Goal: Task Accomplishment & Management: Manage account settings

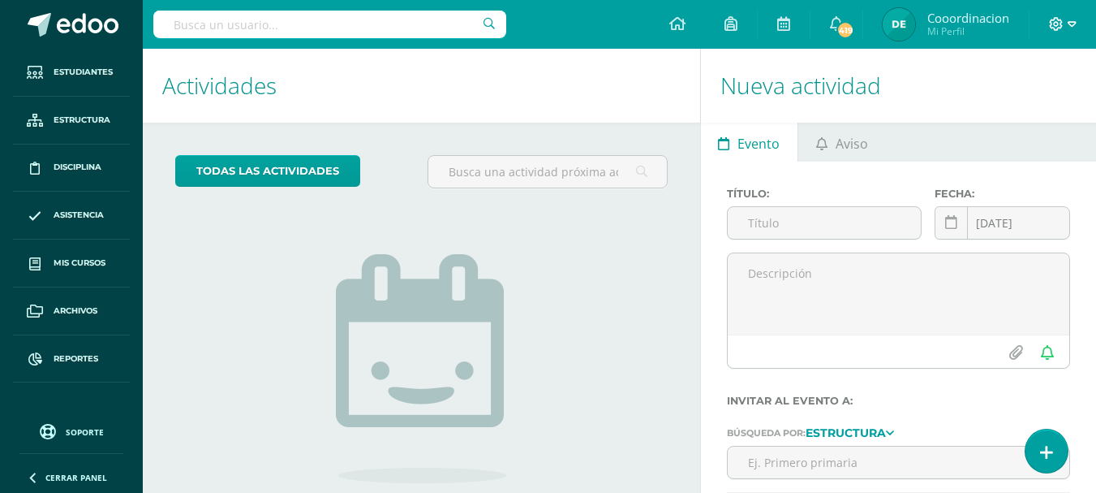
click at [1070, 28] on icon at bounding box center [1072, 24] width 9 height 15
click at [1000, 117] on span "Cerrar sesión" at bounding box center [1020, 110] width 73 height 15
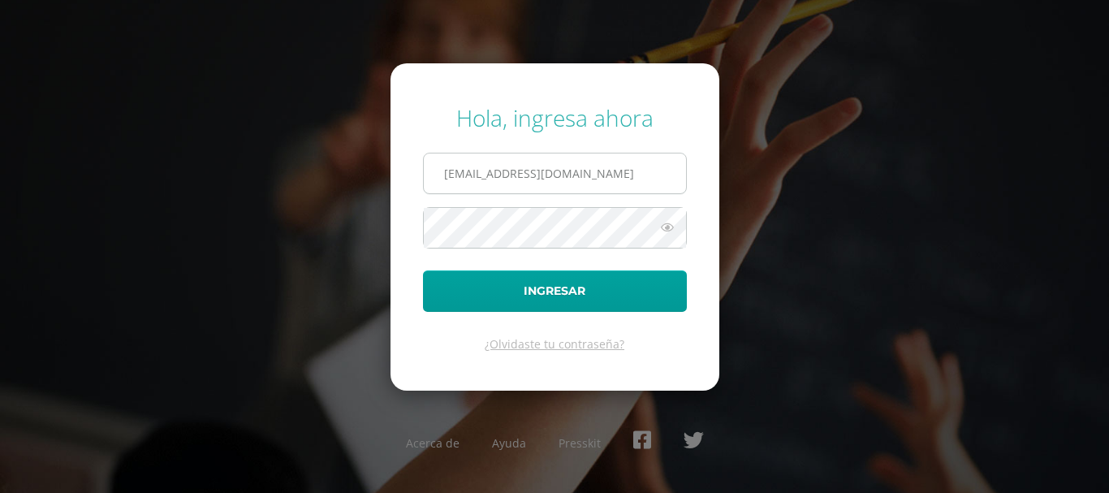
click at [664, 179] on input "[EMAIL_ADDRESS][DOMAIN_NAME]" at bounding box center [555, 173] width 262 height 40
type input "[EMAIL_ADDRESS][DOMAIN_NAME]"
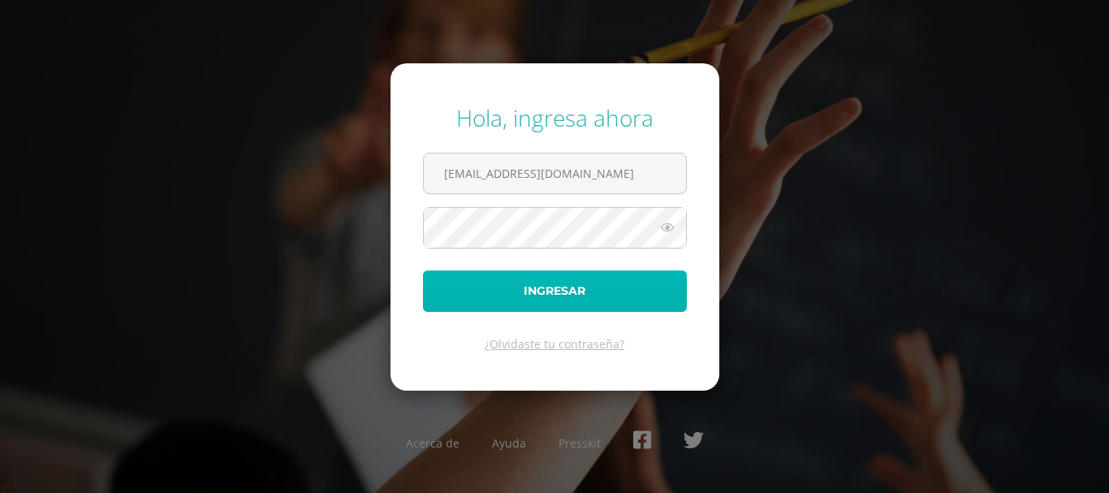
click at [575, 287] on button "Ingresar" at bounding box center [555, 290] width 264 height 41
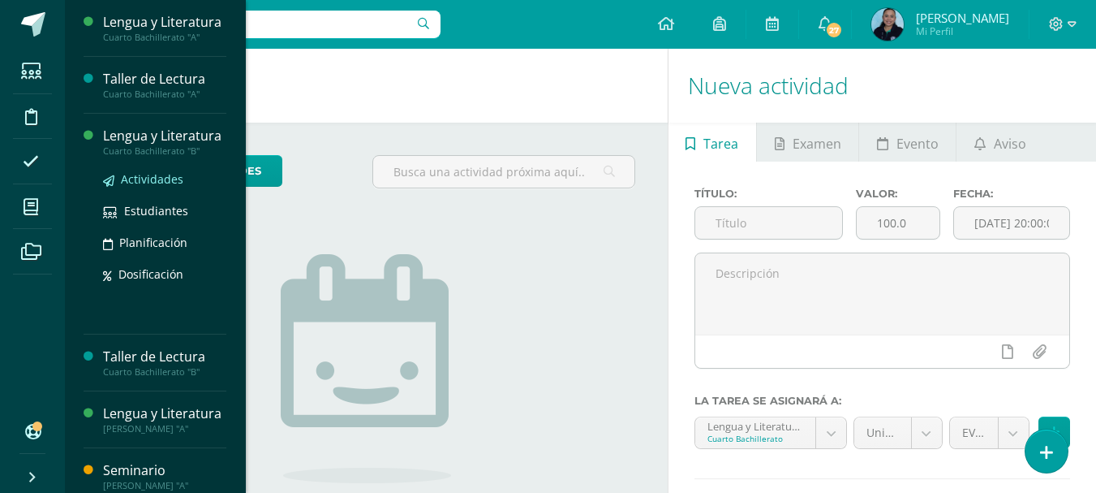
click at [157, 187] on span "Actividades" at bounding box center [152, 178] width 62 height 15
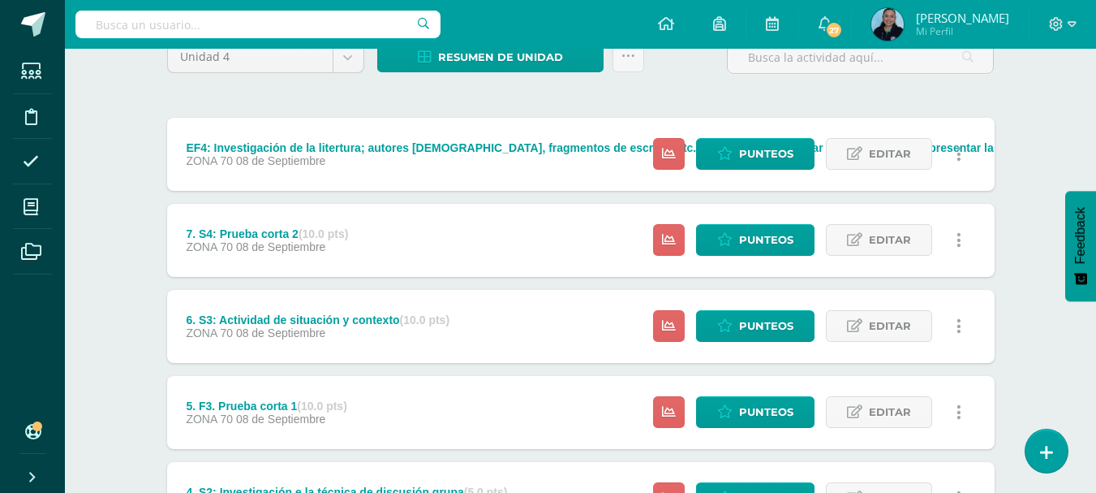
scroll to position [162, 0]
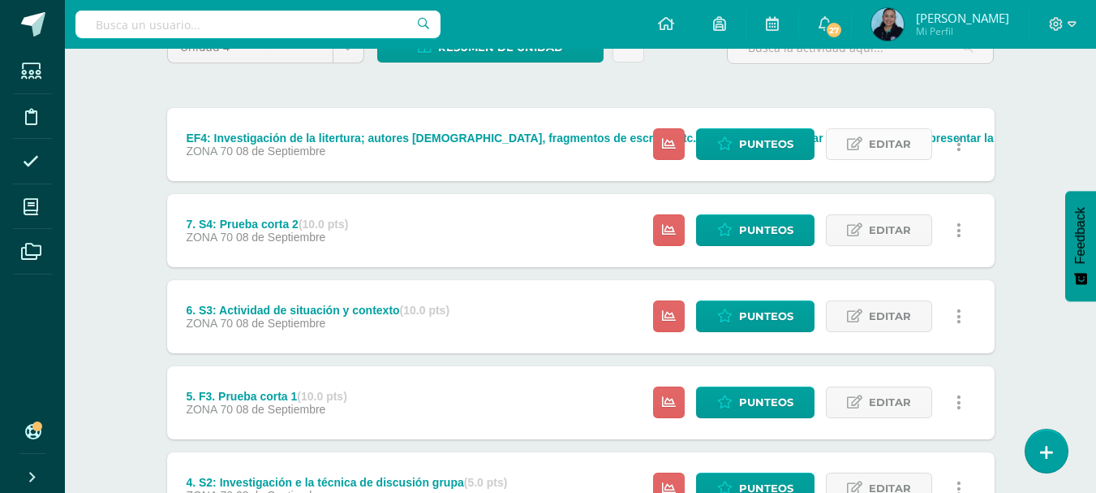
click at [864, 143] on link "Editar" at bounding box center [879, 144] width 106 height 32
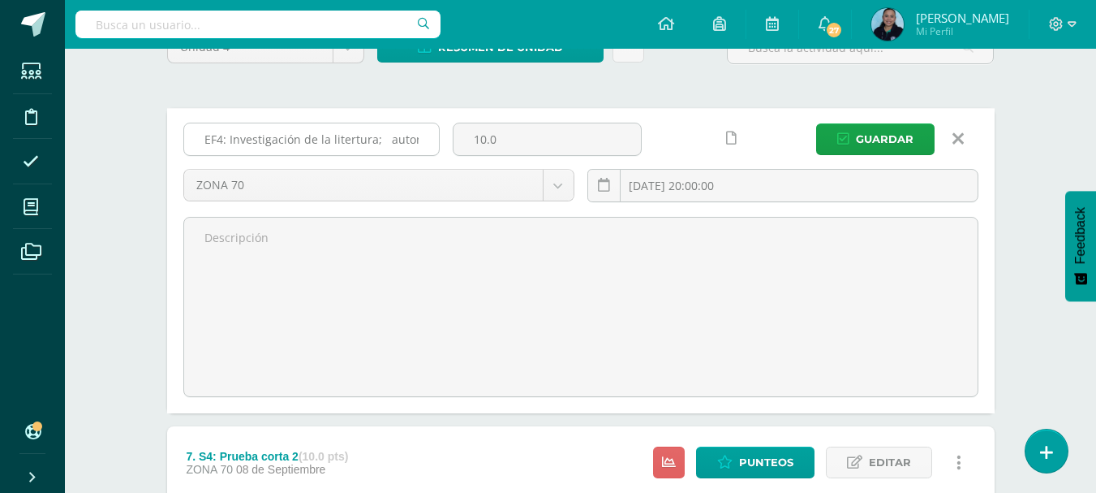
click at [213, 129] on input "EF4: Investigación de la litertura; autores guatemaltecos, fragmentos de escrit…" at bounding box center [311, 139] width 255 height 32
click at [203, 135] on input "EF4: Investigación de la litertura; autores guatemaltecos, fragmentos de escrit…" at bounding box center [311, 139] width 255 height 32
type input "8. EF4: Investigación de la litertura; autores guatemaltecos, fragmentos de esc…"
click at [860, 136] on span "Guardar" at bounding box center [885, 139] width 58 height 30
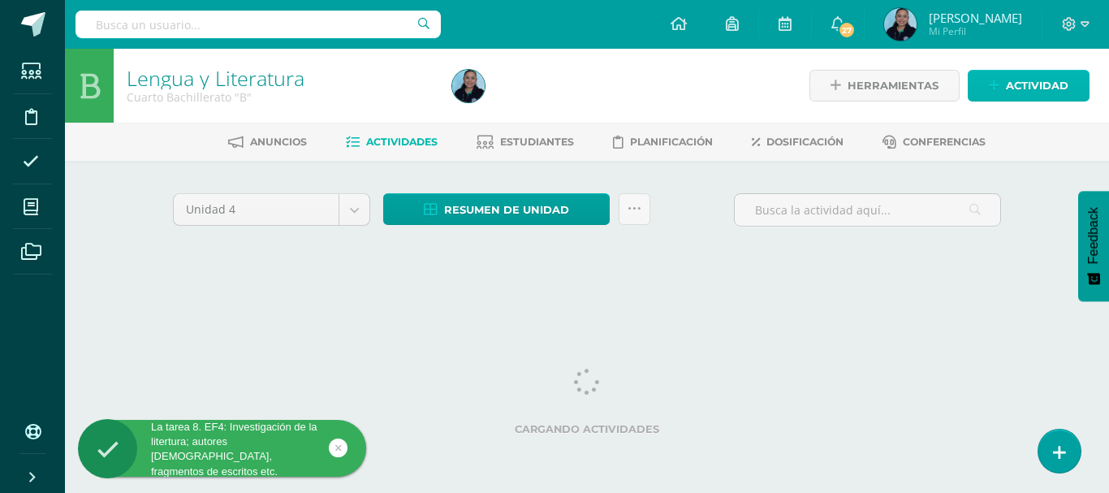
click at [1016, 78] on span "Actividad" at bounding box center [1036, 86] width 62 height 30
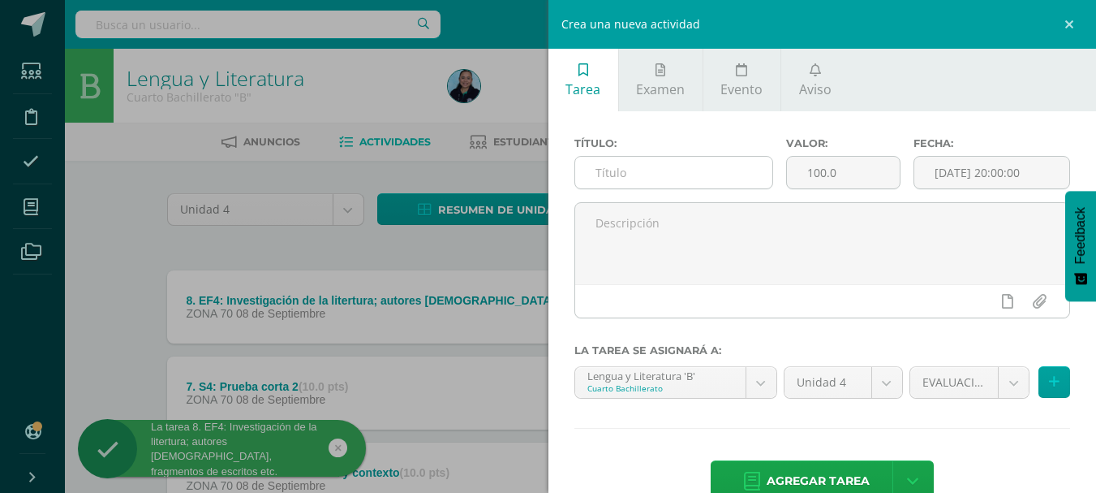
click at [609, 174] on input "text" at bounding box center [673, 173] width 197 height 32
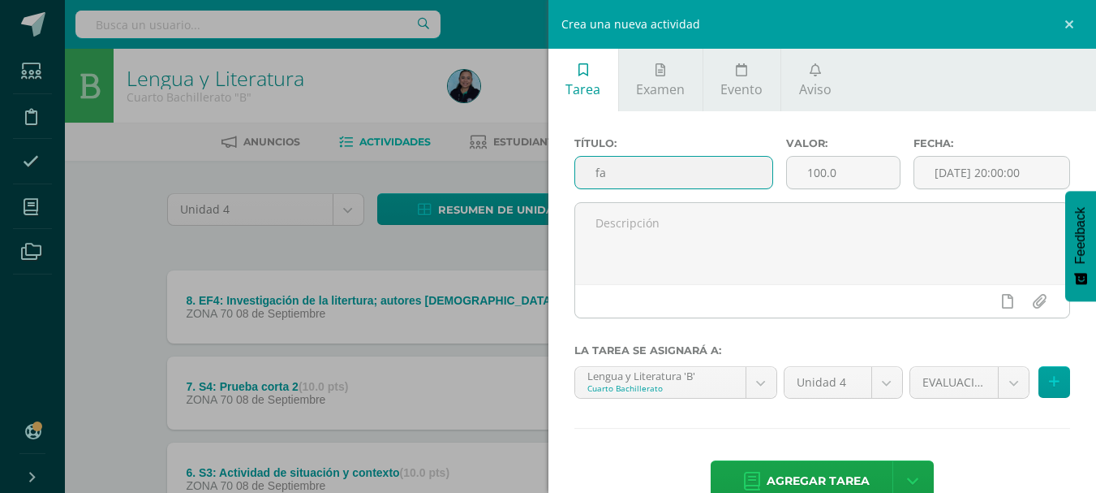
type input "f"
type input "FASE 1 DE PROYECTO"
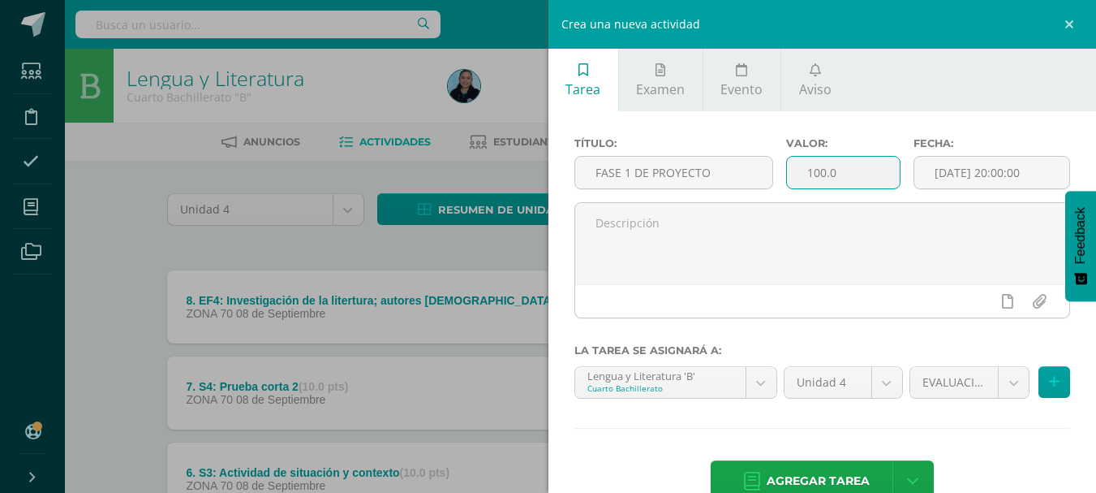
drag, startPoint x: 855, startPoint y: 185, endPoint x: 804, endPoint y: 184, distance: 51.1
click at [804, 184] on input "100.0" at bounding box center [843, 173] width 113 height 32
type input "5"
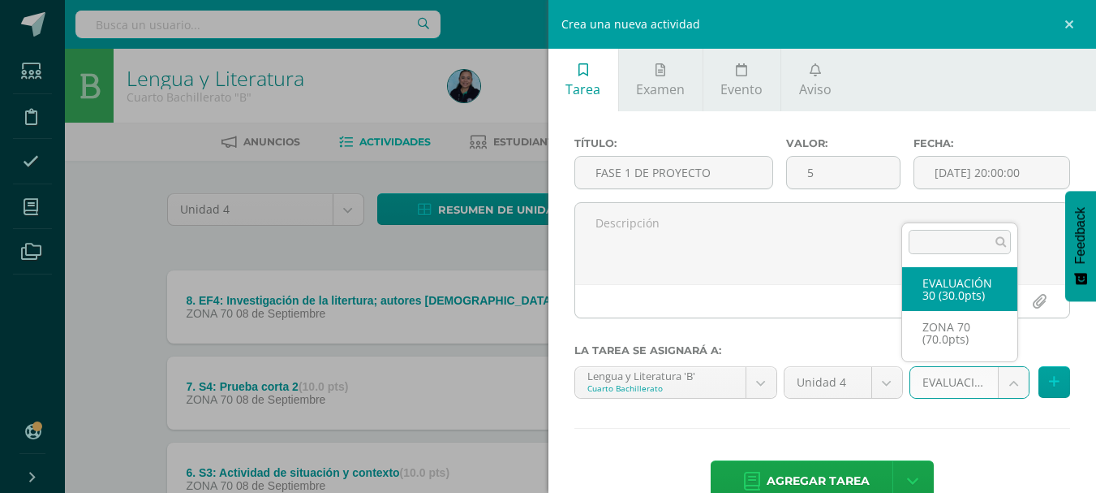
select select "48510"
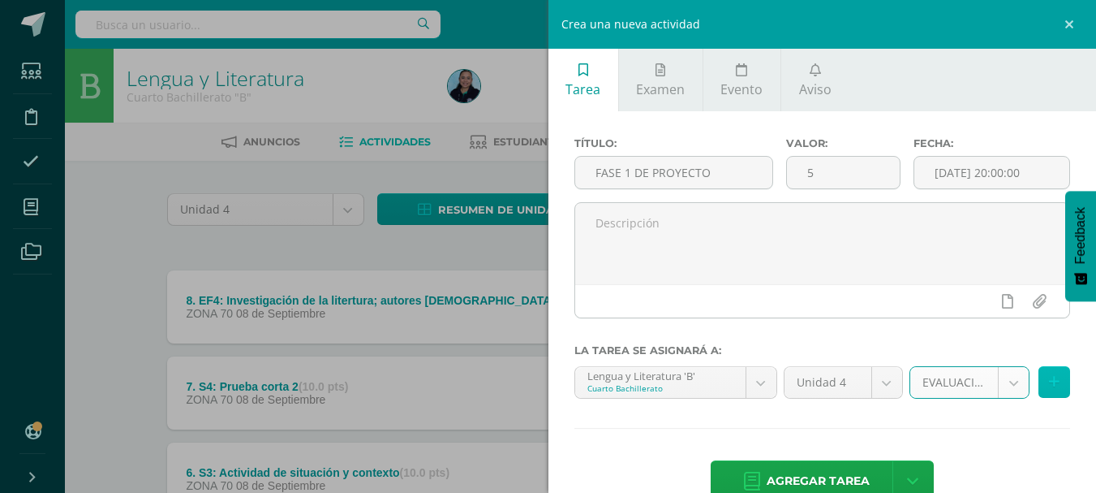
click at [1049, 385] on button at bounding box center [1055, 382] width 32 height 32
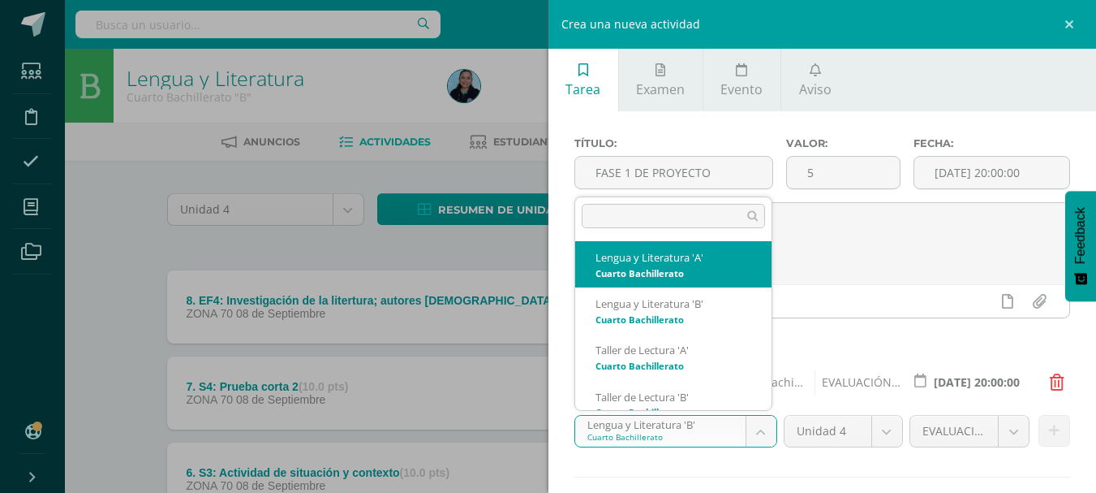
select select "29886"
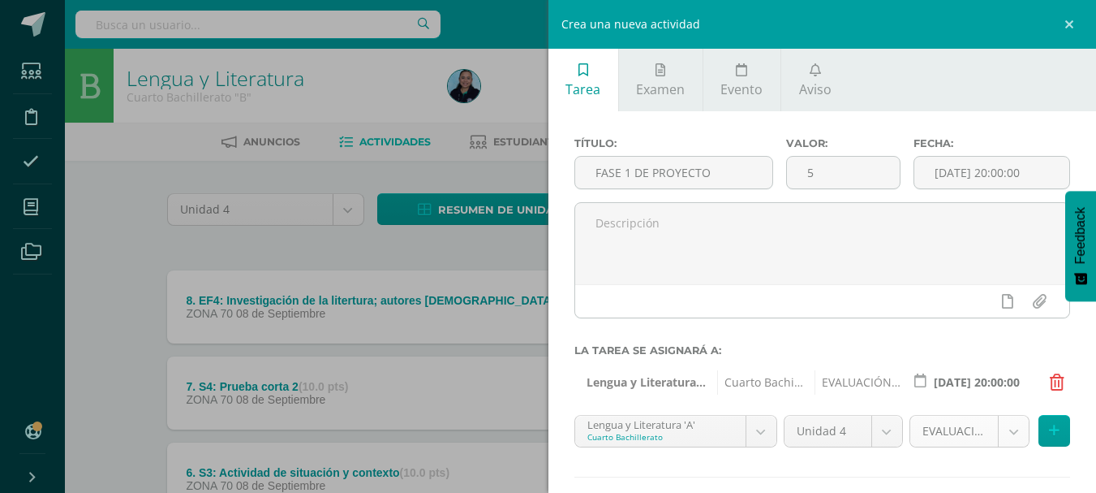
click at [1049, 428] on icon at bounding box center [1054, 431] width 11 height 14
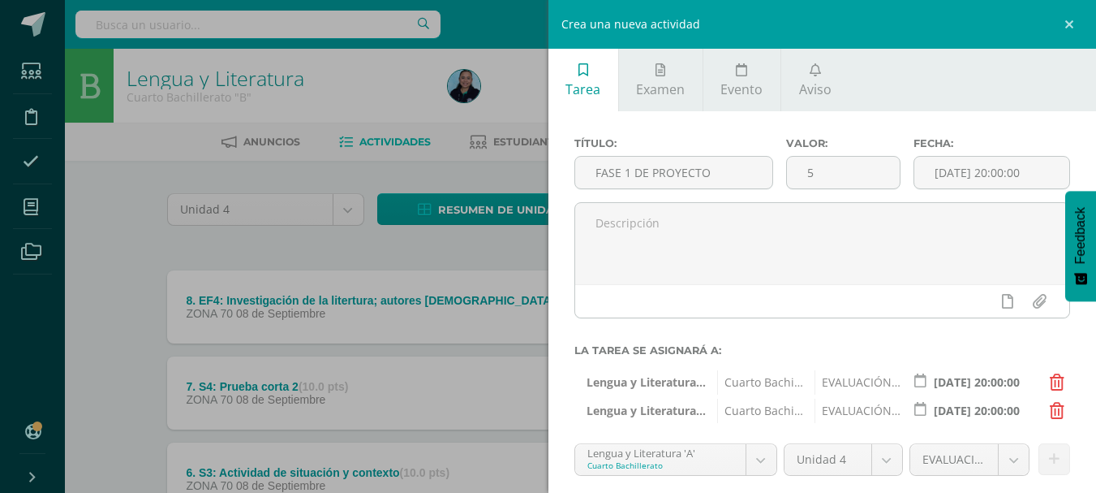
scroll to position [115, 0]
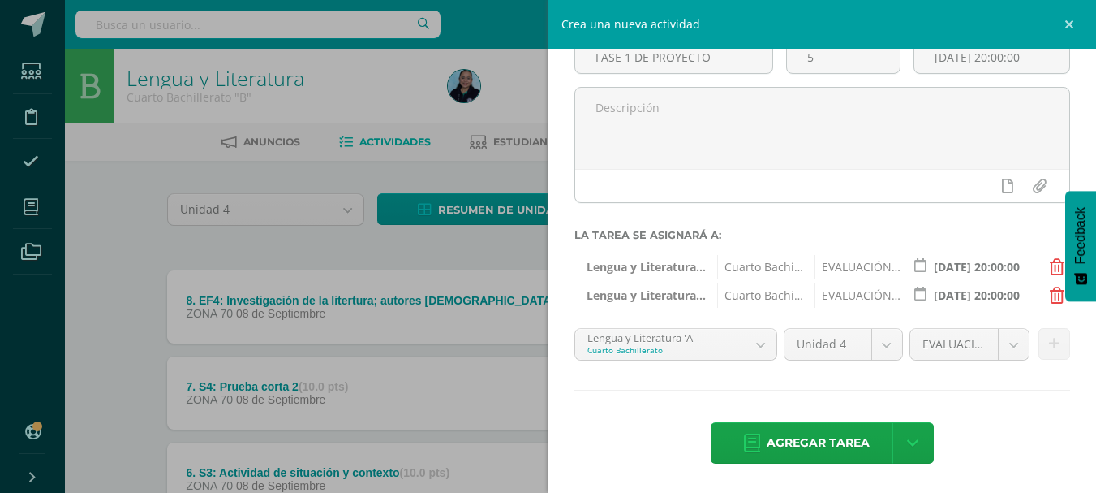
click at [846, 442] on span "Agregar tarea" at bounding box center [818, 443] width 103 height 40
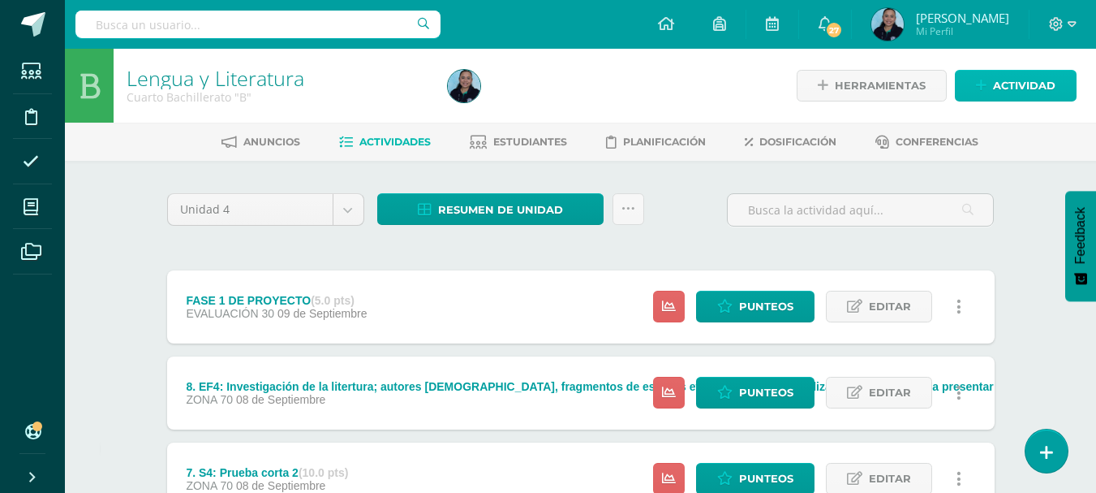
click at [1006, 89] on span "Actividad" at bounding box center [1024, 86] width 62 height 30
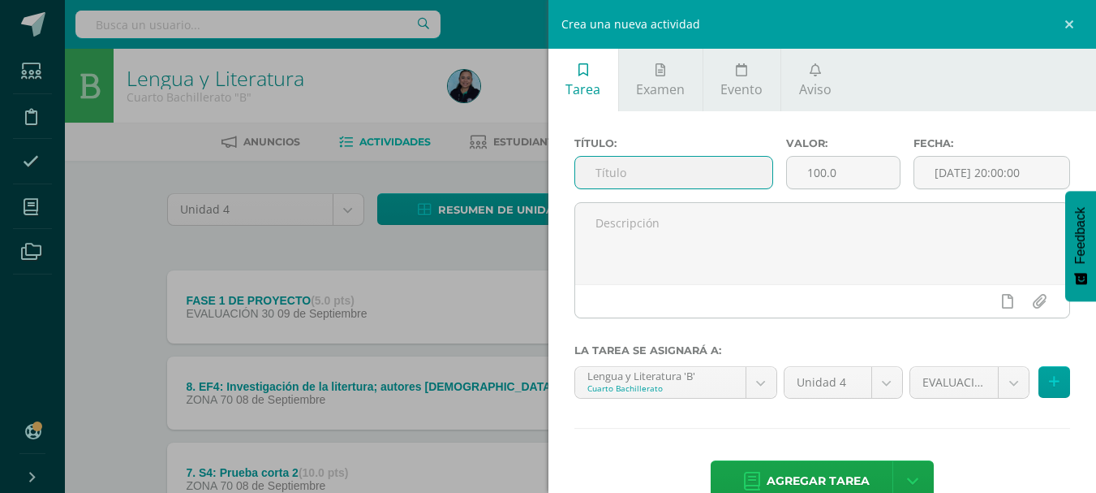
click at [718, 157] on input "text" at bounding box center [673, 173] width 197 height 32
type input "FASE 2 DE PROYECTO"
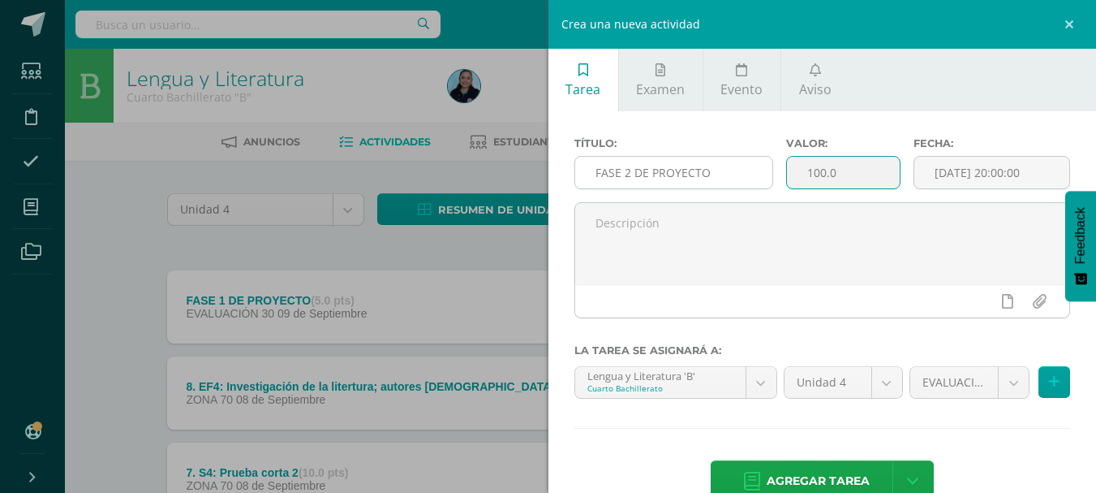
drag, startPoint x: 834, startPoint y: 170, endPoint x: 751, endPoint y: 179, distance: 84.0
click at [751, 179] on div "Título: FASE 2 DE PROYECTO Valor: 100.0 Fecha: 2025-09-09 20:00:00" at bounding box center [823, 169] width 510 height 65
type input "5"
click at [1039, 381] on button at bounding box center [1055, 382] width 32 height 32
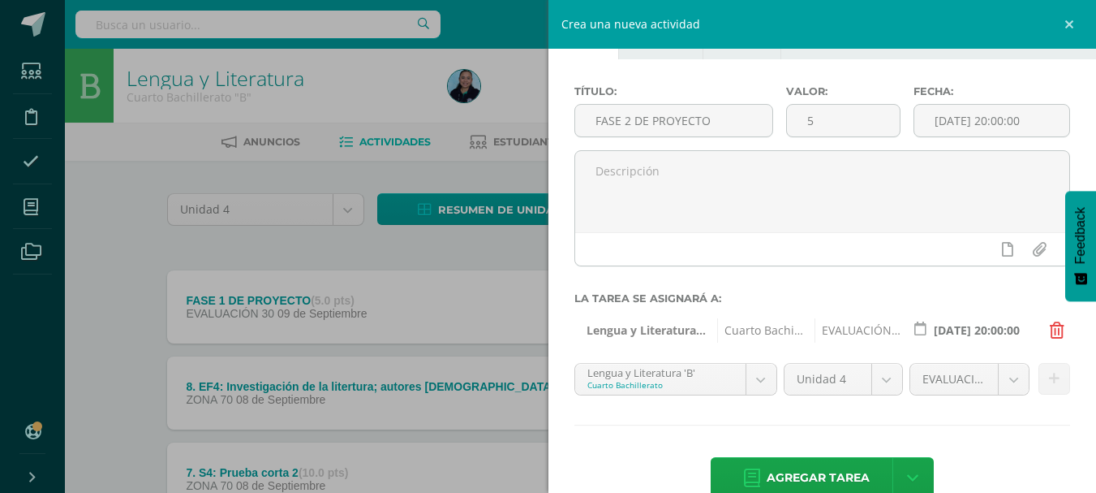
scroll to position [81, 0]
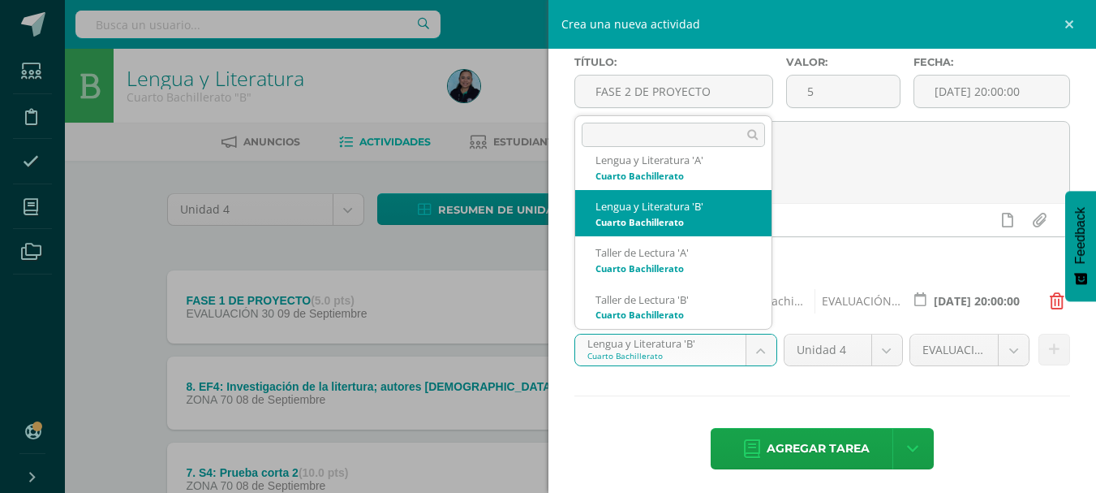
scroll to position [0, 0]
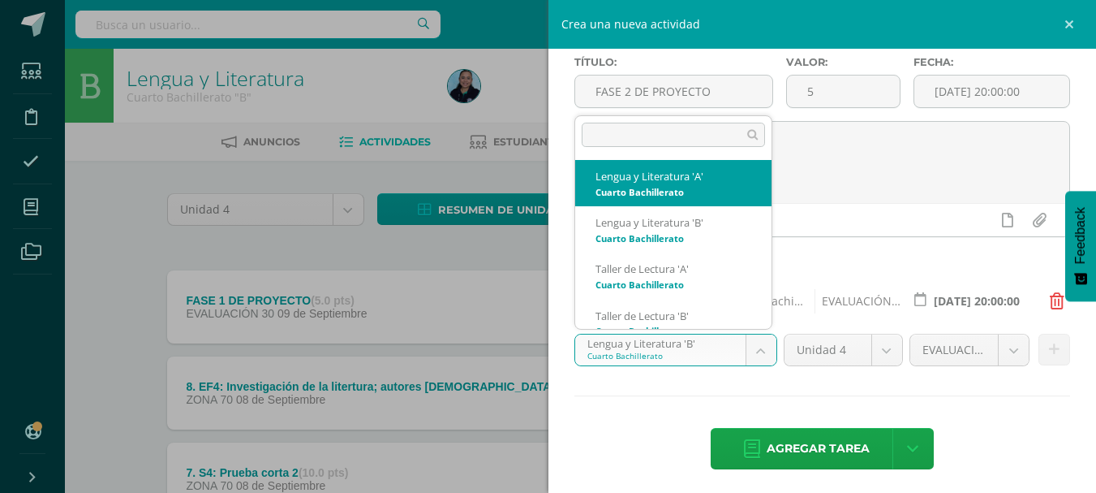
select select "29886"
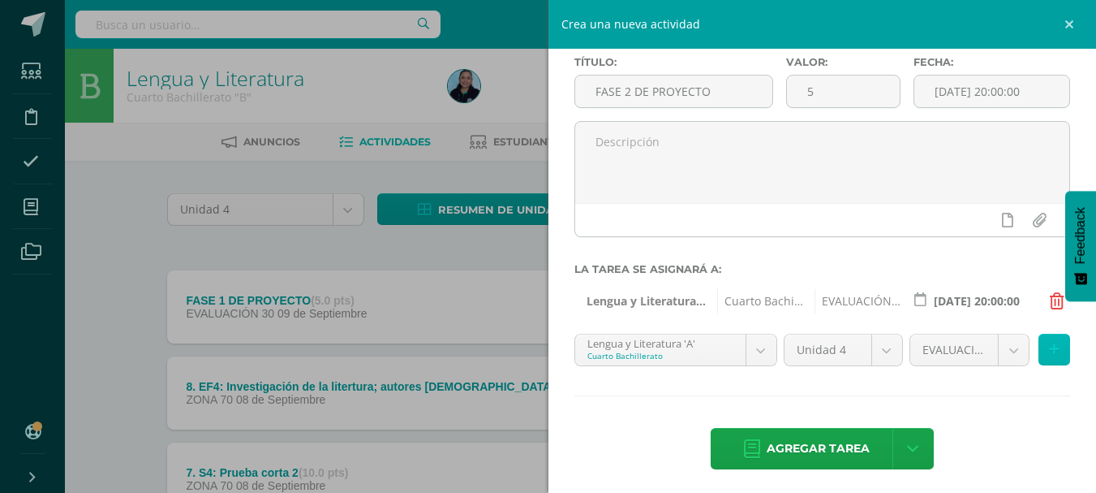
click at [1039, 349] on button at bounding box center [1055, 350] width 32 height 32
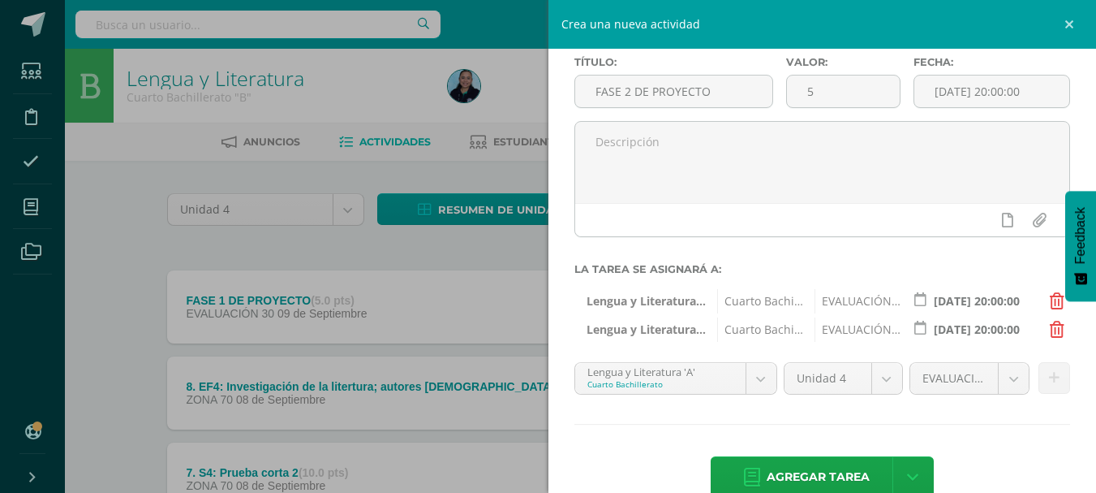
scroll to position [115, 0]
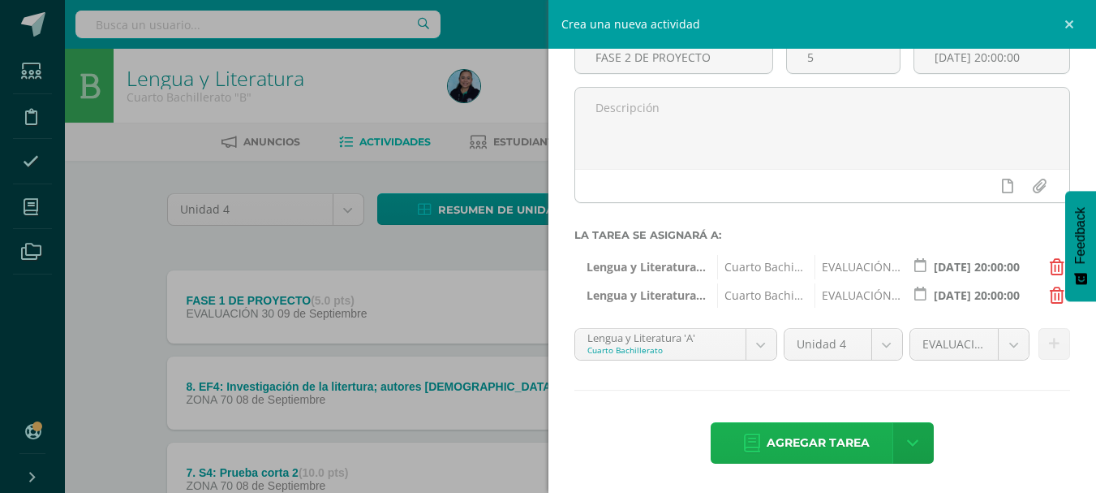
click at [800, 441] on span "Agregar tarea" at bounding box center [818, 443] width 103 height 40
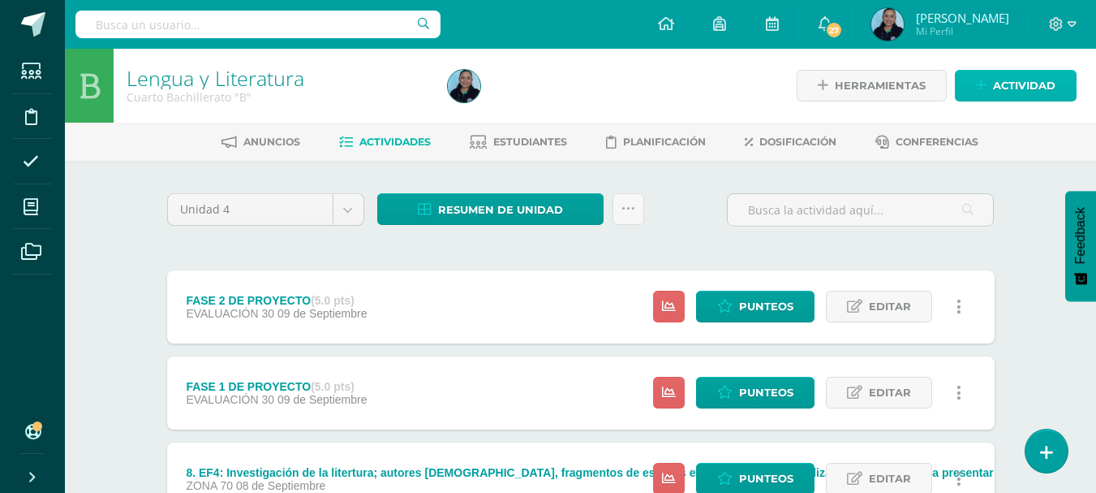
click at [1010, 80] on span "Actividad" at bounding box center [1024, 86] width 62 height 30
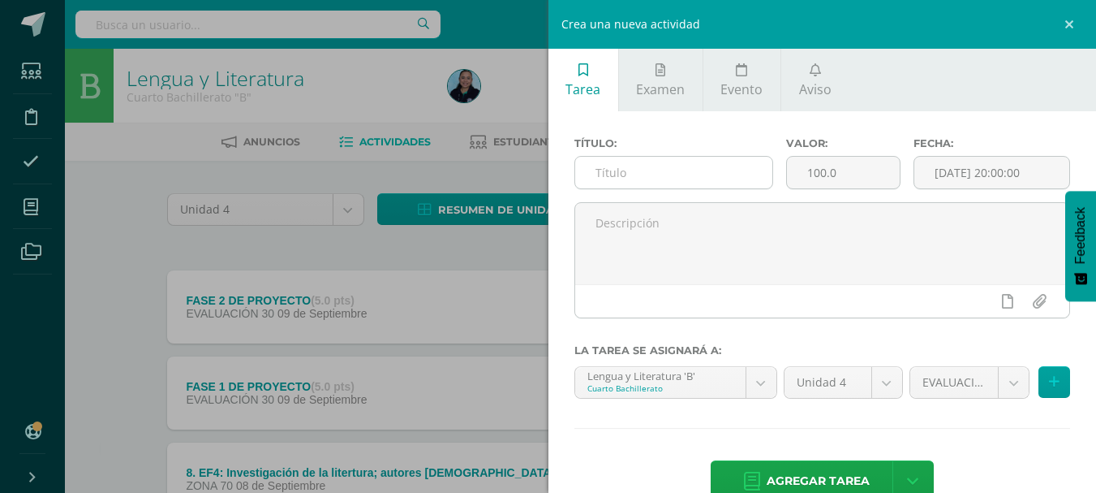
click at [631, 178] on input "text" at bounding box center [673, 173] width 197 height 32
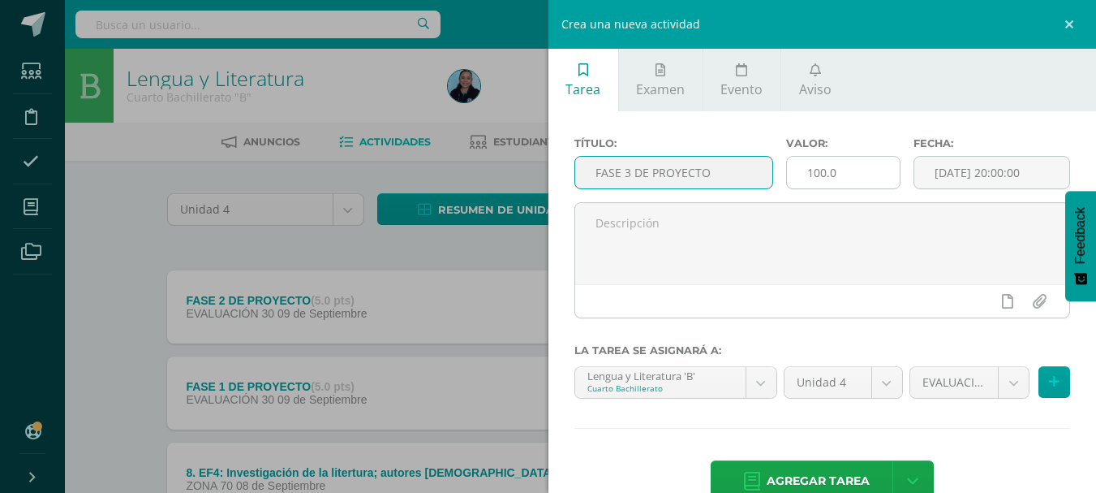
type input "FASE 3 DE PROYECTO"
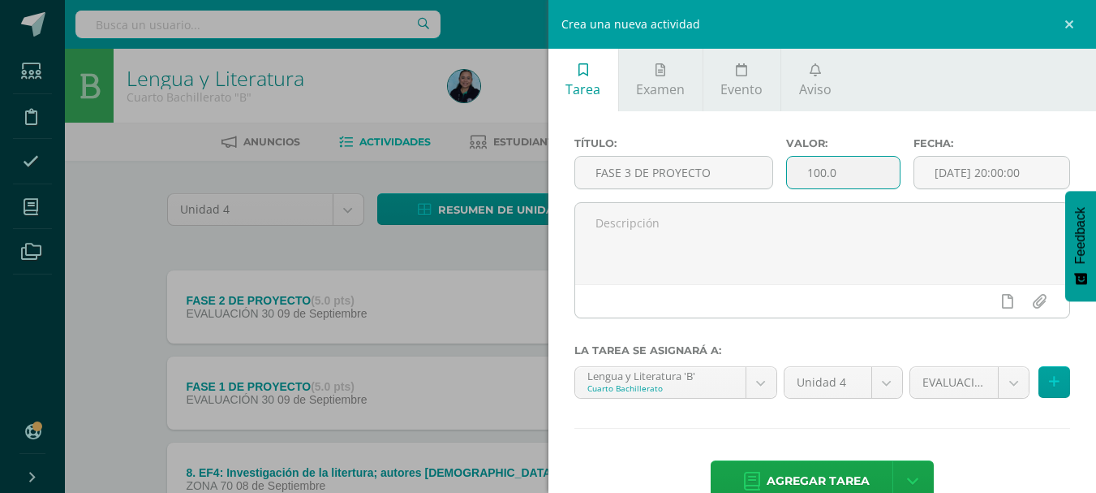
drag, startPoint x: 855, startPoint y: 165, endPoint x: 790, endPoint y: 188, distance: 69.8
click at [790, 188] on input "100.0" at bounding box center [843, 173] width 113 height 32
type input "5"
click at [1049, 381] on icon at bounding box center [1054, 382] width 11 height 14
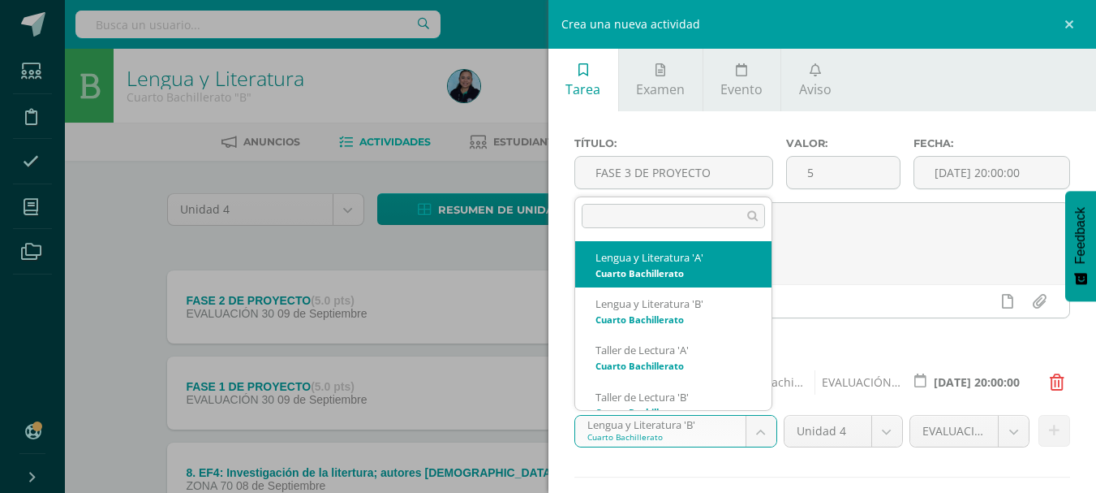
select select "29886"
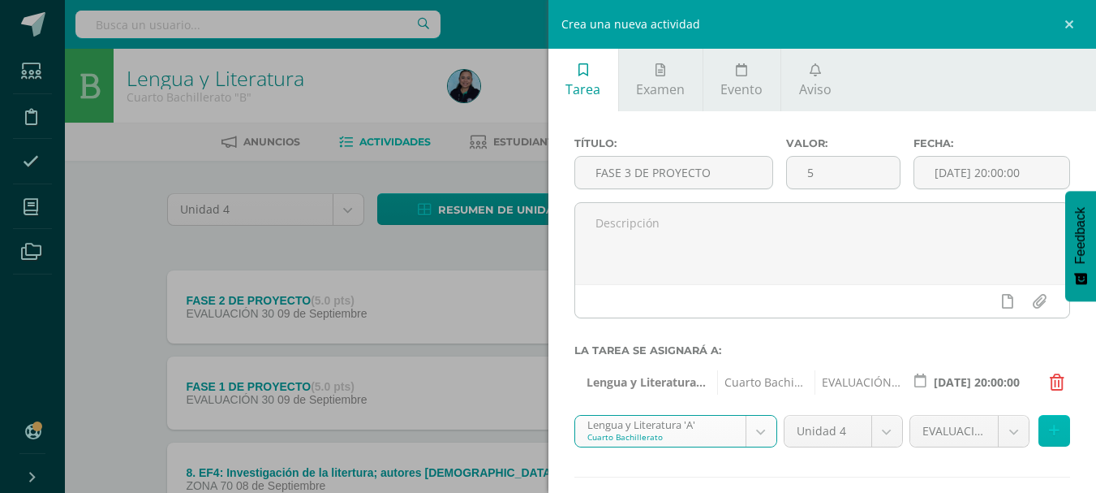
click at [1049, 429] on icon at bounding box center [1054, 431] width 11 height 14
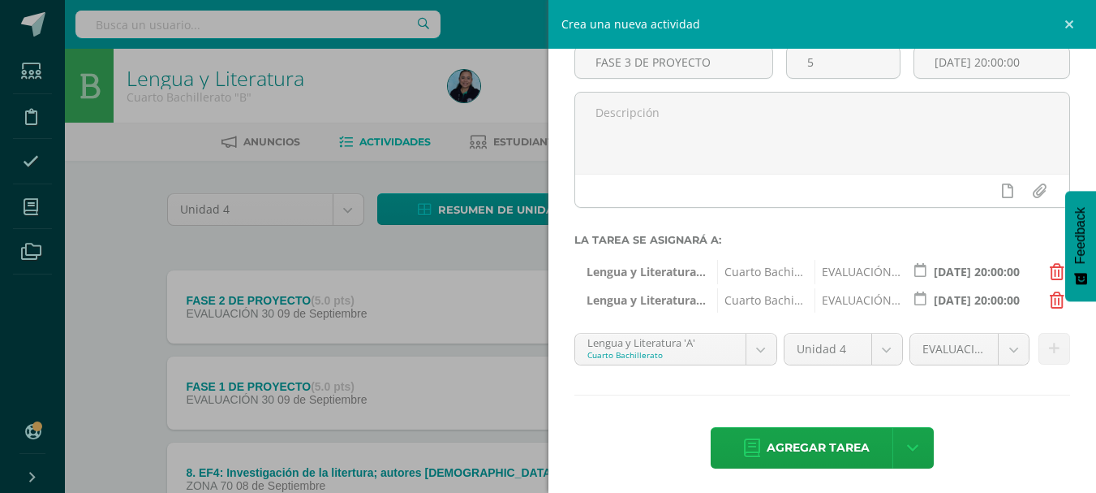
scroll to position [115, 0]
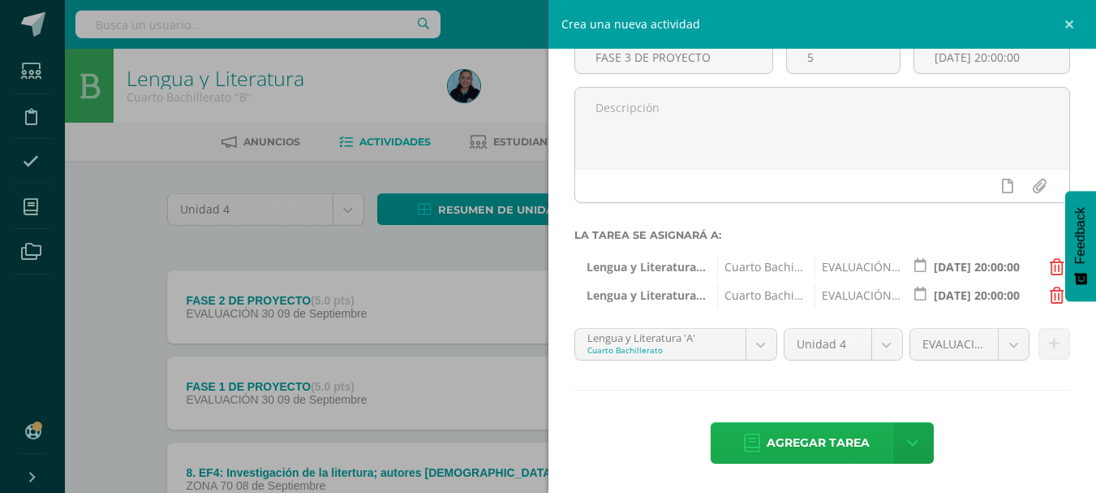
click at [841, 437] on span "Agregar tarea" at bounding box center [818, 443] width 103 height 40
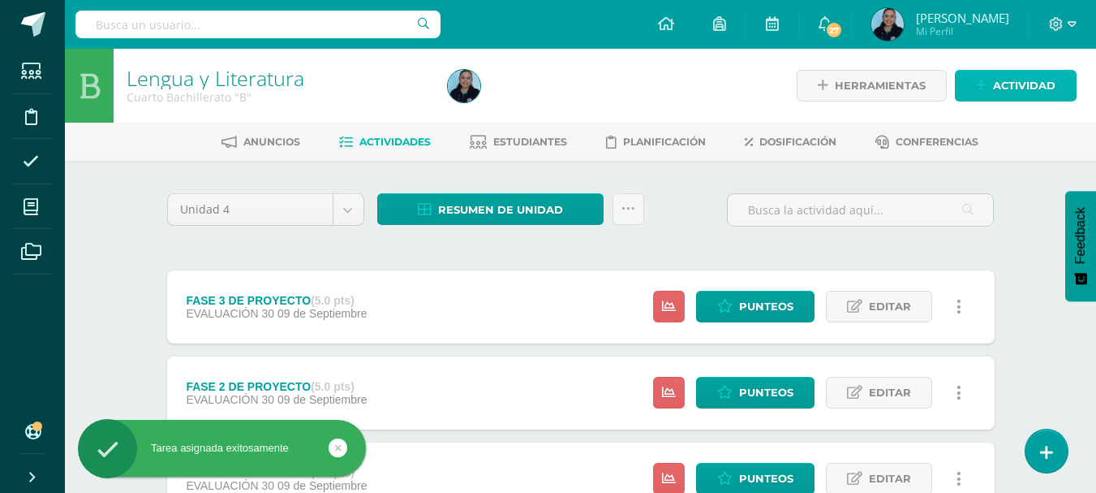
click at [997, 88] on span "Actividad" at bounding box center [1024, 86] width 62 height 30
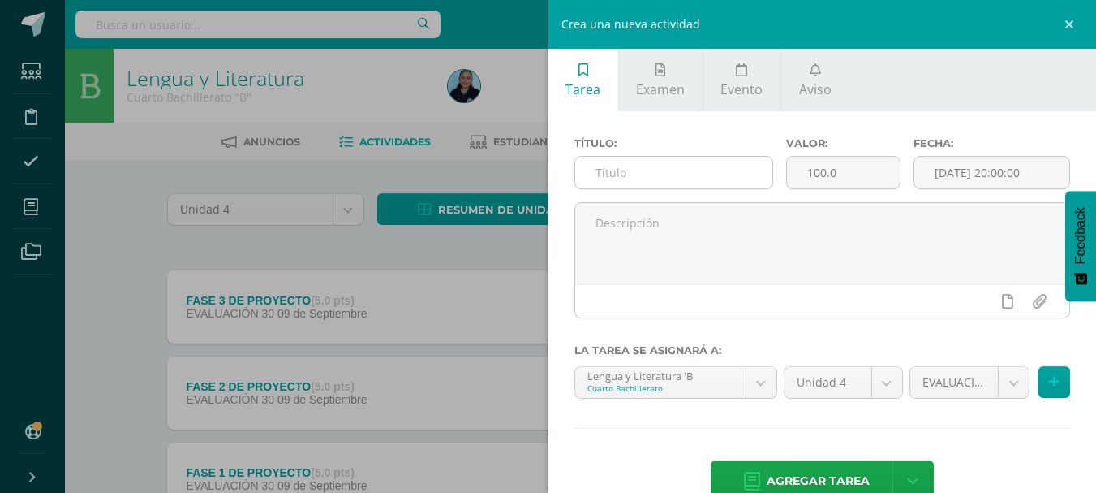
click at [673, 179] on input "text" at bounding box center [673, 173] width 197 height 32
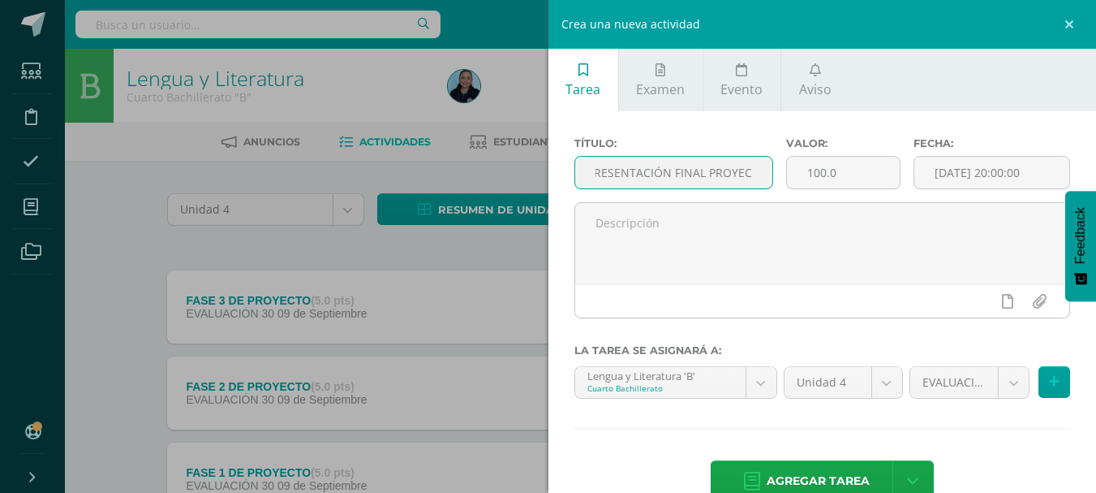
scroll to position [0, 66]
type input "FASE 4. PRESENTACIÓN FINAL PROYECTO"
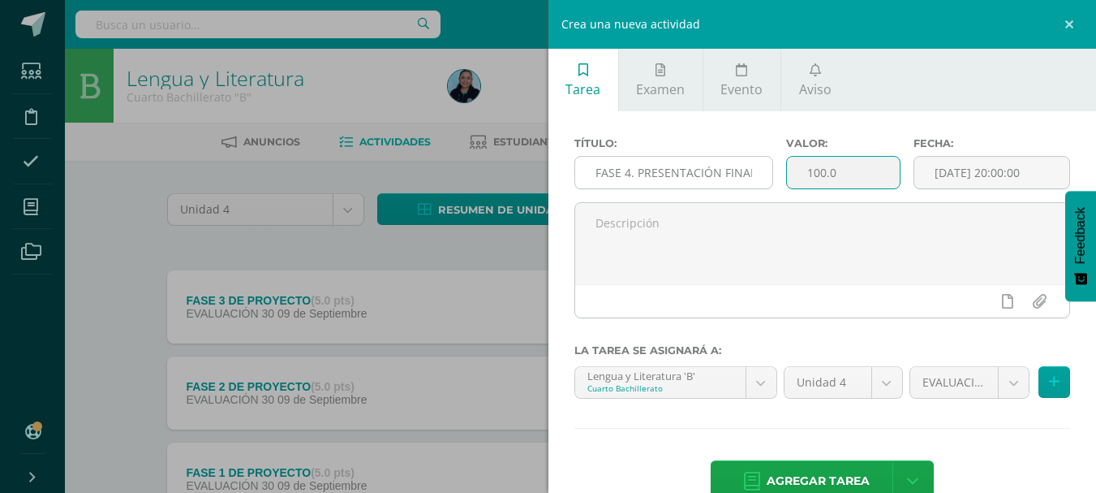
drag, startPoint x: 854, startPoint y: 178, endPoint x: 683, endPoint y: 188, distance: 171.6
click at [683, 188] on div "Título: FASE 4. PRESENTACIÓN FINAL PROYECTO Valor: 100.0 Fecha: 2025-09-09 20:0…" at bounding box center [823, 169] width 510 height 65
type input "15"
click at [1049, 381] on icon at bounding box center [1054, 382] width 11 height 14
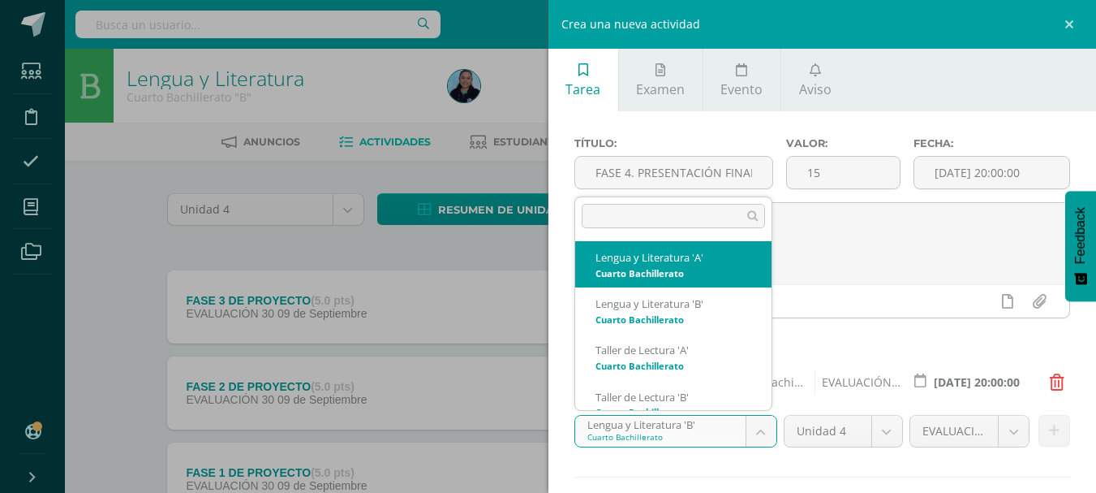
select select "29886"
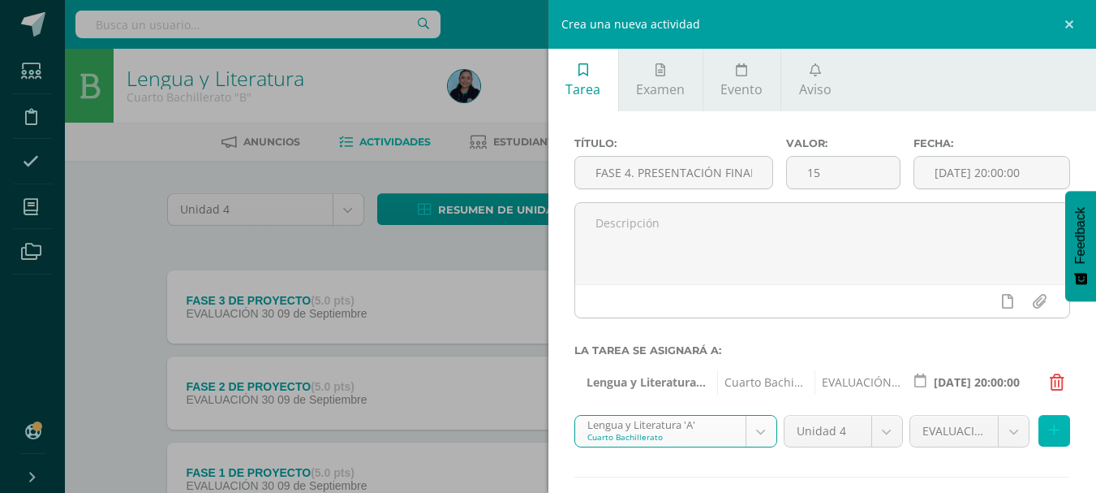
click at [1049, 433] on icon at bounding box center [1054, 431] width 11 height 14
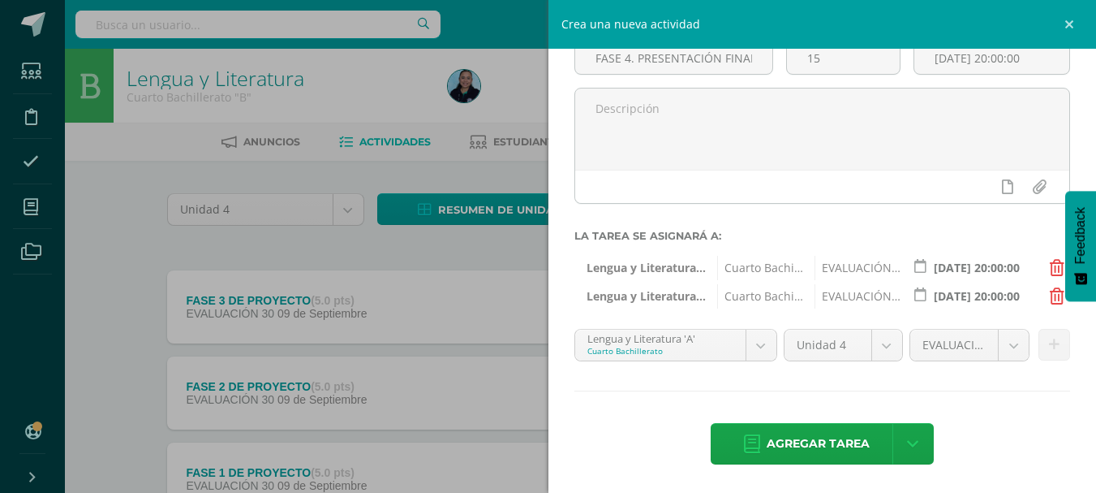
scroll to position [115, 0]
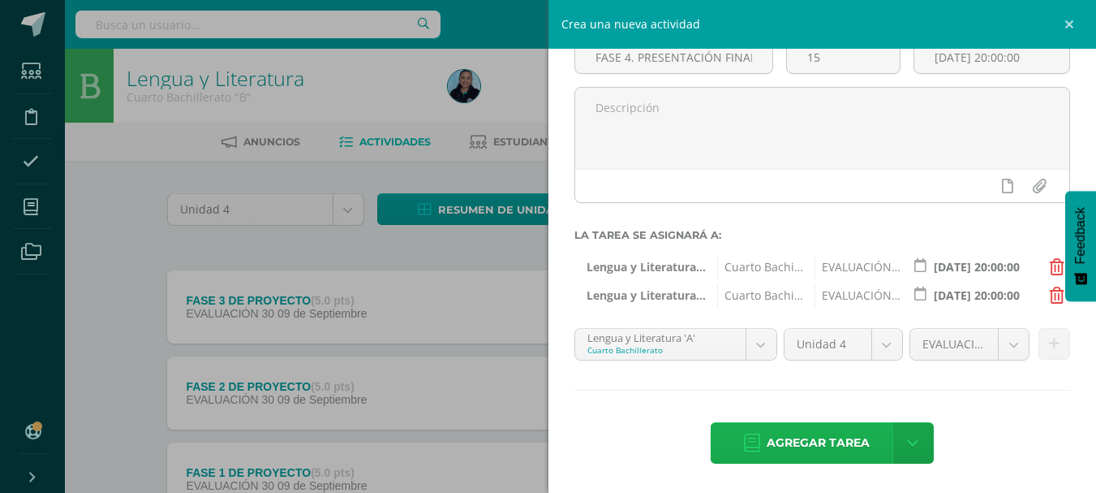
click at [828, 440] on span "Agregar tarea" at bounding box center [818, 443] width 103 height 40
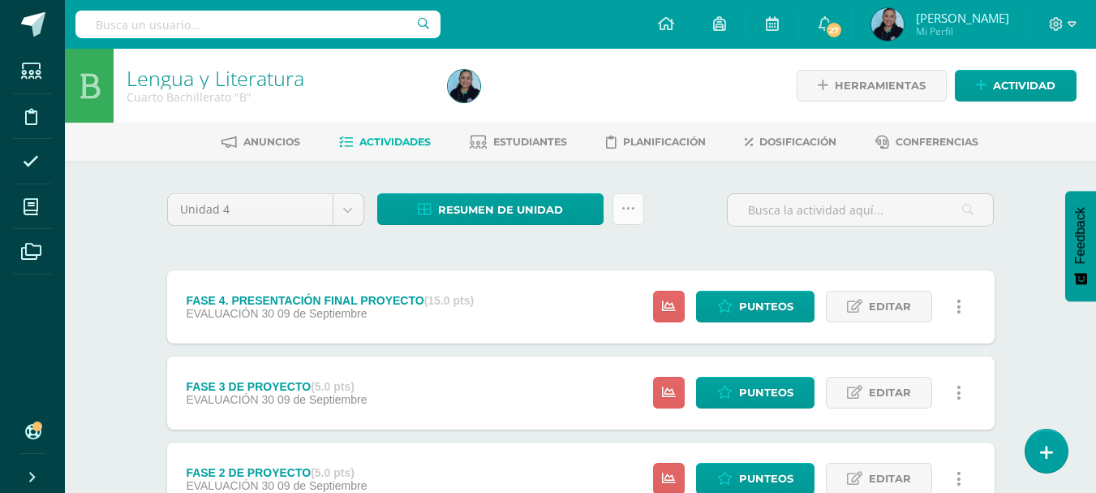
click at [631, 205] on icon at bounding box center [629, 209] width 14 height 14
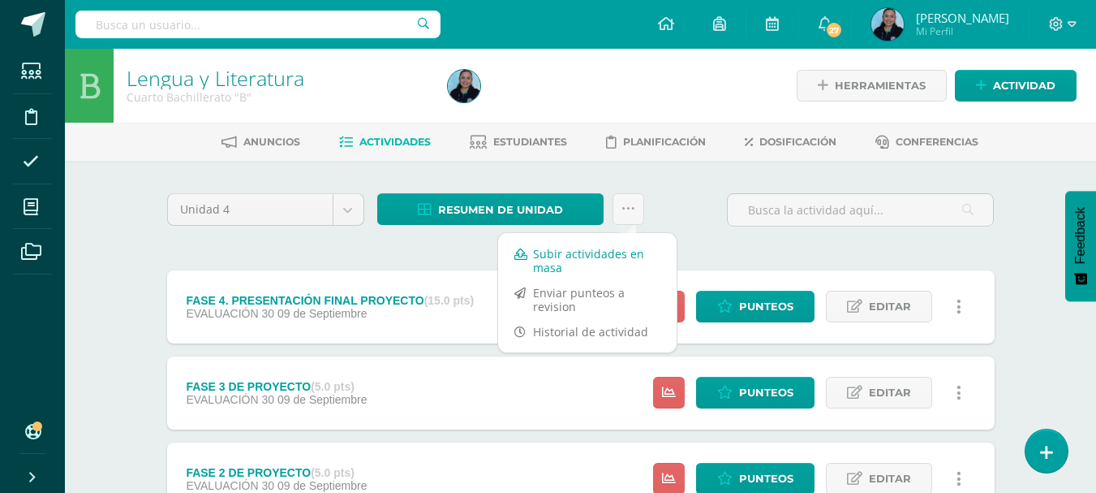
click at [592, 243] on link "Subir actividades en masa" at bounding box center [587, 260] width 179 height 39
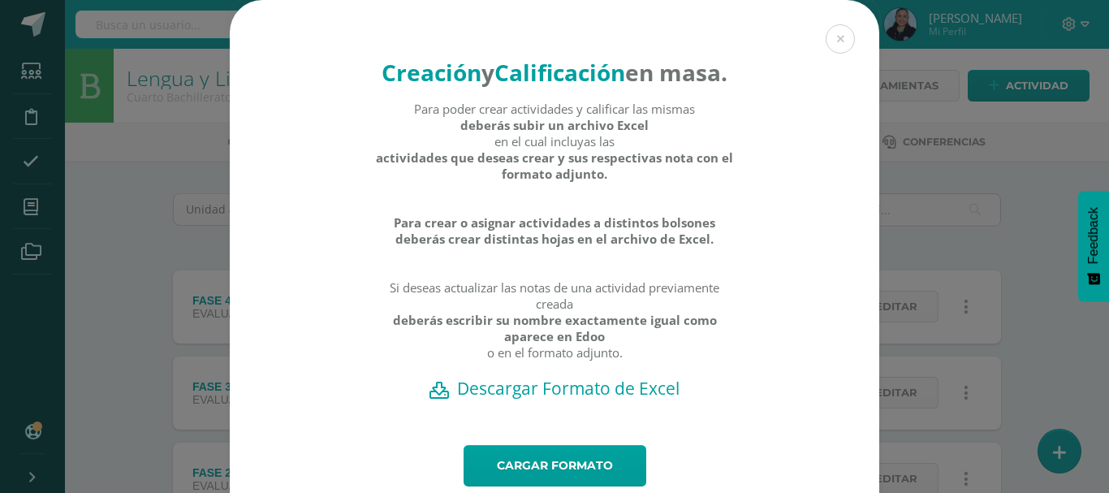
click at [543, 399] on h2 "Descargar Formato de Excel" at bounding box center [554, 388] width 592 height 23
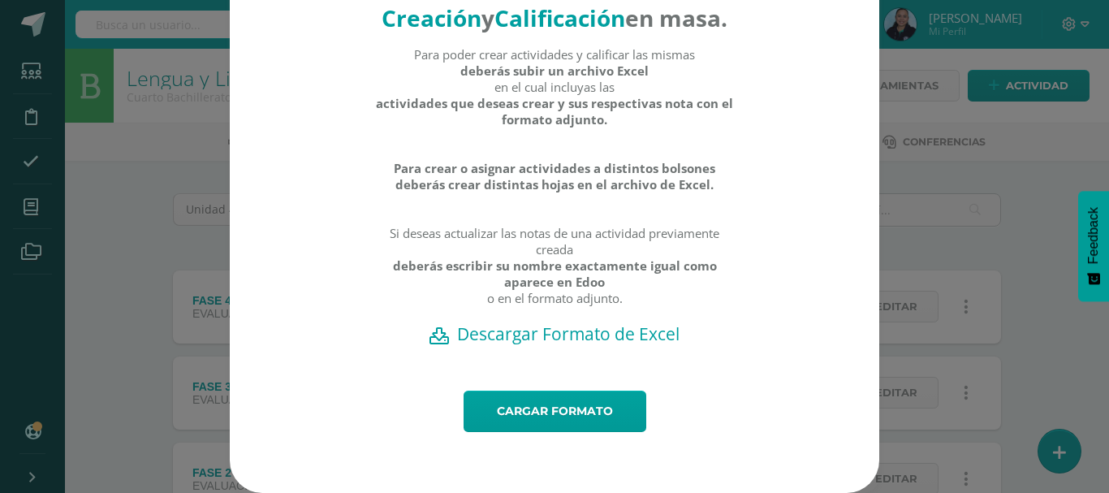
click at [508, 425] on link "Cargar formato" at bounding box center [554, 410] width 183 height 41
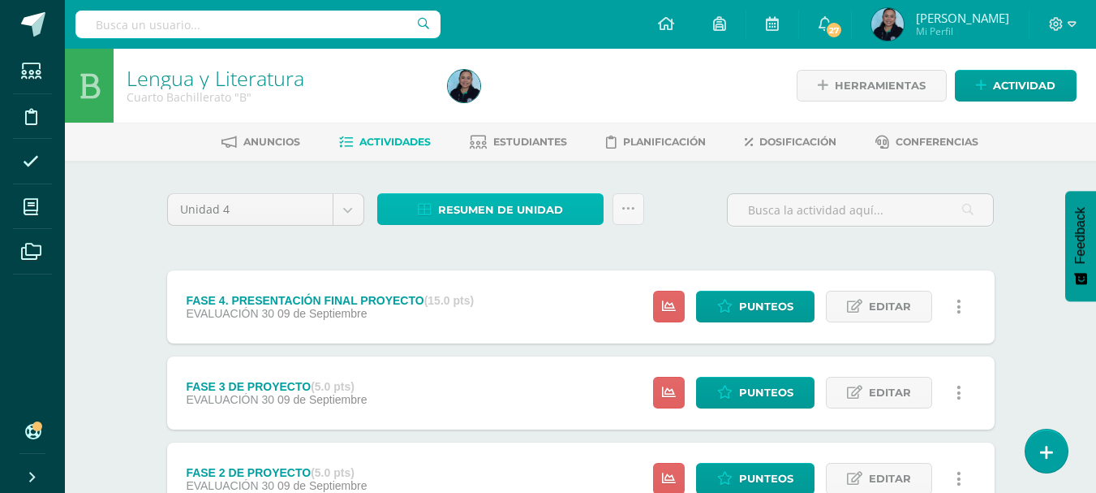
click at [515, 212] on span "Resumen de unidad" at bounding box center [500, 210] width 125 height 30
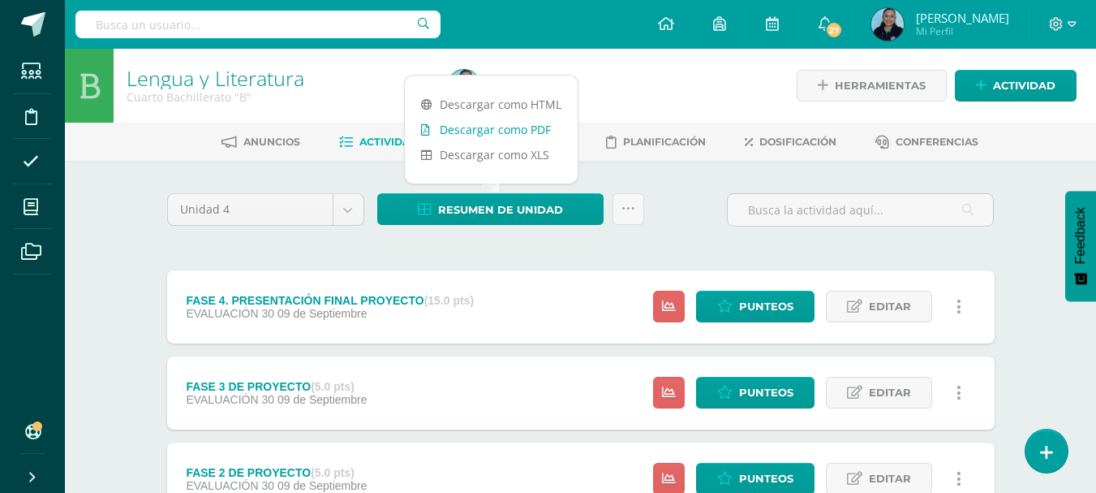
click at [506, 127] on link "Descargar como PDF" at bounding box center [491, 129] width 173 height 25
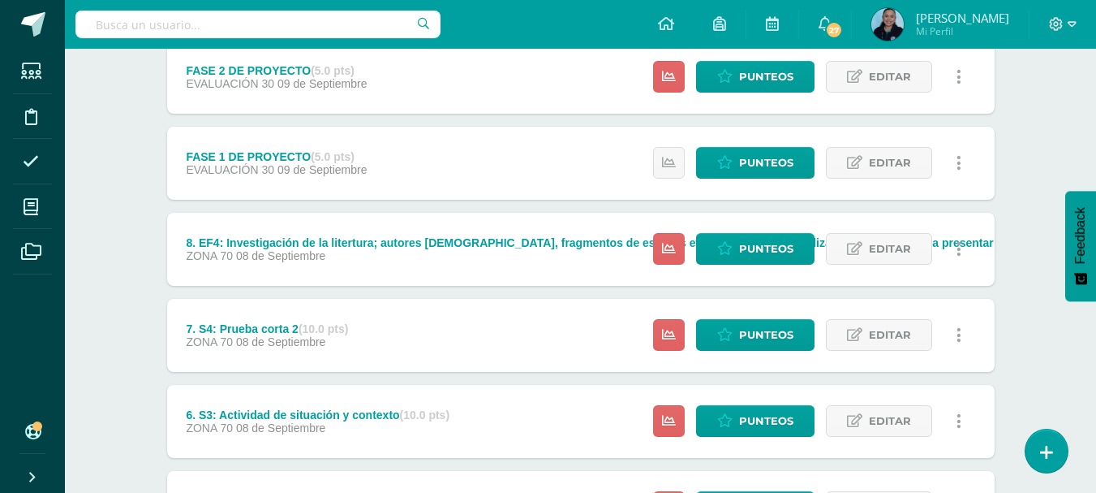
scroll to position [406, 0]
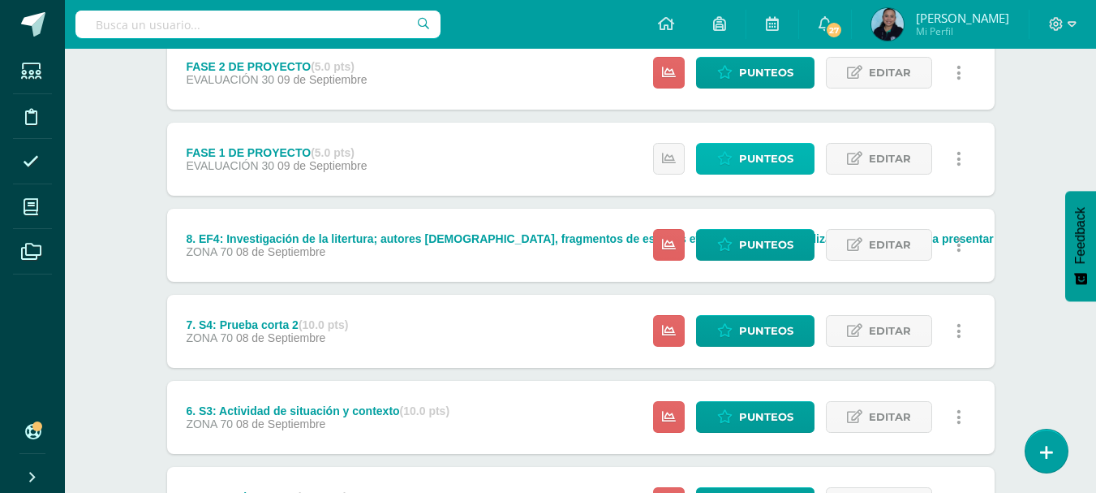
click at [794, 161] on span "Punteos" at bounding box center [766, 159] width 54 height 30
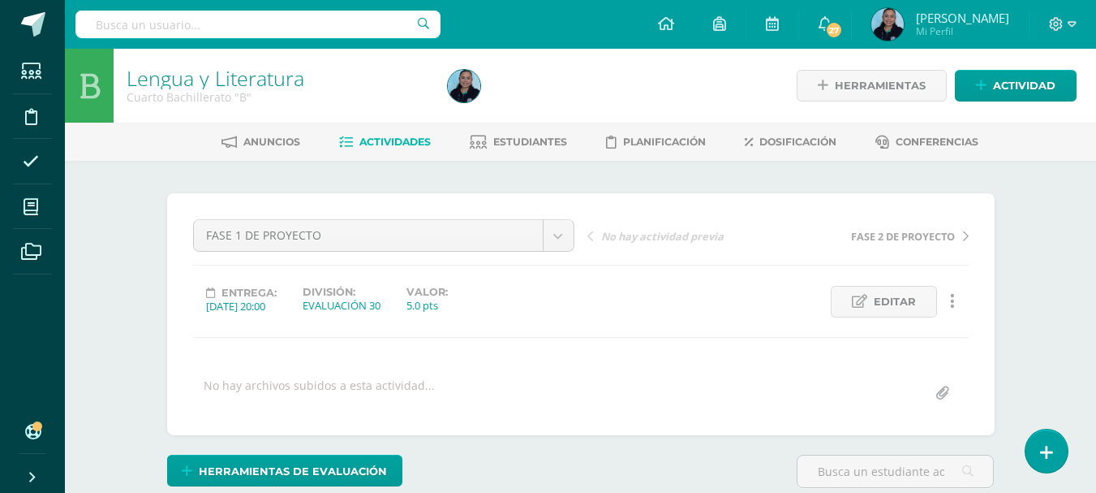
click at [242, 87] on link "Lengua y Literatura" at bounding box center [216, 78] width 178 height 28
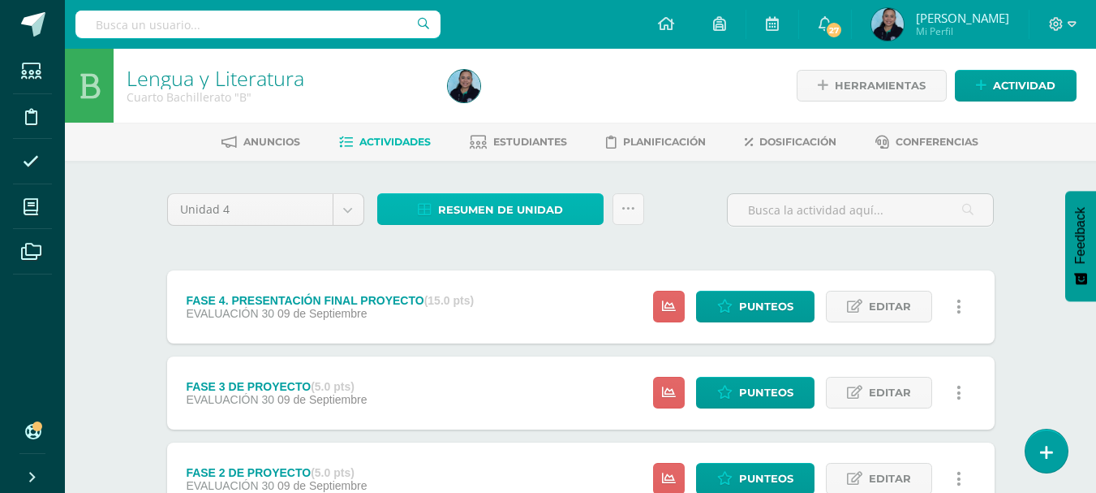
click at [523, 204] on span "Resumen de unidad" at bounding box center [500, 210] width 125 height 30
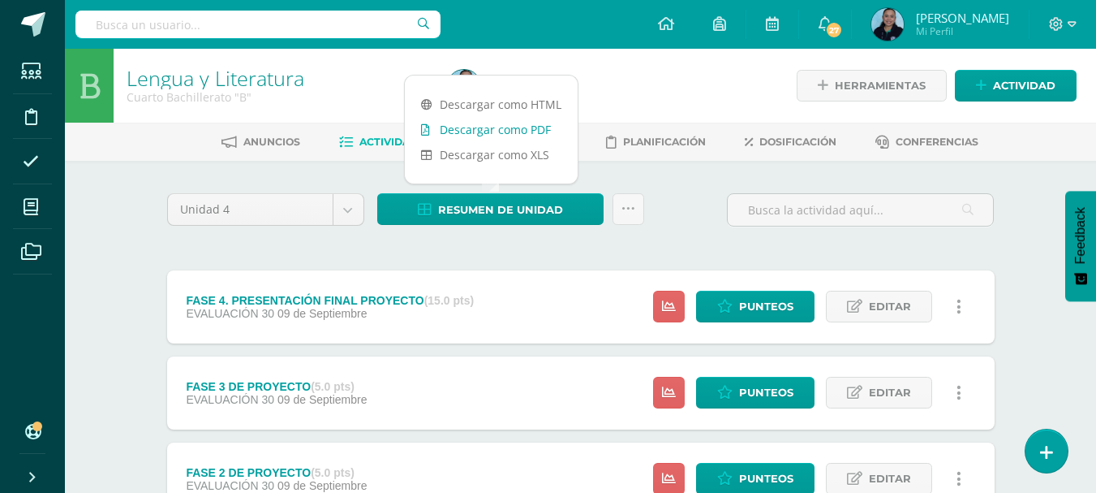
click at [515, 125] on link "Descargar como PDF" at bounding box center [491, 129] width 173 height 25
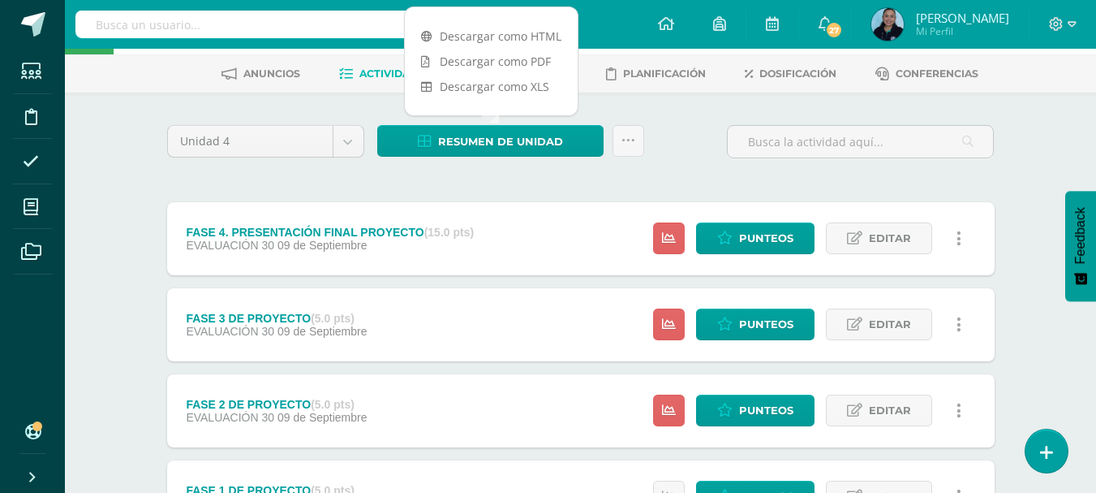
scroll to position [162, 0]
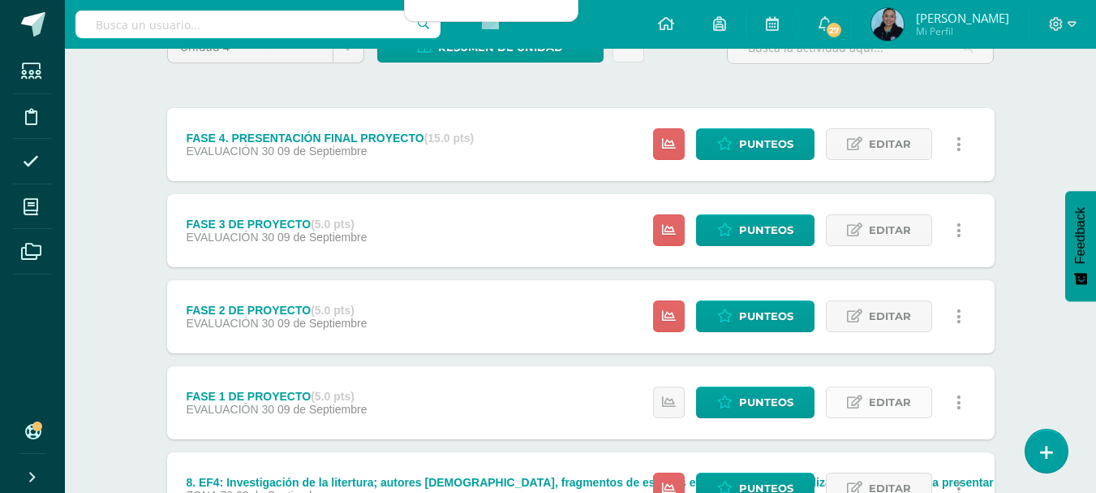
click at [858, 404] on icon at bounding box center [854, 402] width 15 height 14
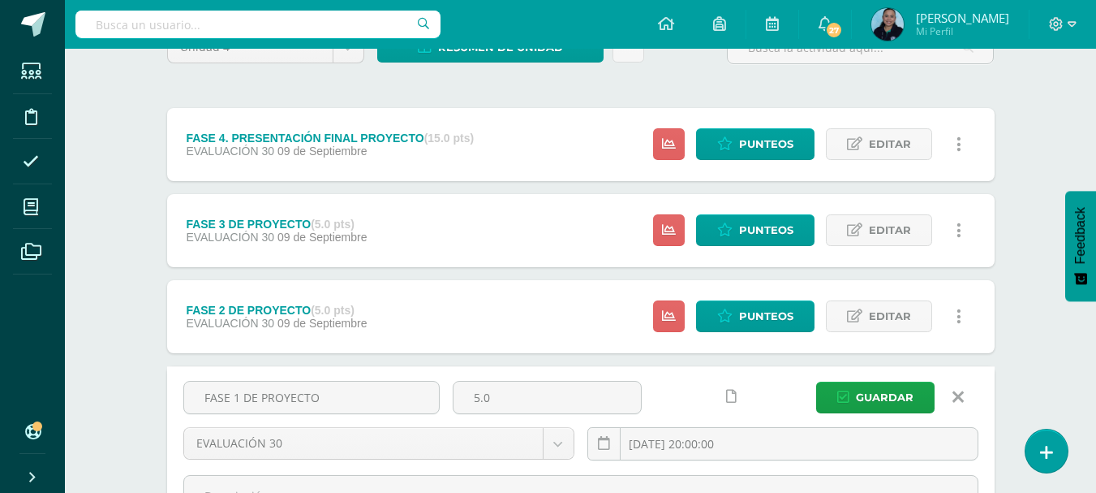
click at [966, 398] on link at bounding box center [958, 396] width 41 height 31
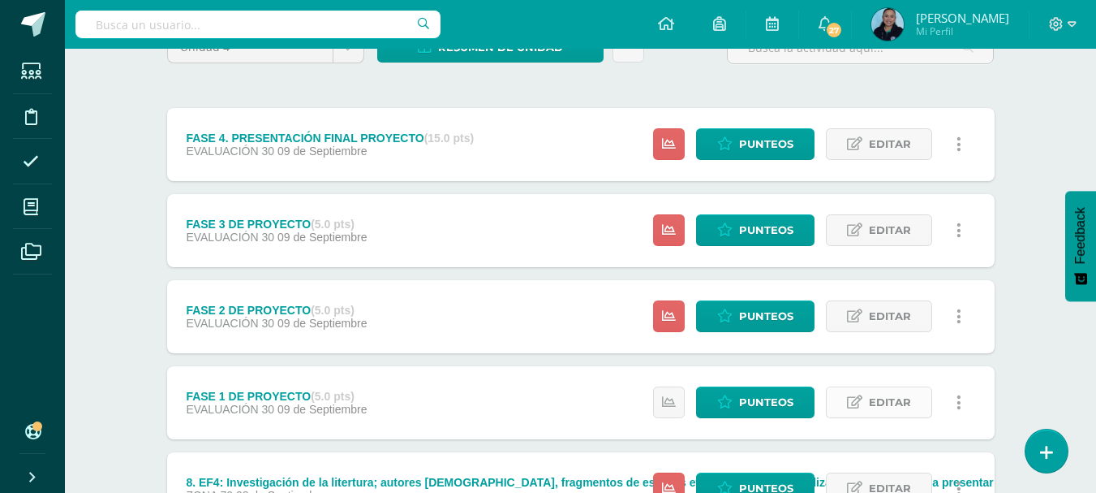
click at [868, 405] on link "Editar" at bounding box center [879, 402] width 106 height 32
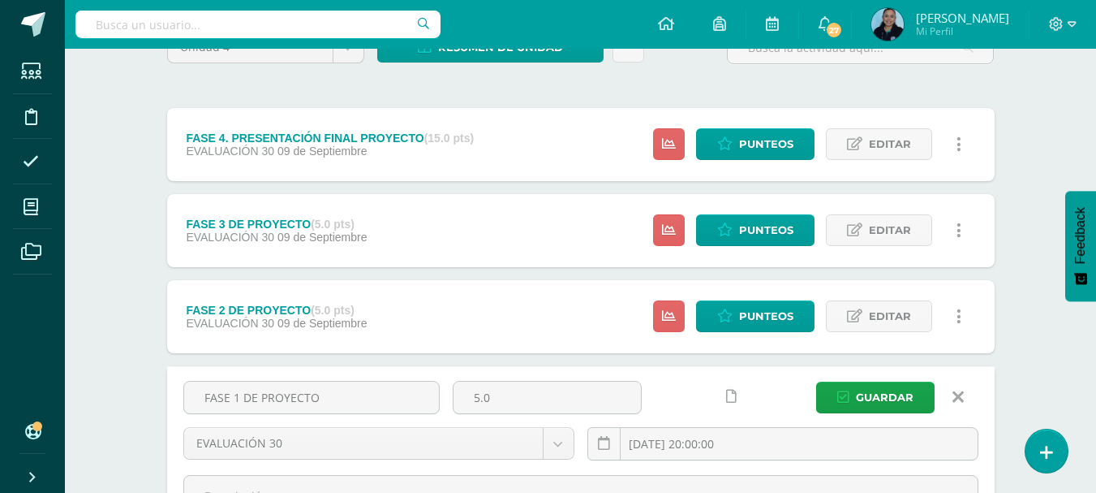
scroll to position [406, 0]
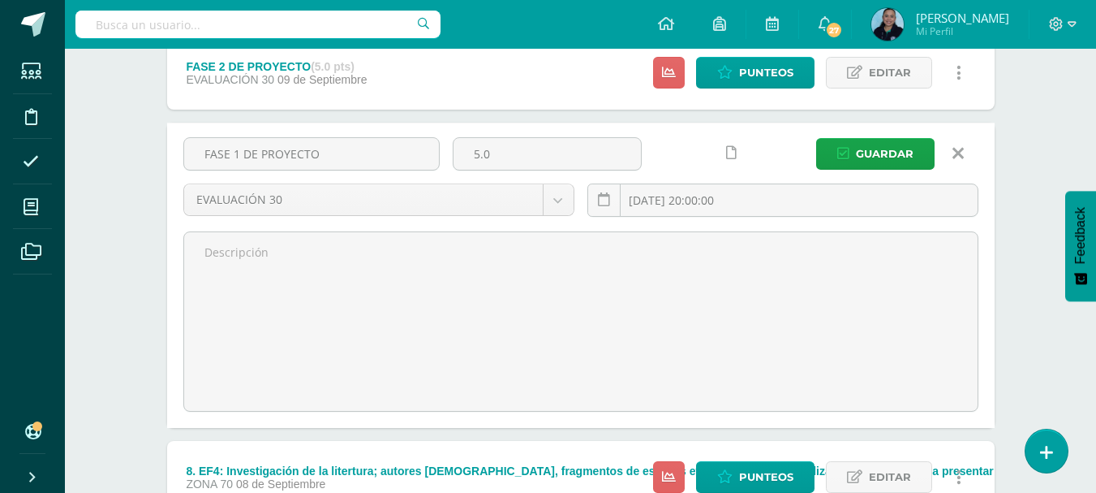
click at [955, 157] on icon at bounding box center [958, 153] width 11 height 18
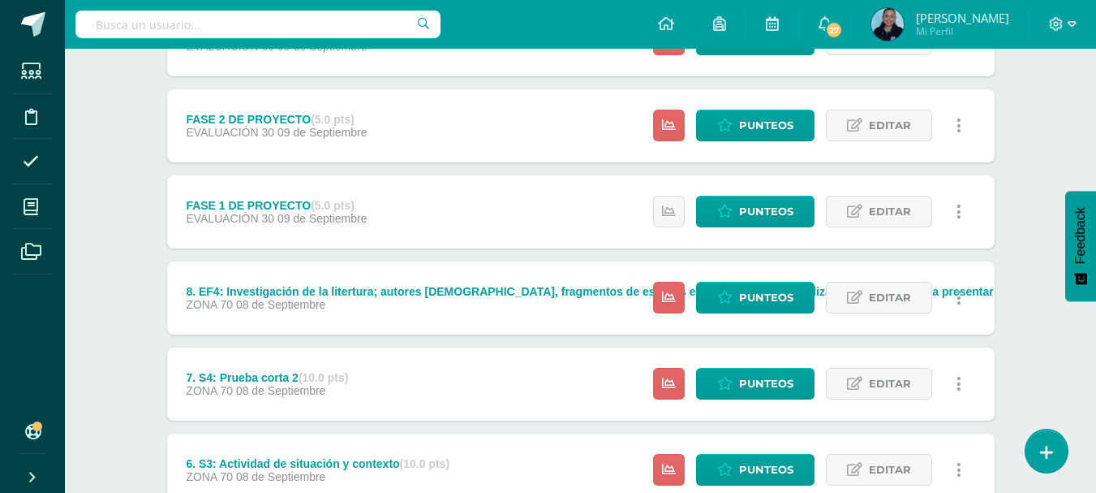
scroll to position [325, 0]
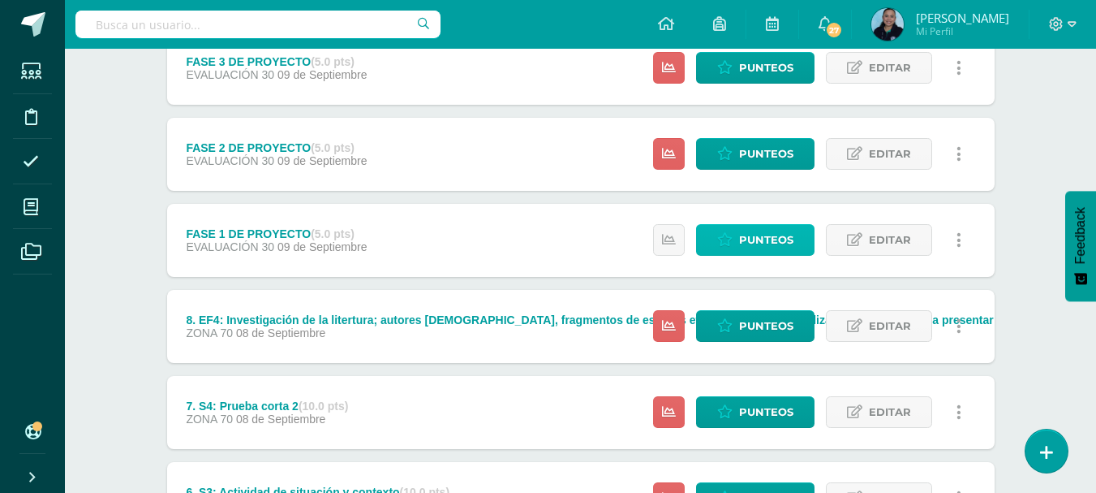
click at [771, 245] on span "Punteos" at bounding box center [766, 240] width 54 height 30
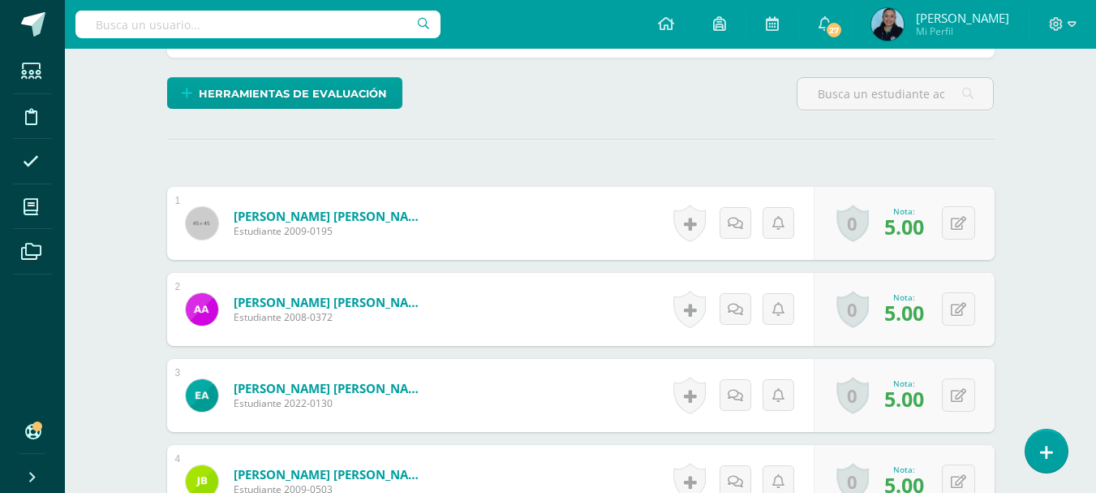
scroll to position [406, 0]
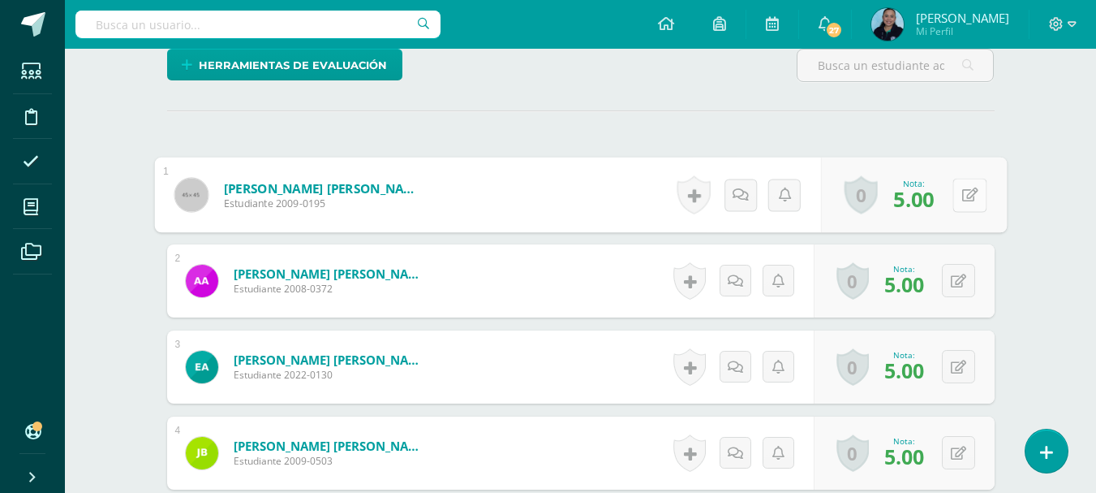
click at [954, 200] on button at bounding box center [970, 195] width 34 height 34
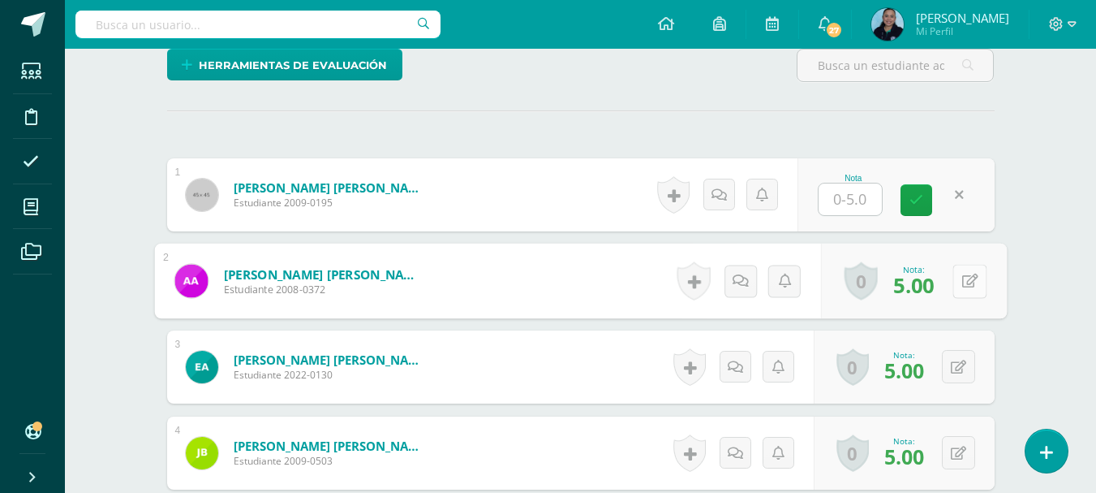
click at [953, 278] on button at bounding box center [970, 281] width 34 height 34
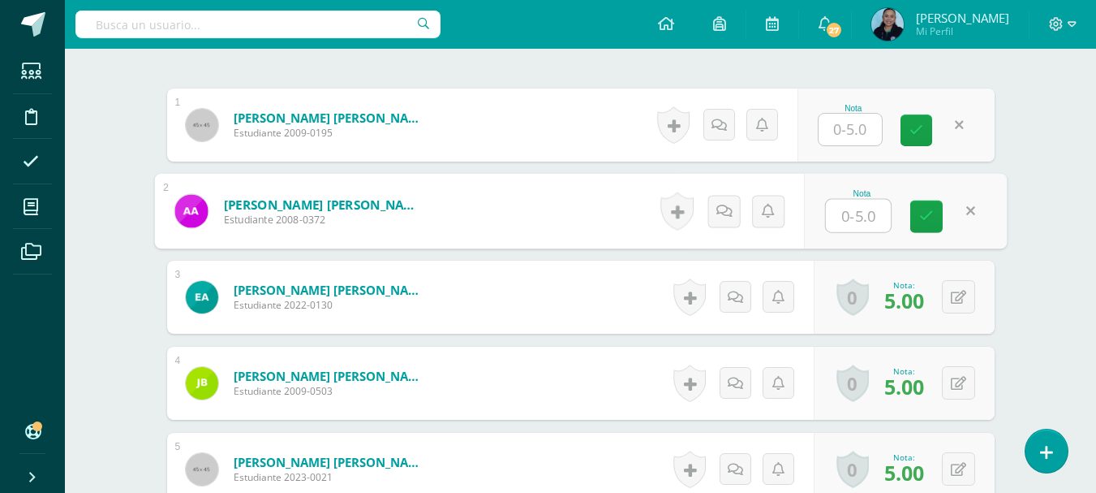
scroll to position [569, 0]
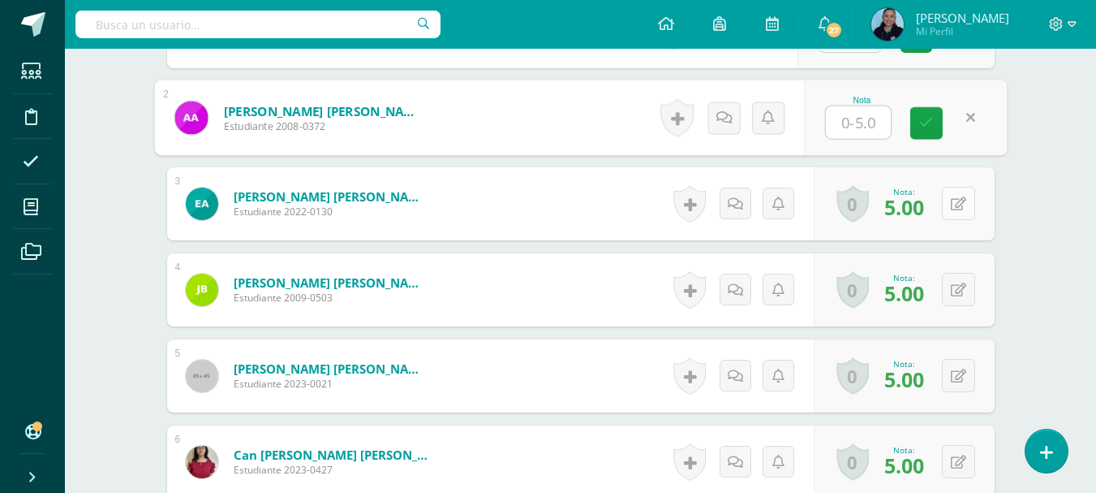
click at [957, 200] on button at bounding box center [958, 203] width 33 height 33
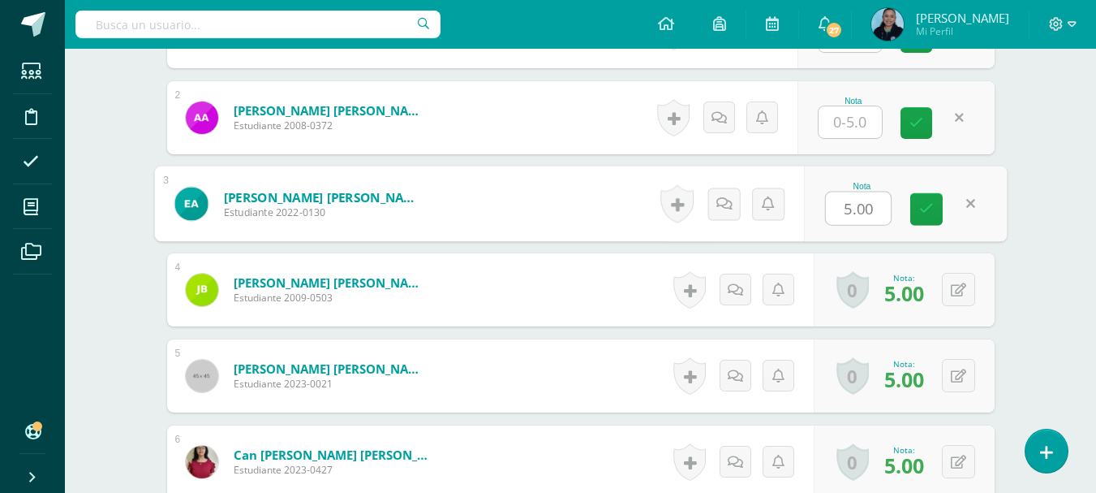
scroll to position [570, 0]
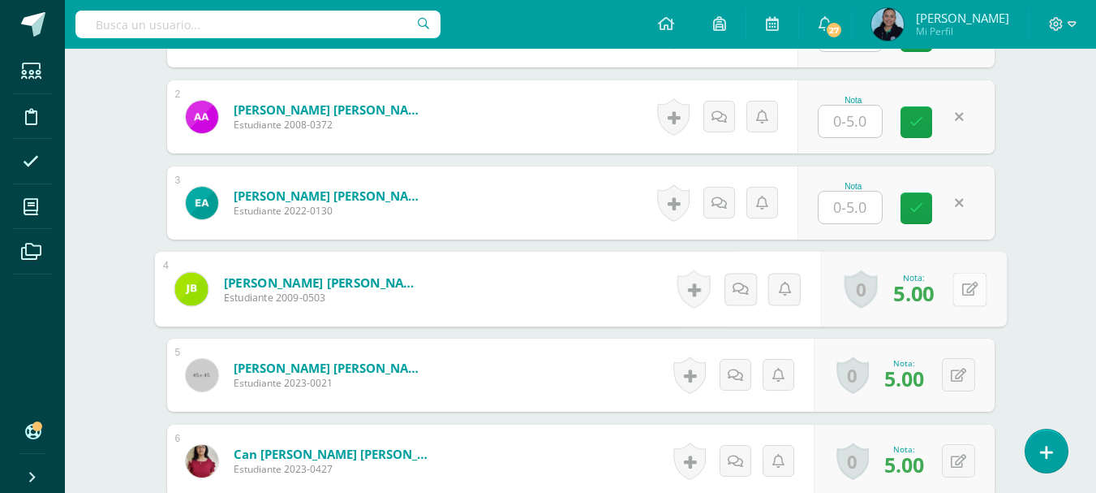
click at [952, 286] on div "0 Logros Logros obtenidos Aún no hay logros agregados Nota: 5.00" at bounding box center [913, 289] width 186 height 75
click at [966, 290] on icon at bounding box center [970, 289] width 16 height 14
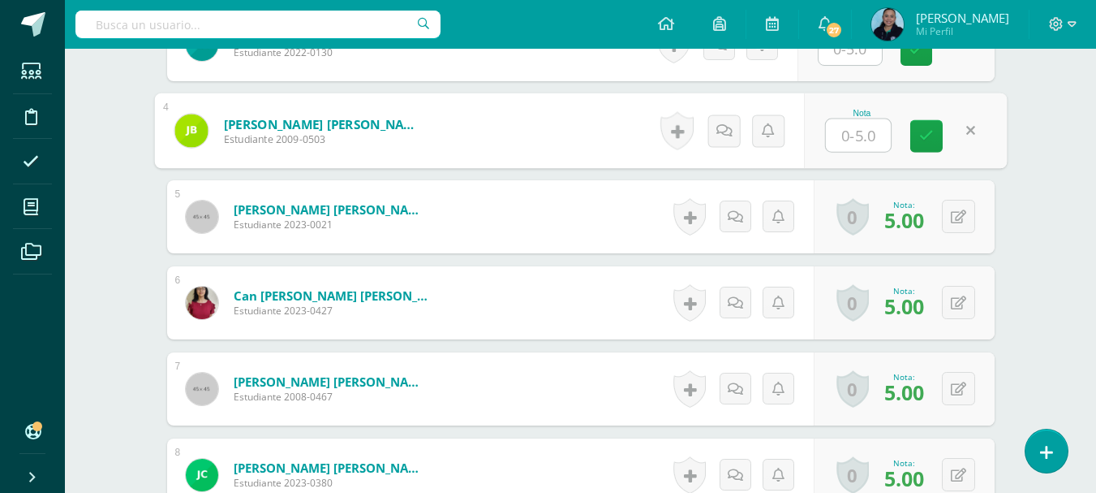
scroll to position [732, 0]
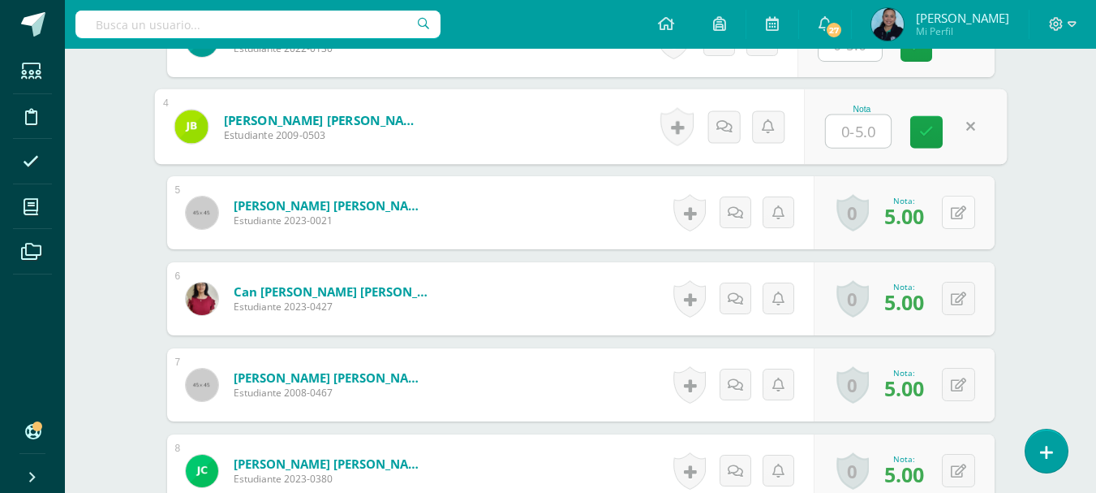
click at [953, 222] on button at bounding box center [958, 212] width 33 height 33
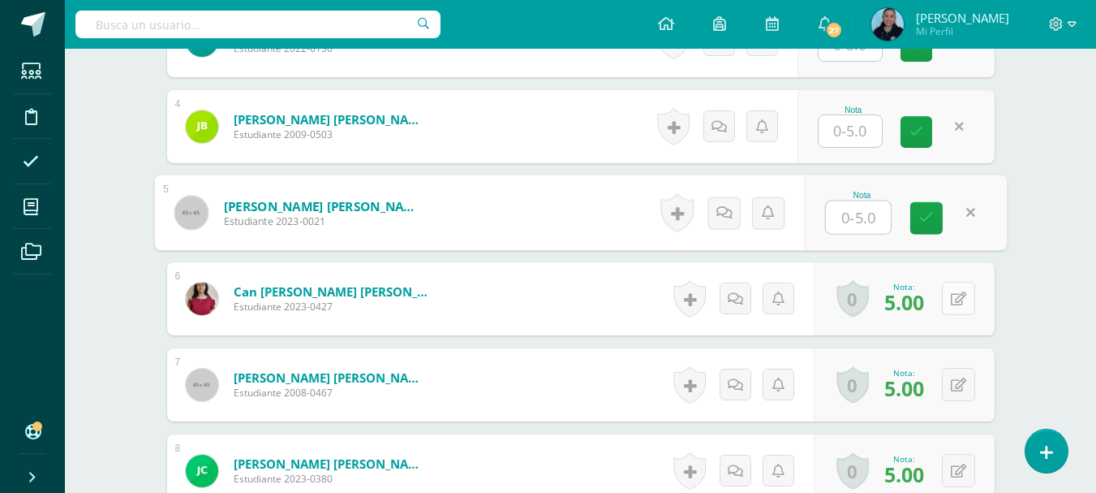
click at [950, 293] on div "0 Logros Logros obtenidos Aún no hay logros agregados Nota: 5.00" at bounding box center [904, 298] width 181 height 73
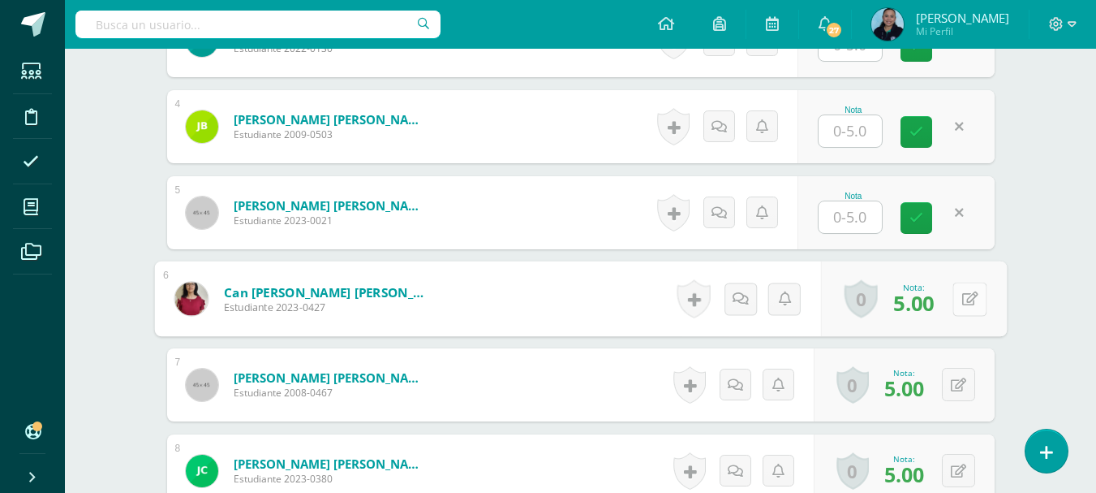
click at [975, 302] on icon at bounding box center [970, 298] width 16 height 14
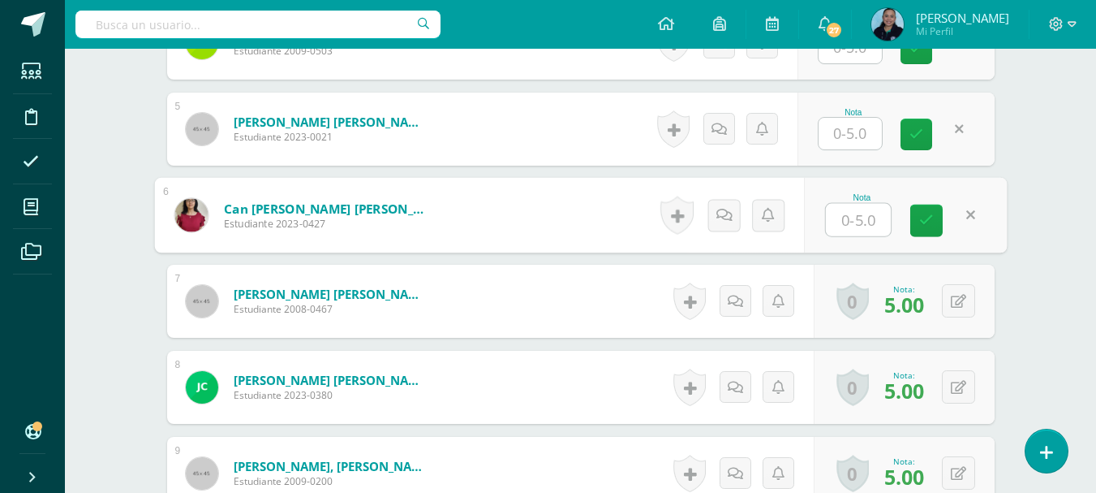
scroll to position [894, 0]
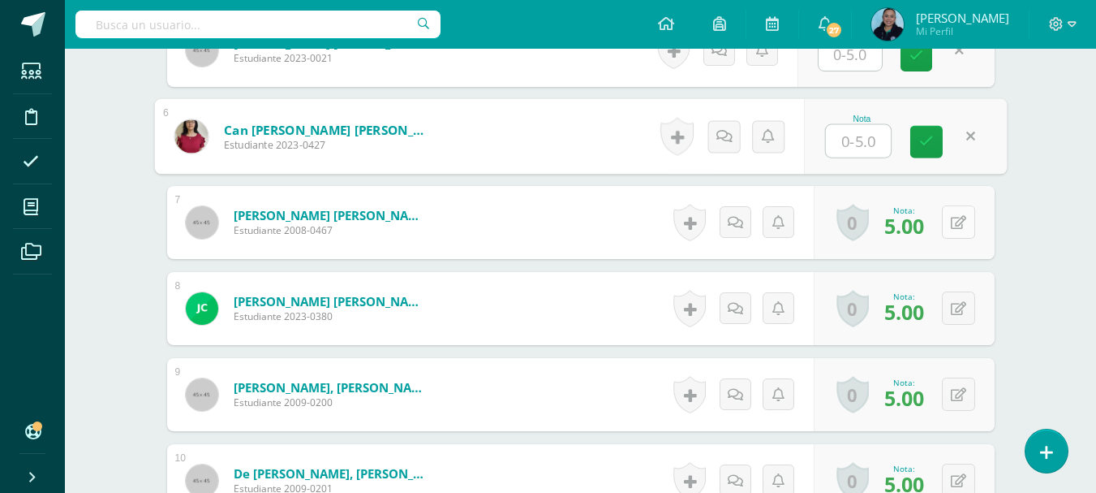
click at [960, 216] on icon at bounding box center [958, 223] width 15 height 14
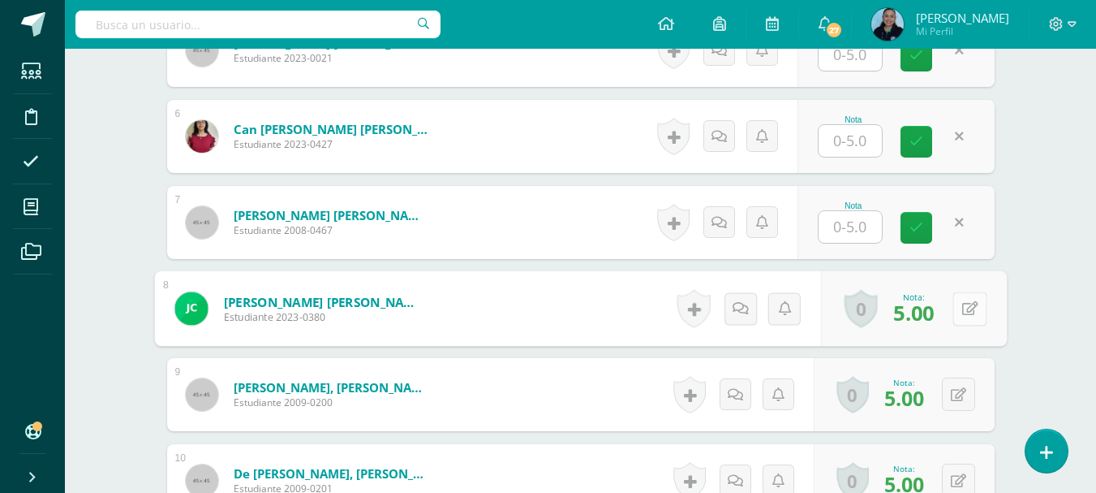
click at [953, 307] on button at bounding box center [970, 308] width 34 height 34
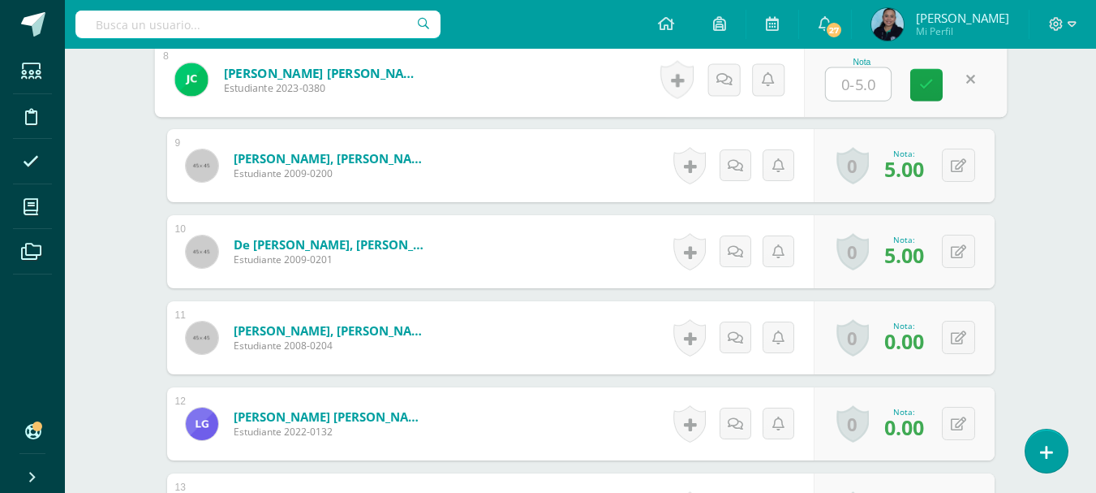
scroll to position [1138, 0]
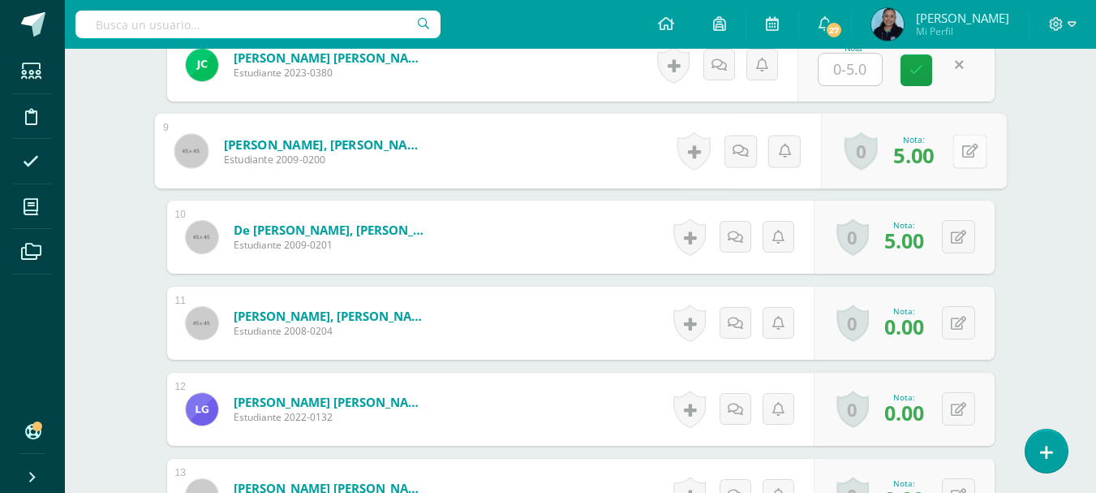
click at [954, 152] on button at bounding box center [970, 151] width 34 height 34
click at [961, 235] on icon at bounding box center [958, 237] width 15 height 14
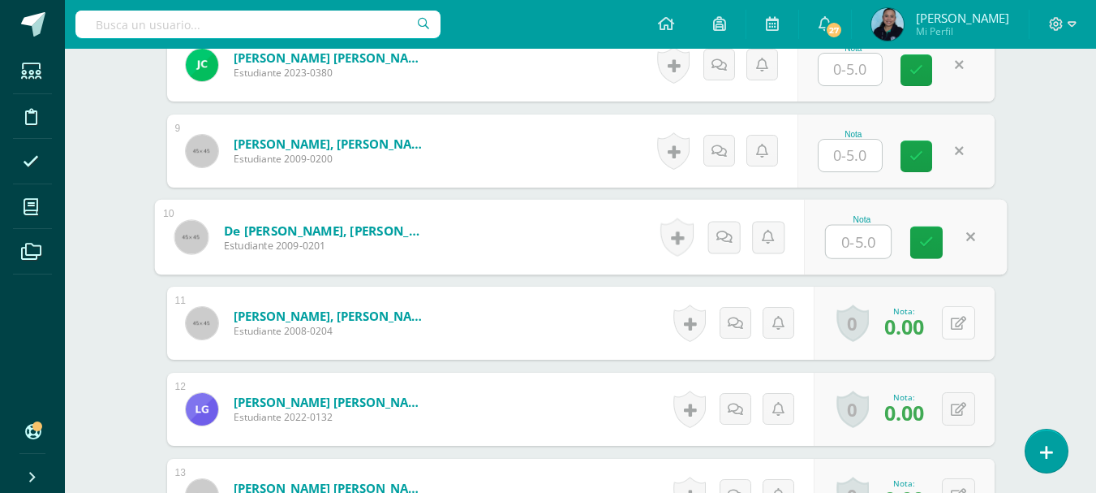
click at [960, 323] on icon at bounding box center [958, 324] width 15 height 14
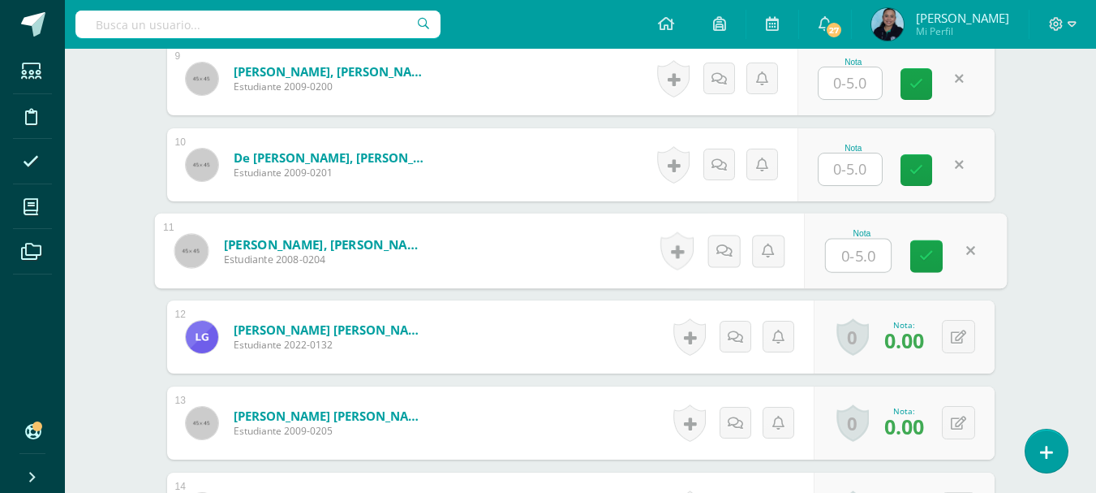
scroll to position [1300, 0]
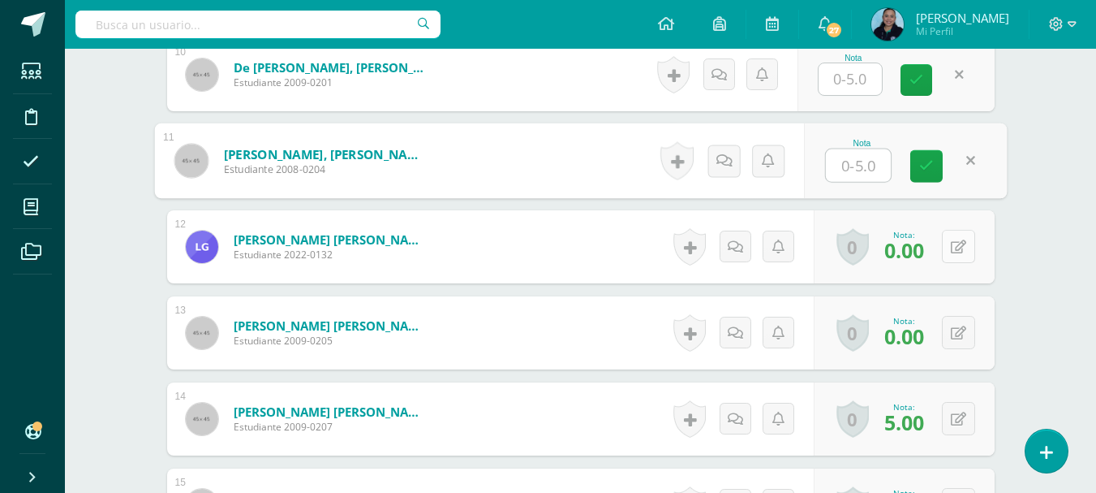
click at [966, 238] on button at bounding box center [958, 246] width 33 height 33
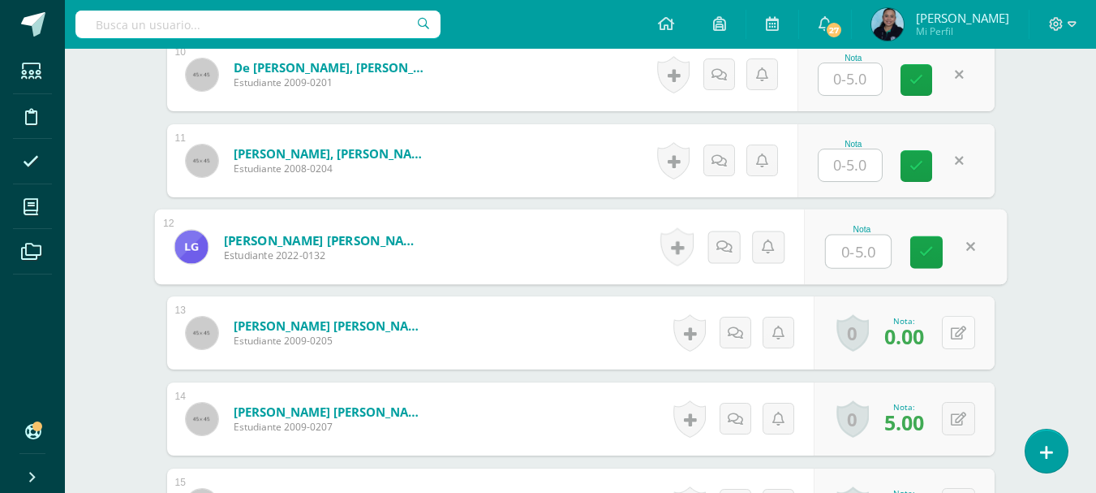
click at [956, 337] on button at bounding box center [958, 332] width 33 height 33
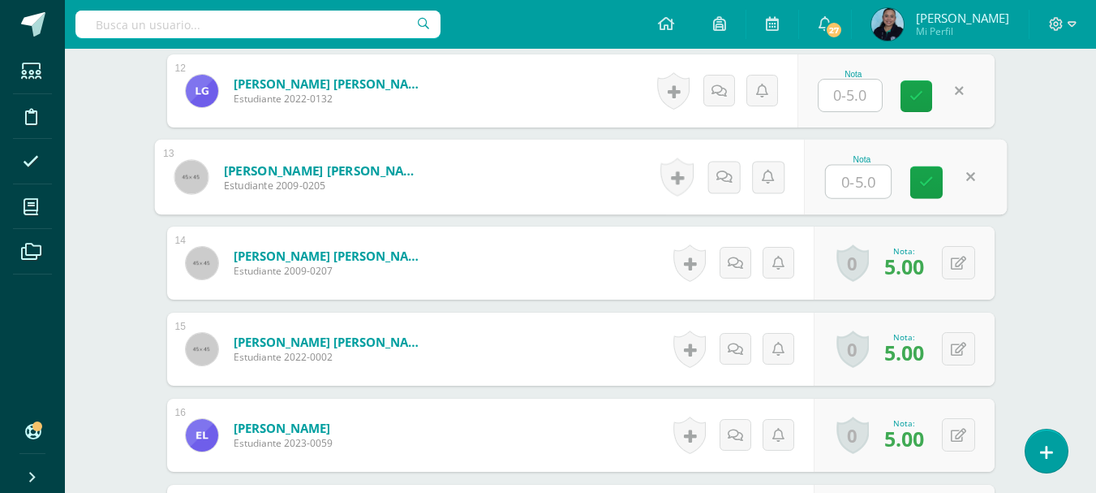
scroll to position [1462, 0]
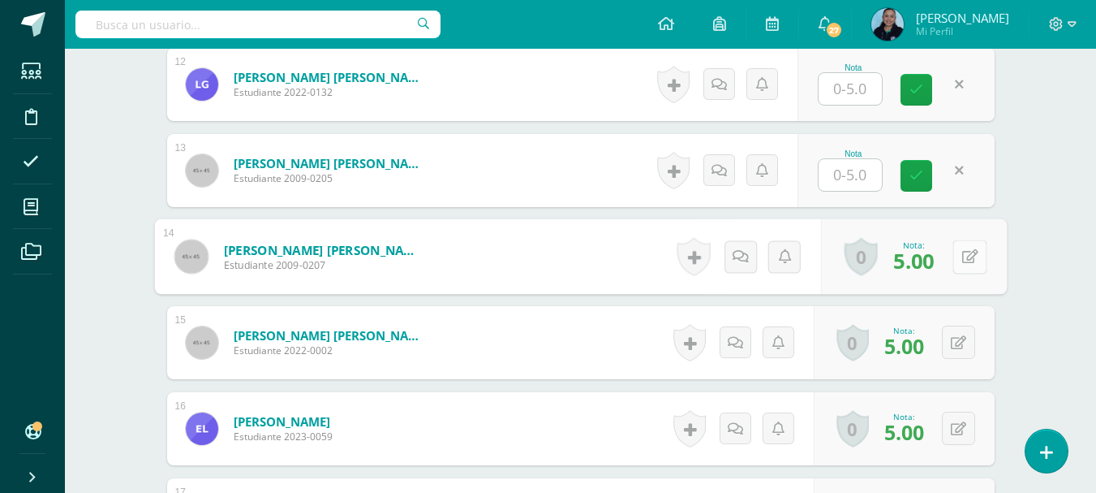
click at [962, 245] on button at bounding box center [970, 256] width 34 height 34
click at [957, 344] on button at bounding box center [958, 341] width 33 height 33
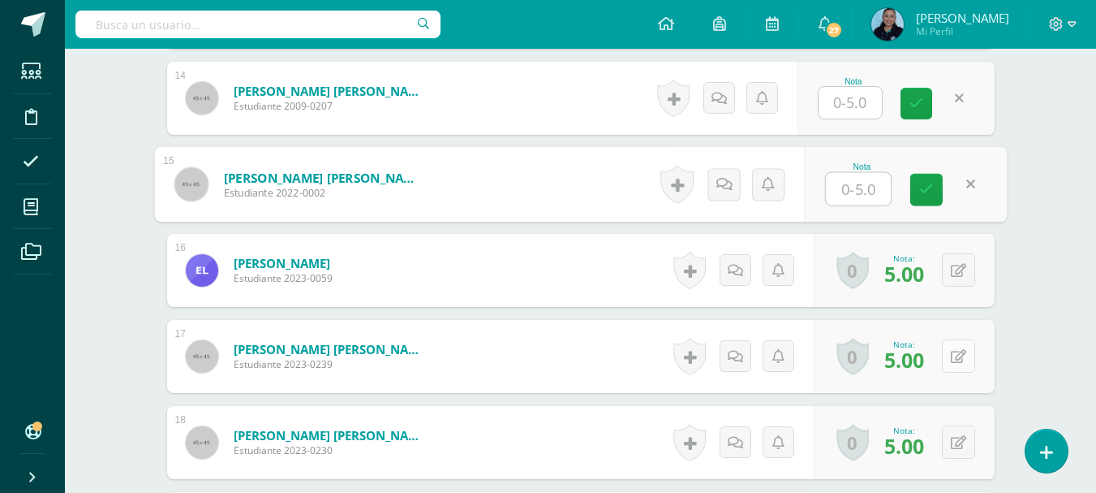
scroll to position [1625, 0]
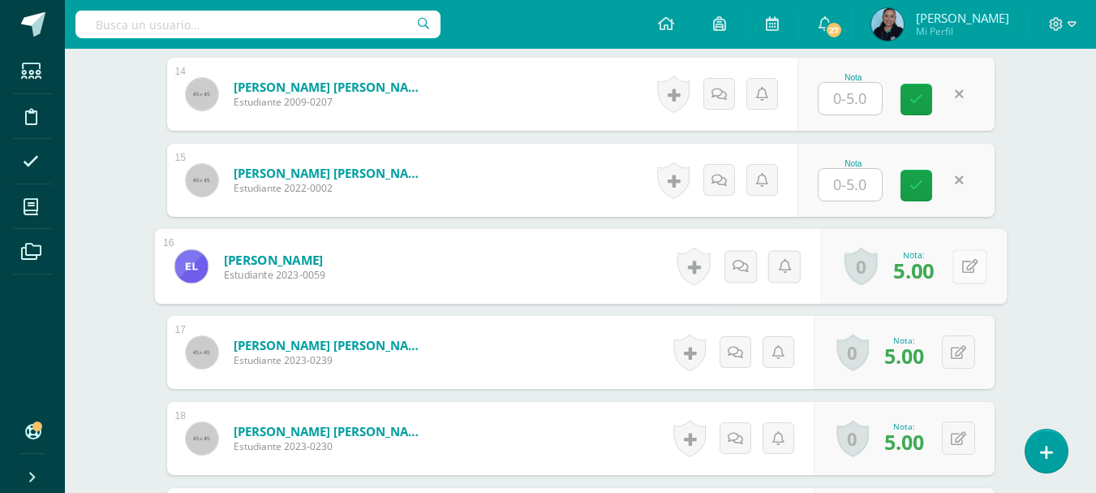
click at [963, 261] on icon at bounding box center [970, 266] width 16 height 14
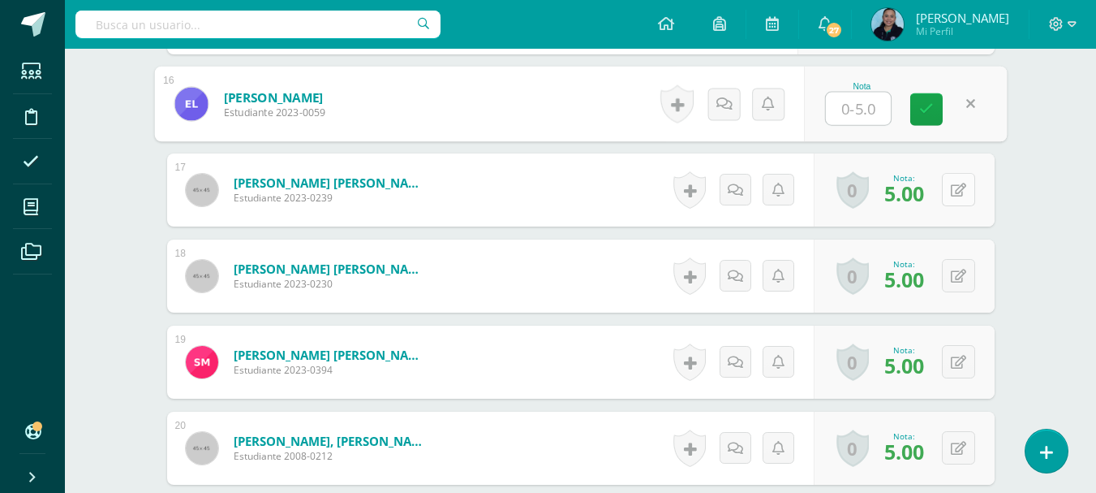
click at [959, 197] on button at bounding box center [958, 189] width 33 height 33
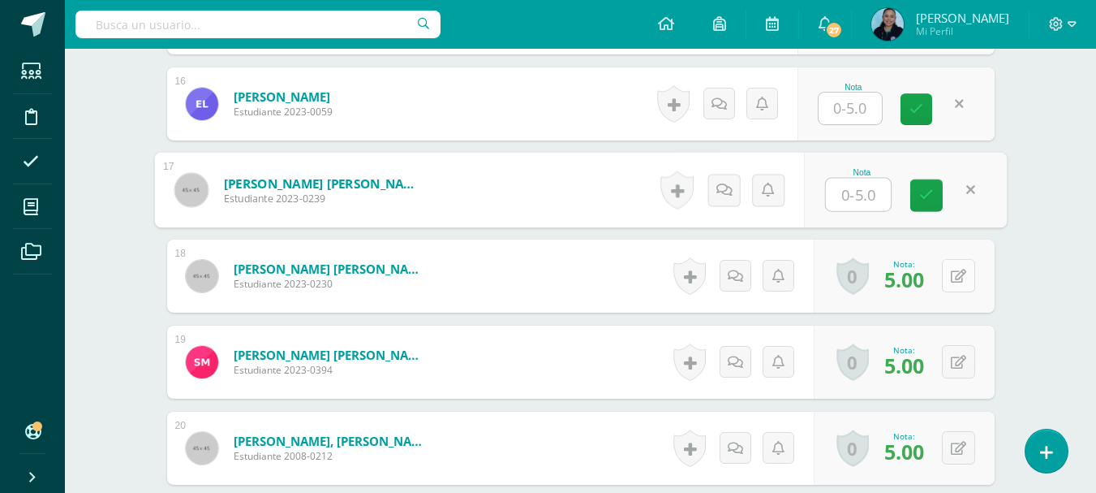
click at [957, 270] on button at bounding box center [958, 275] width 33 height 33
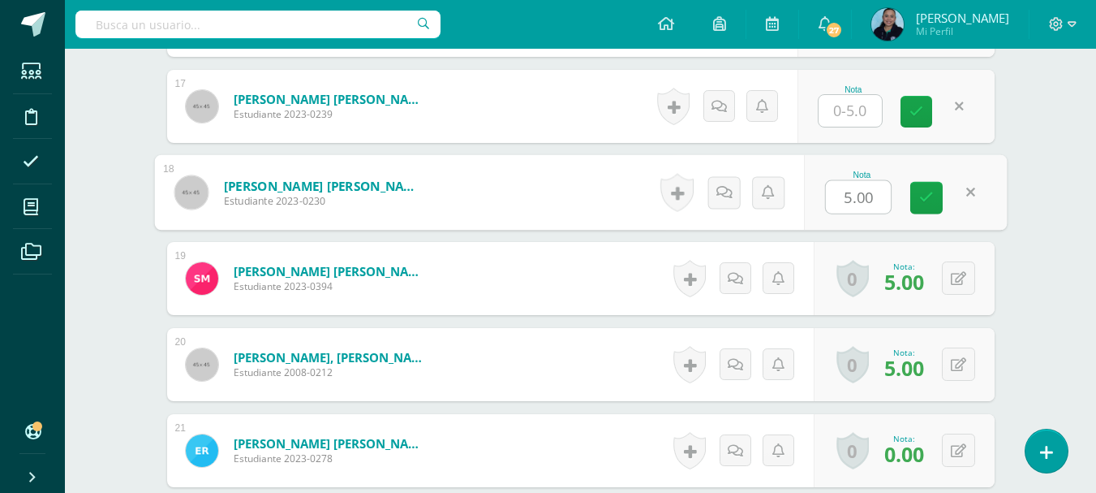
scroll to position [1949, 0]
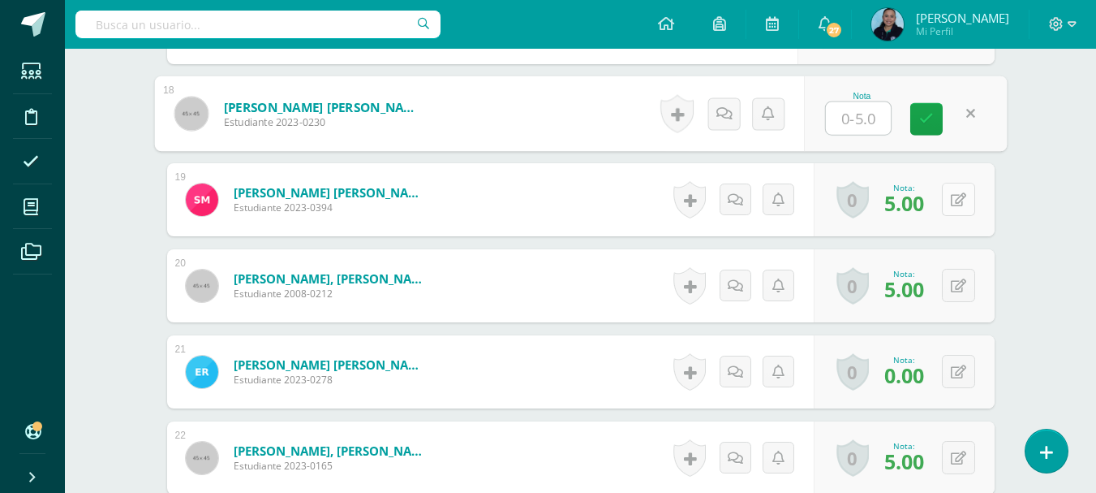
click at [962, 203] on icon at bounding box center [958, 200] width 15 height 14
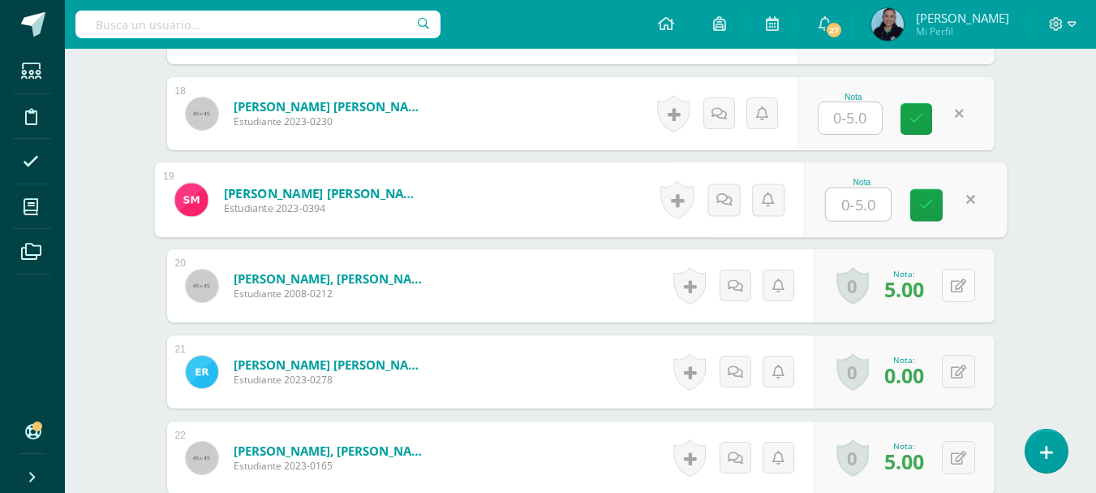
click at [962, 284] on icon at bounding box center [958, 286] width 15 height 14
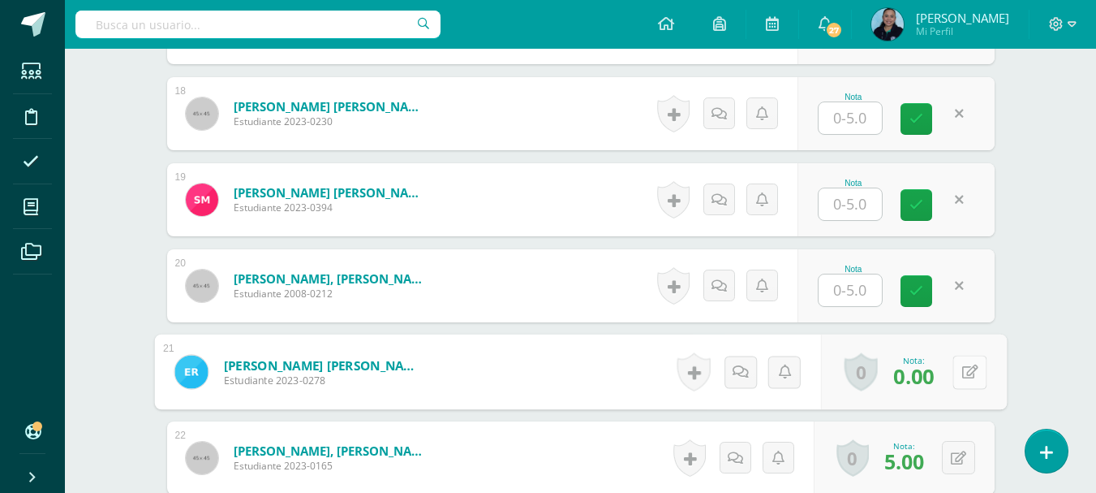
click at [962, 371] on icon at bounding box center [970, 371] width 16 height 14
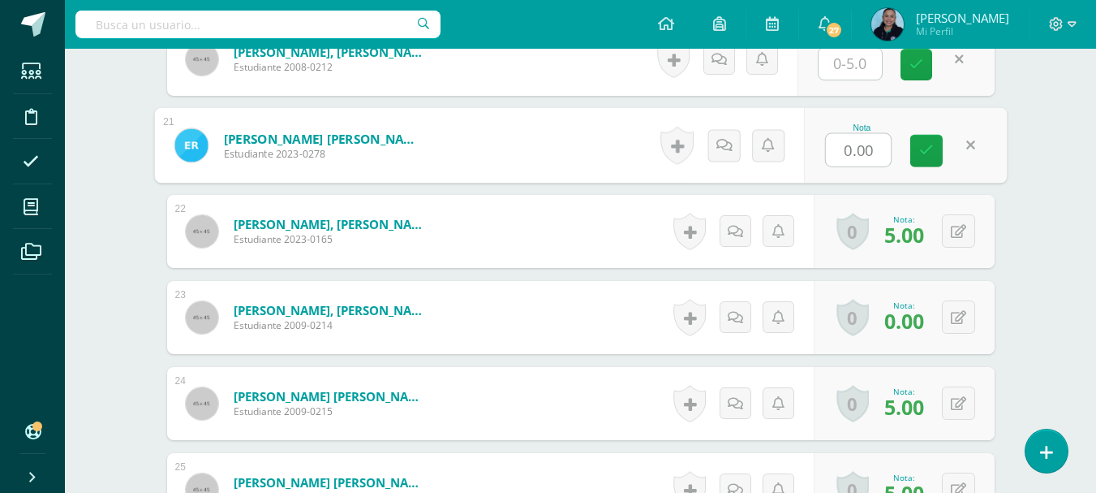
scroll to position [2193, 0]
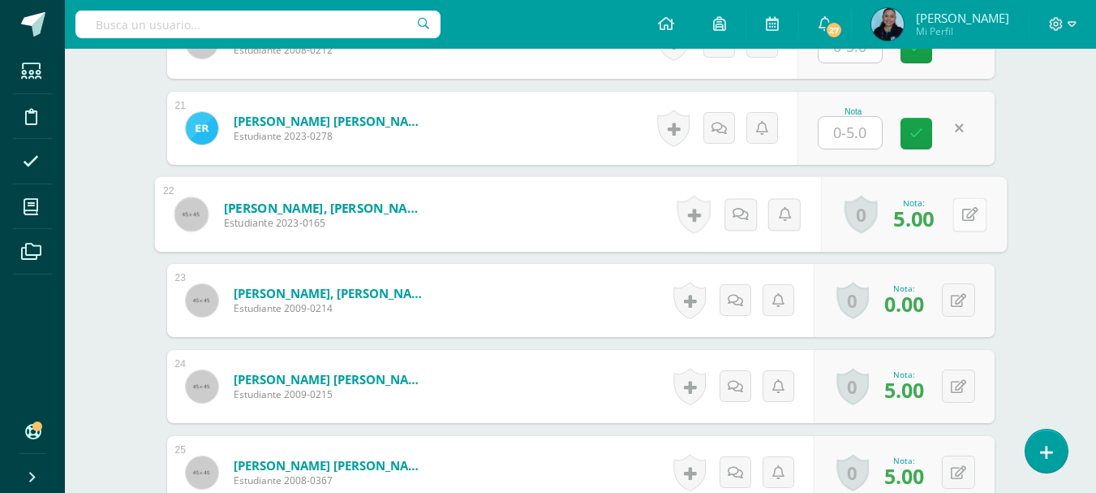
click at [959, 209] on button at bounding box center [970, 214] width 34 height 34
click at [958, 291] on button at bounding box center [958, 299] width 33 height 33
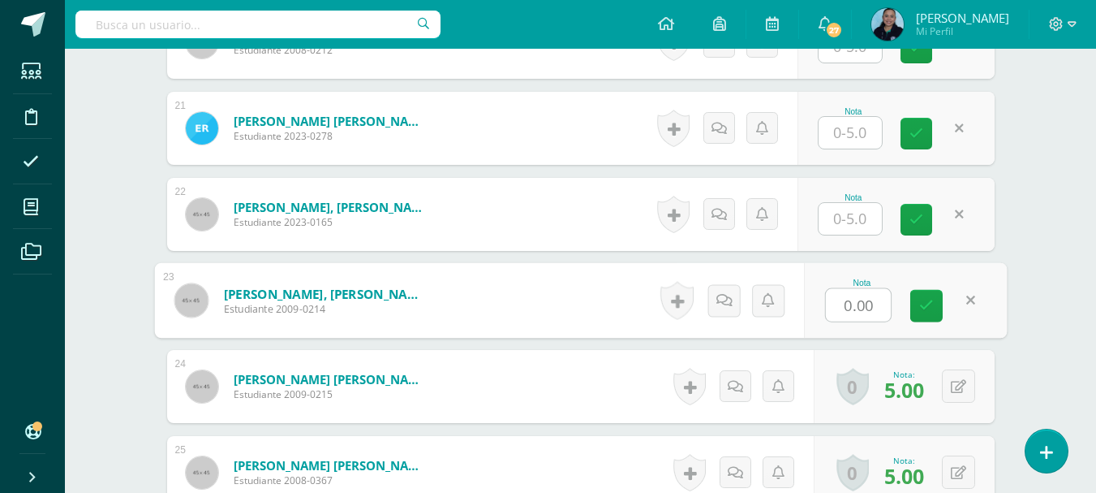
click at [958, 291] on link at bounding box center [970, 300] width 32 height 32
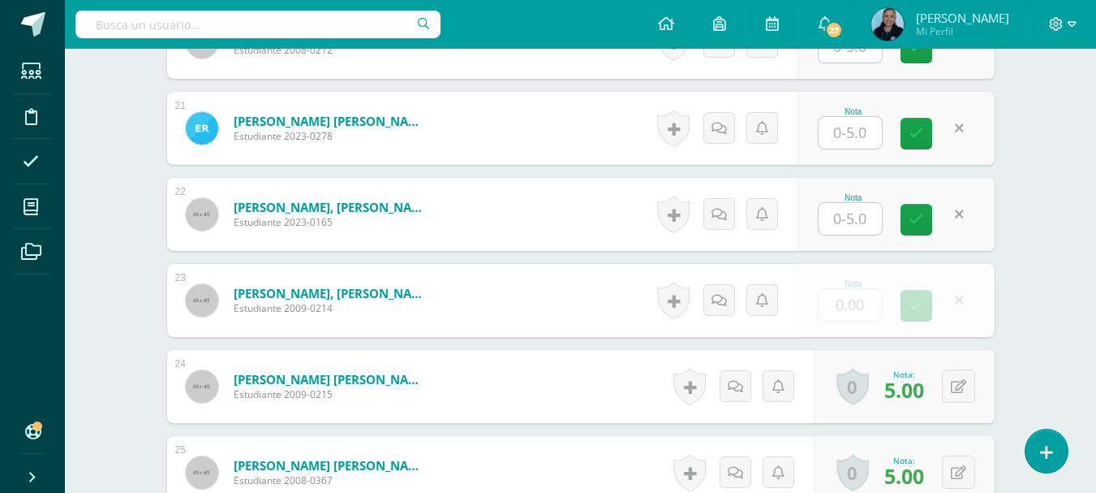
click at [958, 291] on form "Tomás López, Valery Nicole Estudiante 2009-0214 Nota 0.00 0 Logros Logros obten…" at bounding box center [581, 300] width 828 height 73
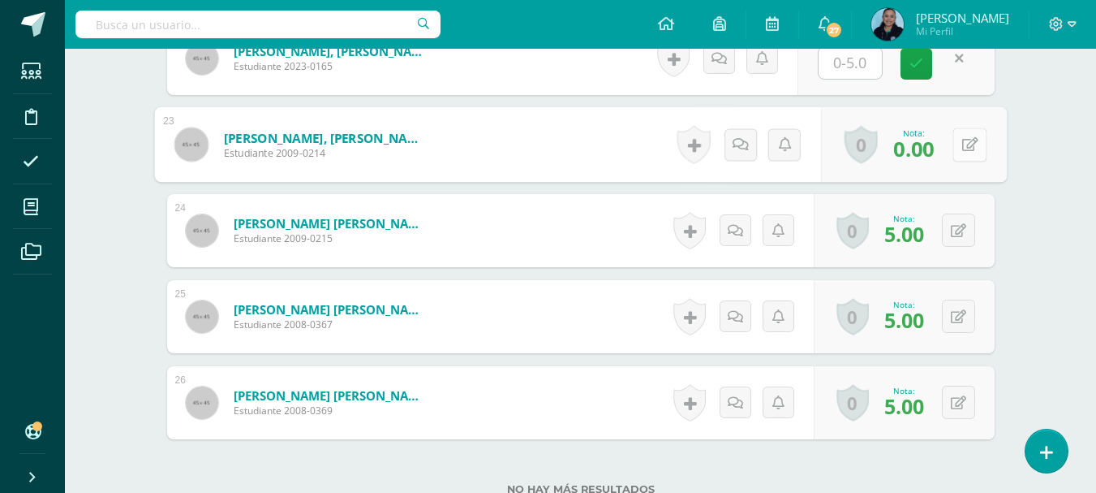
scroll to position [2355, 0]
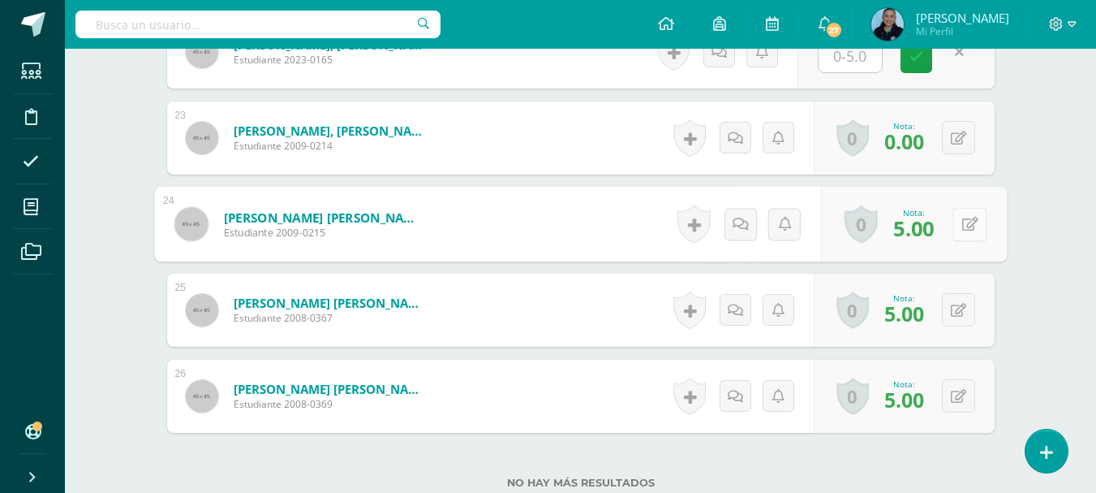
click at [953, 225] on button at bounding box center [970, 224] width 34 height 34
click at [950, 137] on button at bounding box center [958, 137] width 33 height 33
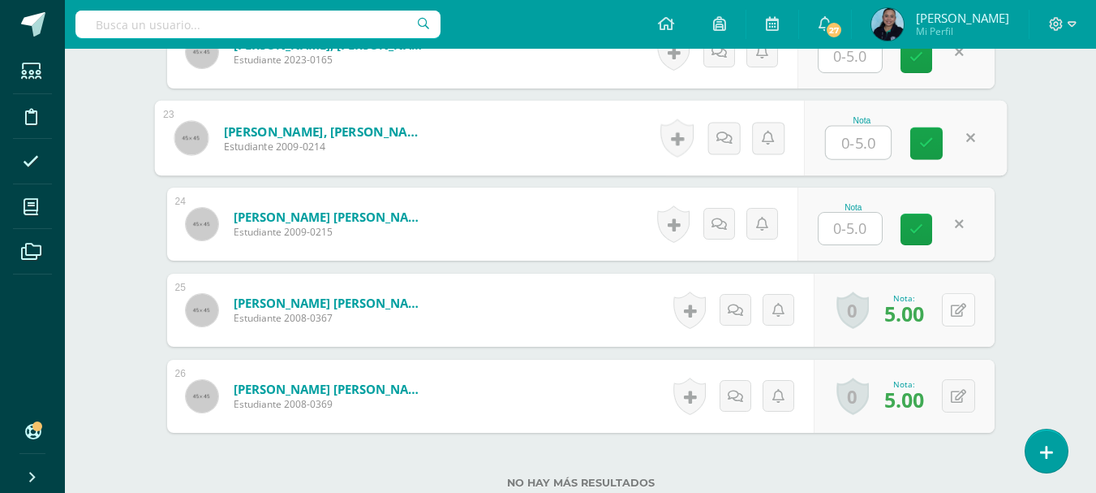
click at [962, 312] on icon at bounding box center [958, 311] width 15 height 14
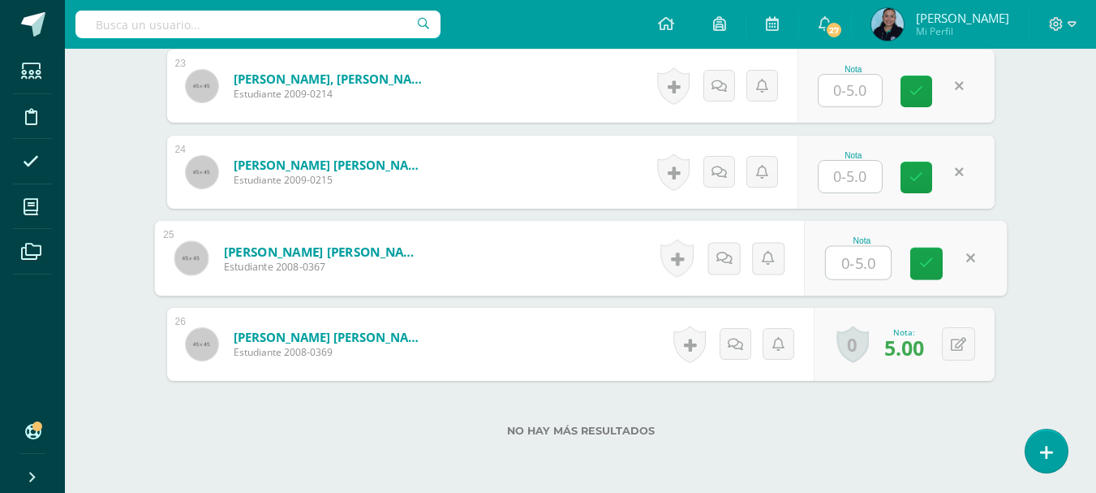
scroll to position [2436, 0]
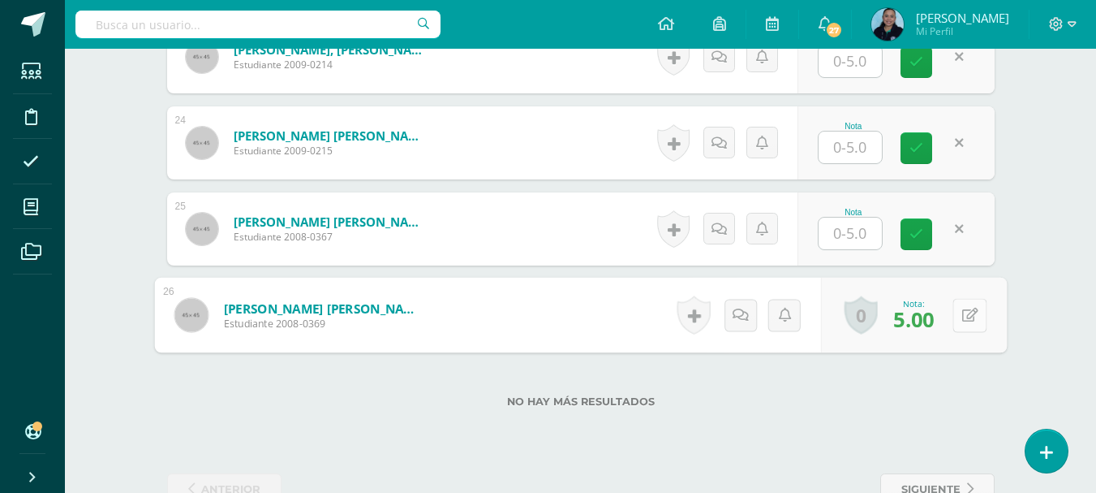
click at [958, 309] on button at bounding box center [970, 315] width 34 height 34
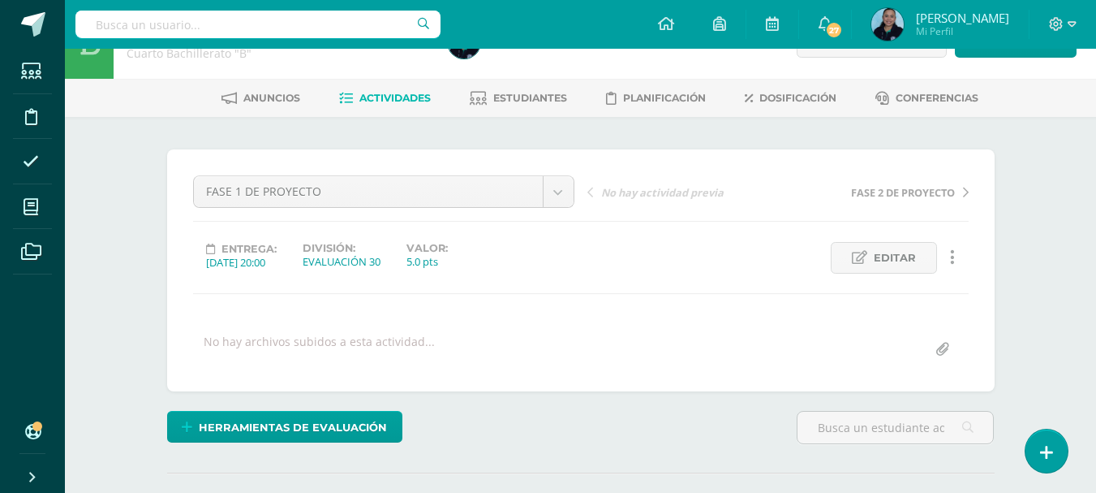
scroll to position [0, 0]
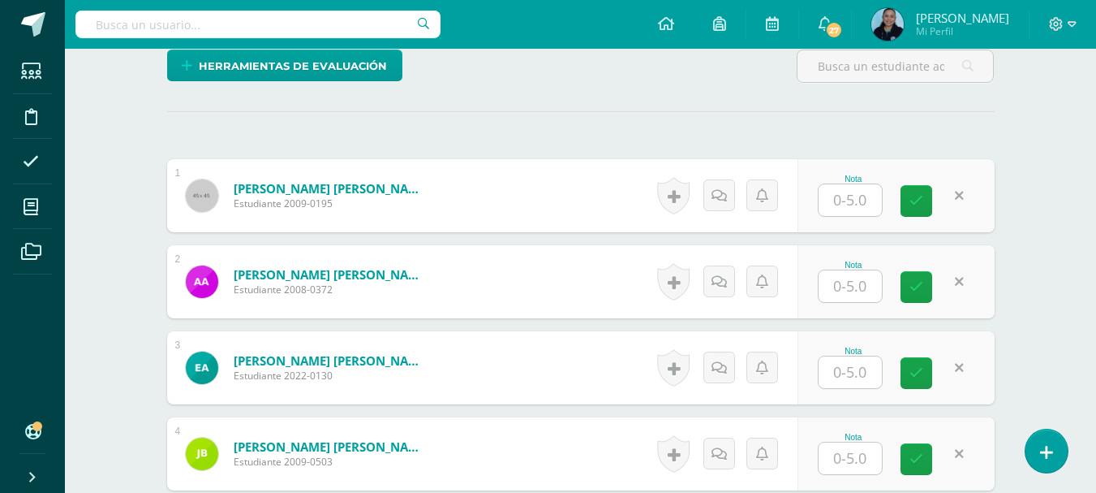
scroll to position [406, 0]
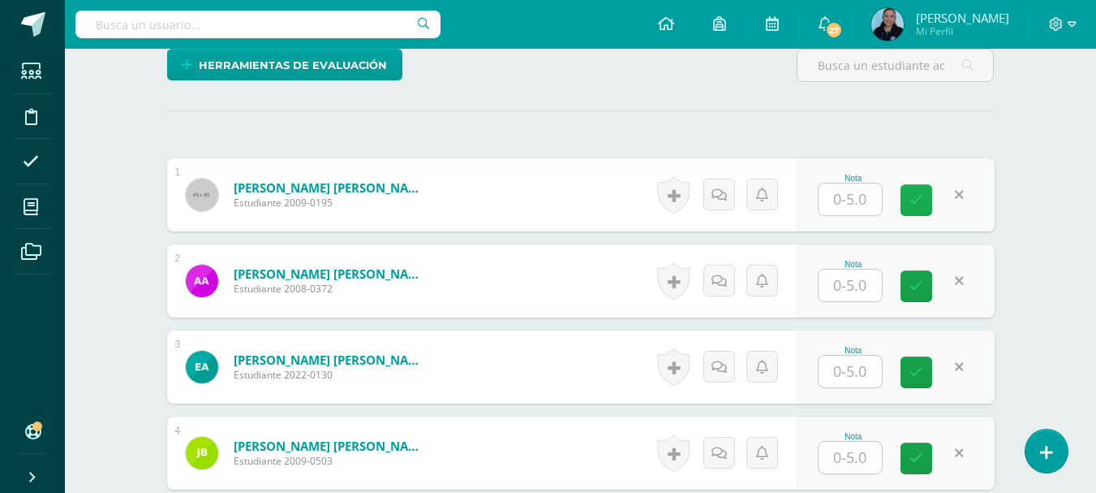
click at [924, 201] on link at bounding box center [917, 200] width 32 height 32
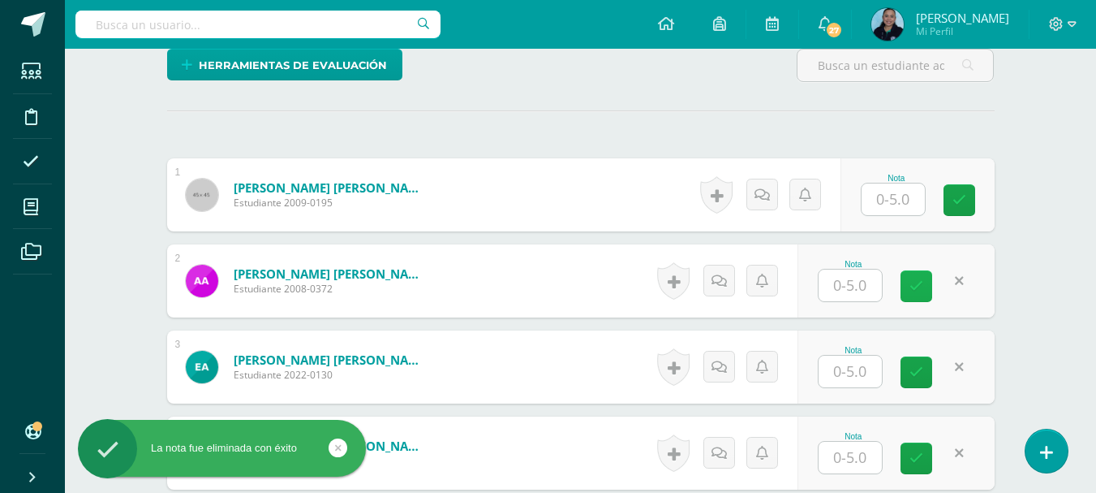
click at [906, 287] on link at bounding box center [917, 286] width 32 height 32
click at [916, 375] on icon at bounding box center [917, 372] width 14 height 14
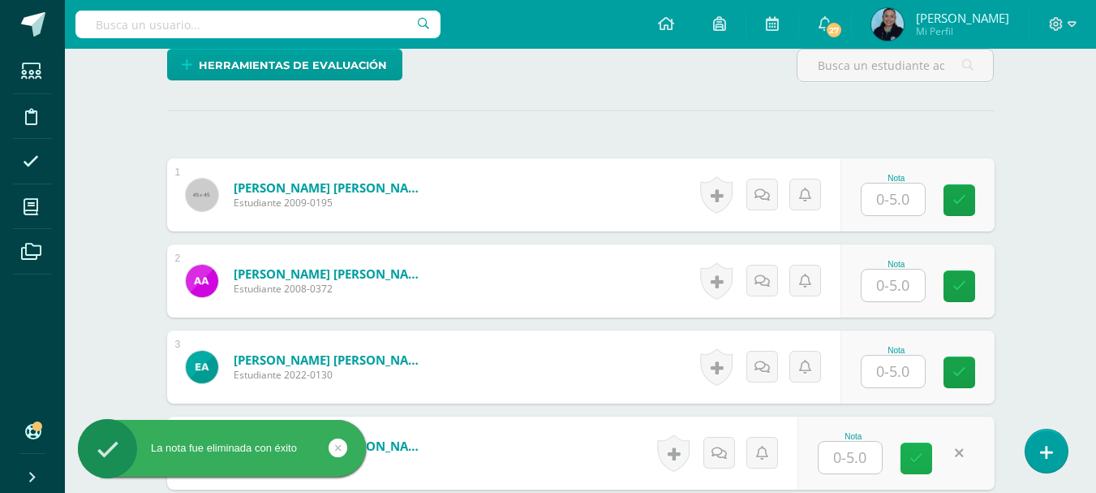
click at [913, 459] on icon at bounding box center [917, 458] width 14 height 14
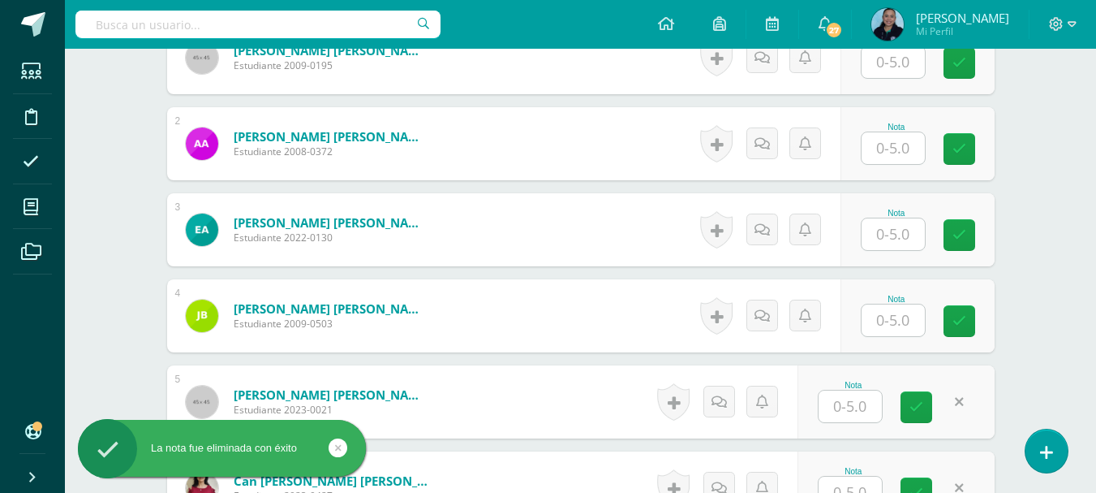
scroll to position [568, 0]
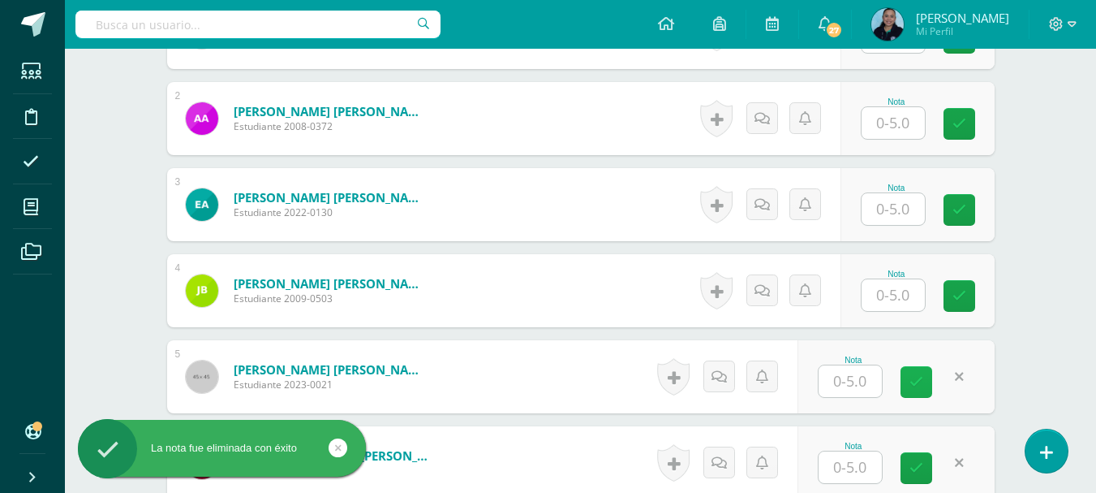
click at [917, 388] on icon at bounding box center [917, 382] width 14 height 14
click at [916, 472] on icon at bounding box center [917, 468] width 14 height 14
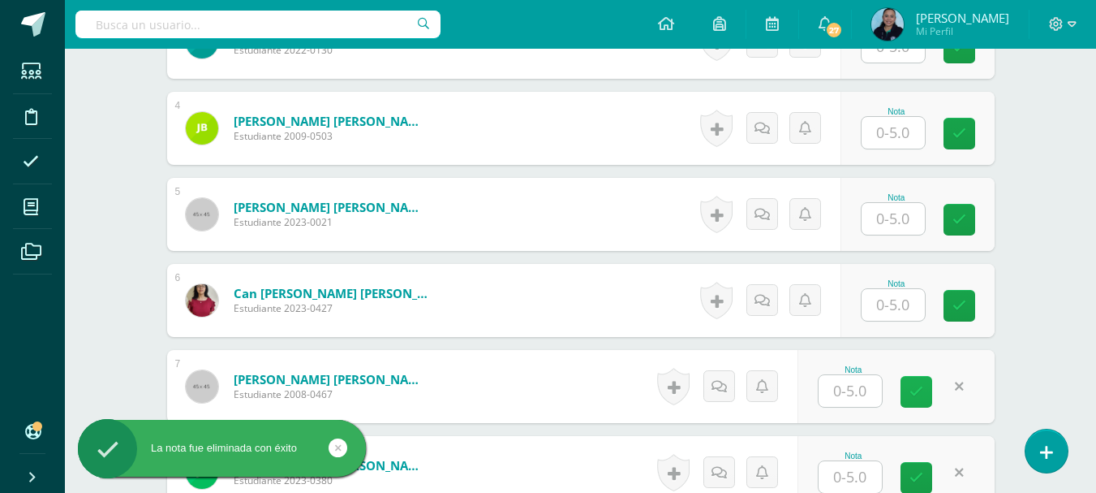
click at [918, 387] on icon at bounding box center [917, 392] width 14 height 14
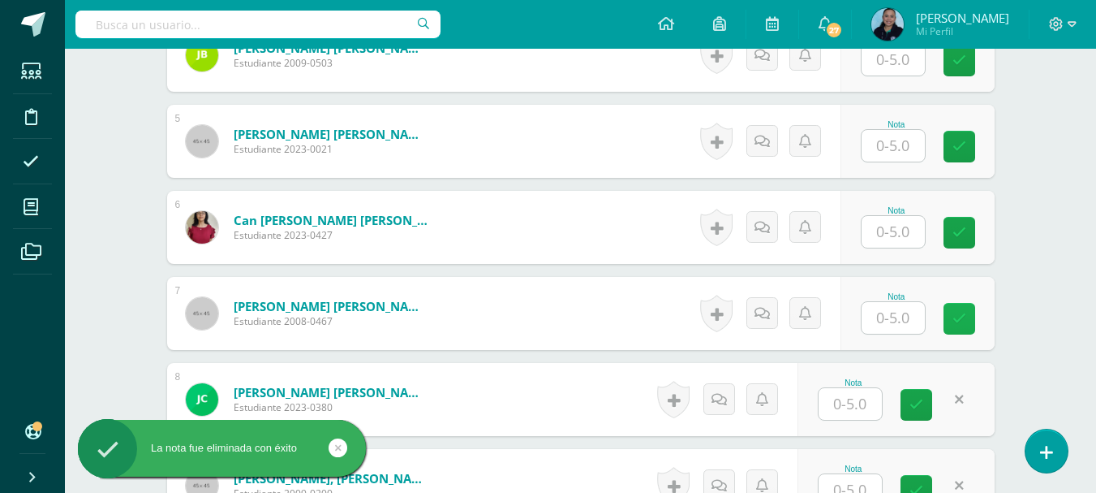
scroll to position [893, 0]
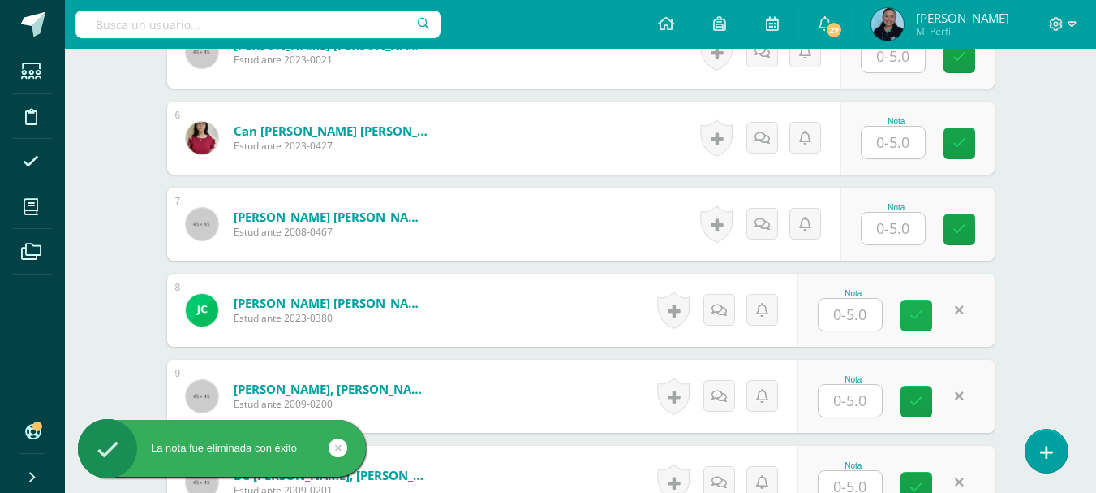
click at [919, 325] on link at bounding box center [917, 315] width 32 height 32
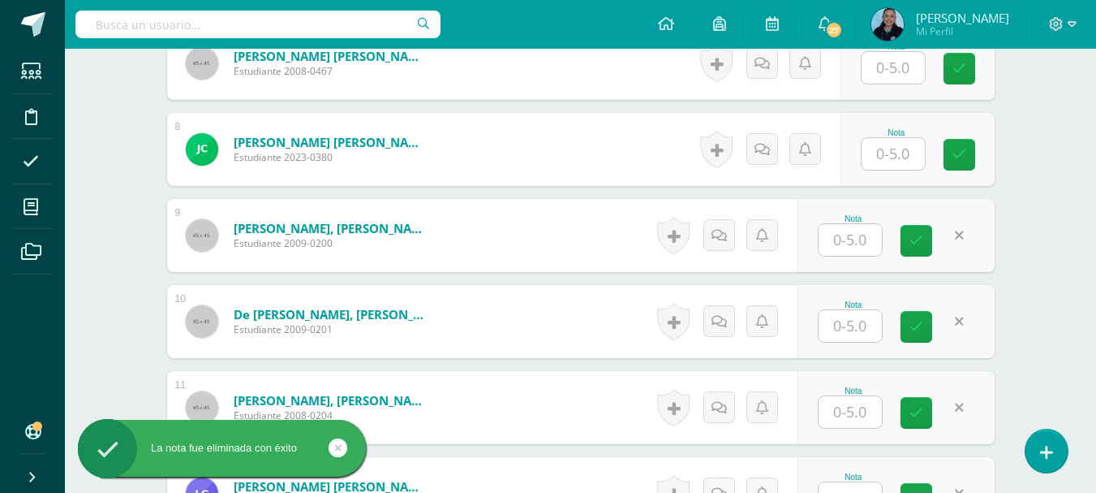
scroll to position [1055, 0]
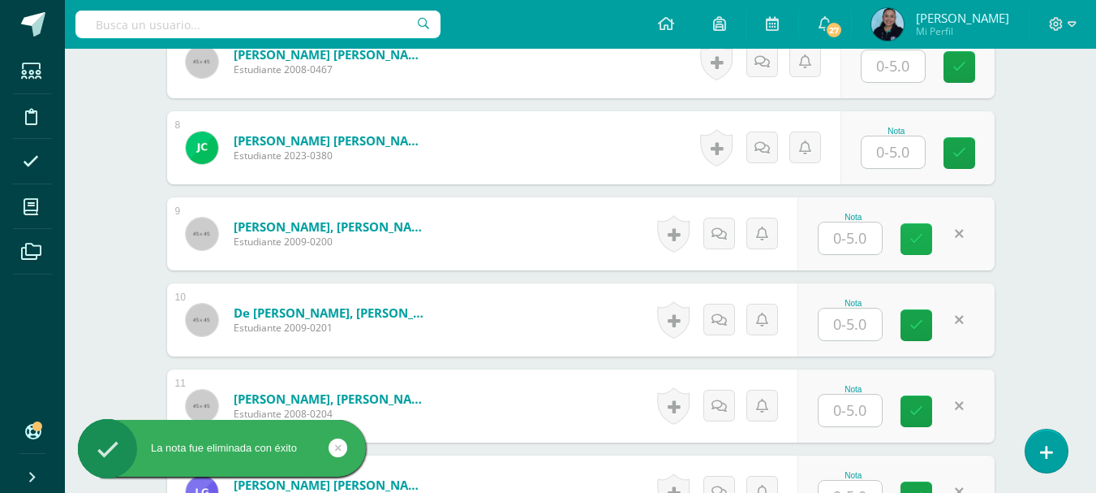
click at [912, 242] on icon at bounding box center [917, 239] width 14 height 14
click at [910, 330] on icon at bounding box center [917, 325] width 14 height 14
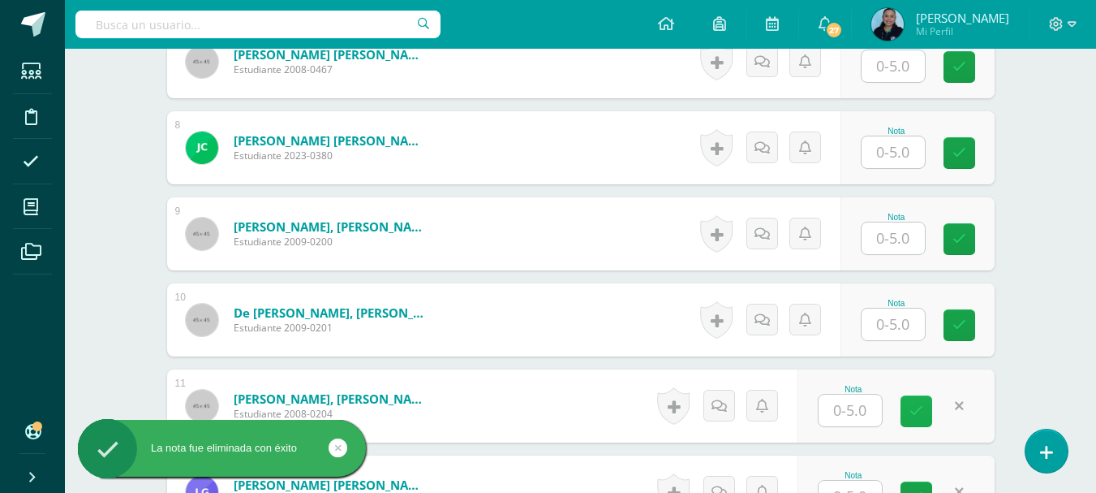
click at [916, 417] on icon at bounding box center [917, 411] width 14 height 14
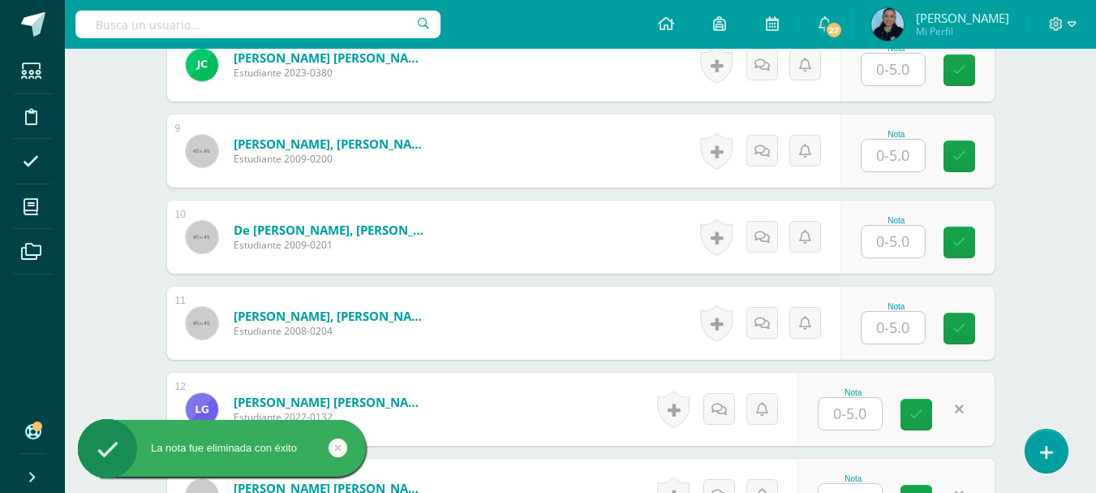
scroll to position [1217, 0]
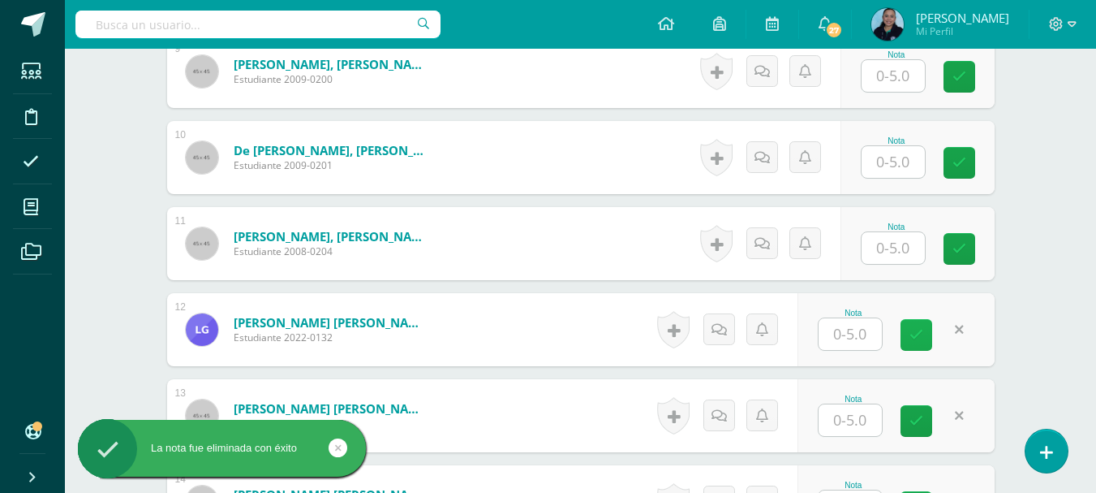
click at [913, 342] on link at bounding box center [917, 335] width 32 height 32
click at [915, 416] on icon at bounding box center [917, 421] width 14 height 14
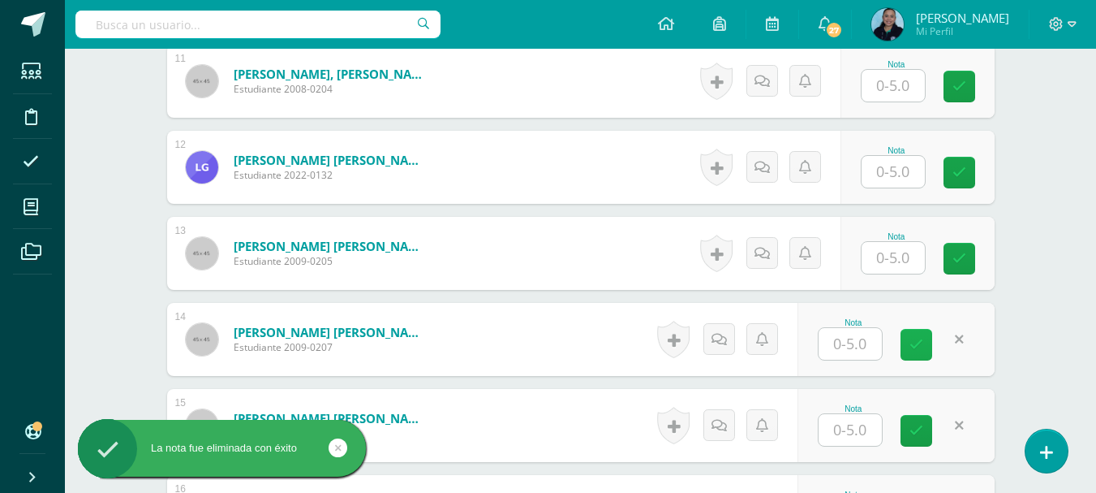
click at [915, 356] on link at bounding box center [917, 345] width 32 height 32
drag, startPoint x: 920, startPoint y: 432, endPoint x: 912, endPoint y: 428, distance: 9.1
click at [919, 432] on icon at bounding box center [917, 431] width 14 height 14
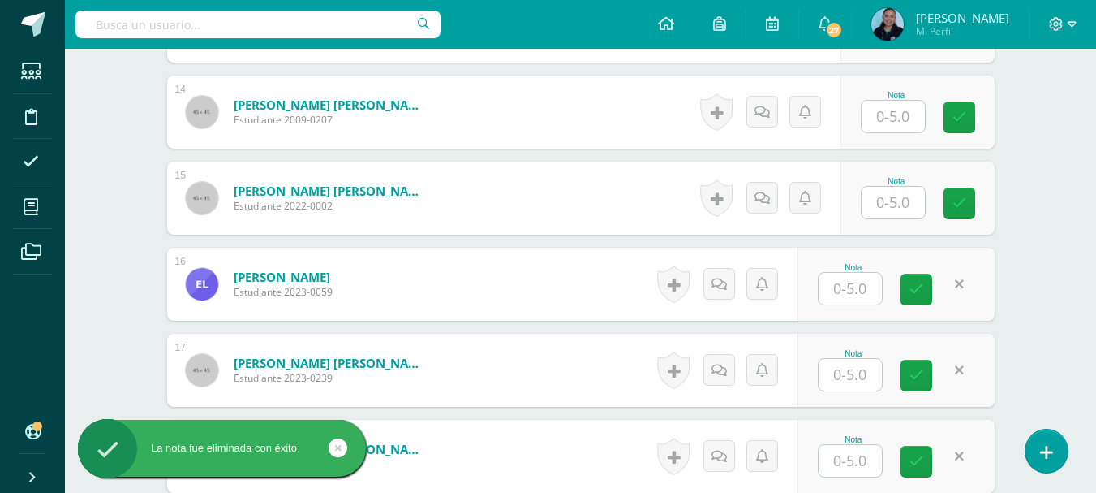
scroll to position [1623, 0]
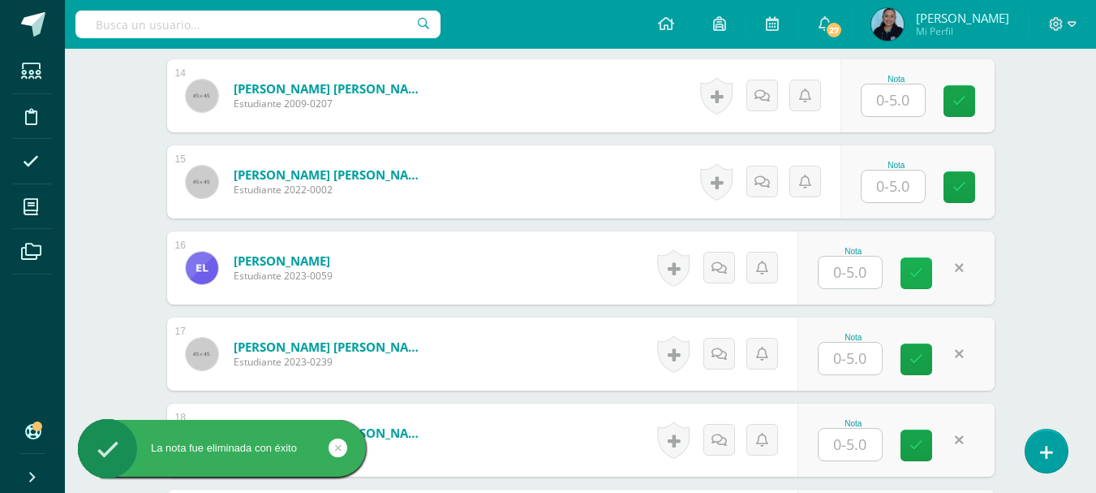
click at [924, 269] on link at bounding box center [917, 273] width 32 height 32
click at [911, 355] on icon at bounding box center [917, 359] width 14 height 14
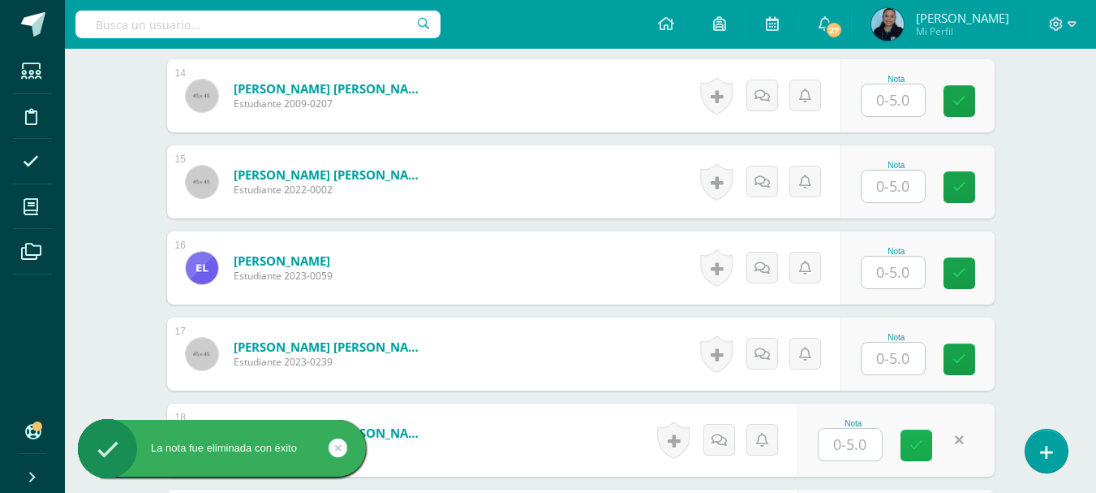
click at [916, 443] on icon at bounding box center [917, 445] width 14 height 14
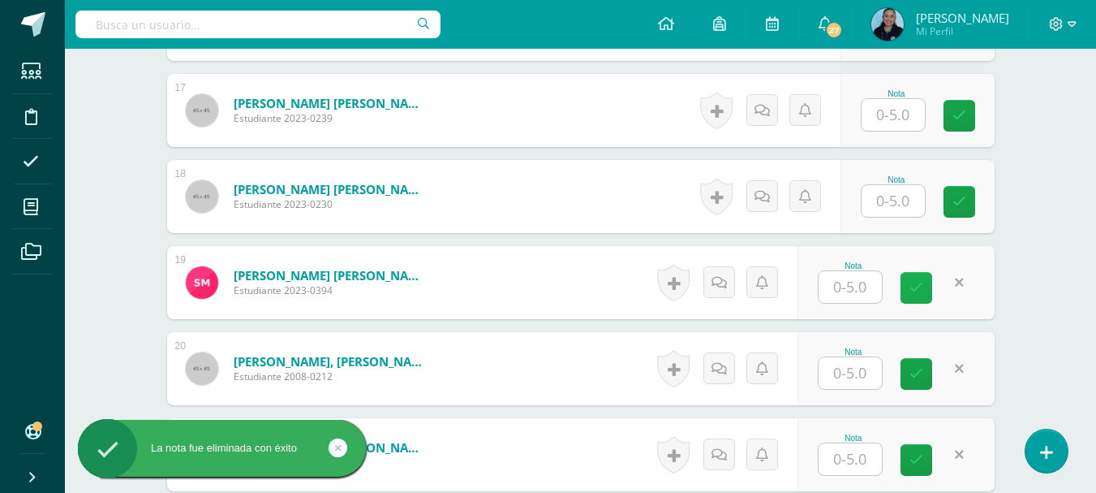
click at [925, 284] on link at bounding box center [917, 288] width 32 height 32
click at [914, 379] on icon at bounding box center [917, 374] width 14 height 14
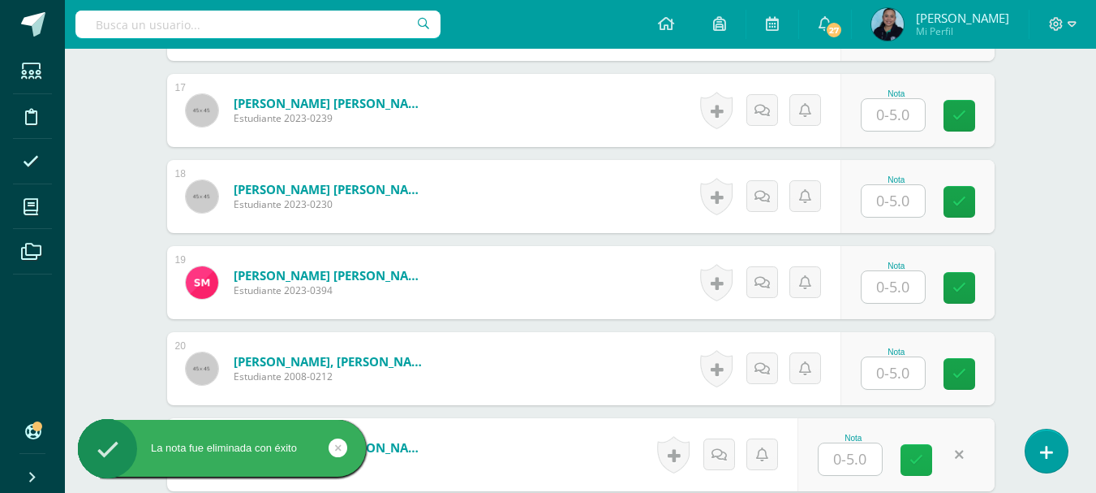
click at [914, 454] on icon at bounding box center [917, 460] width 14 height 14
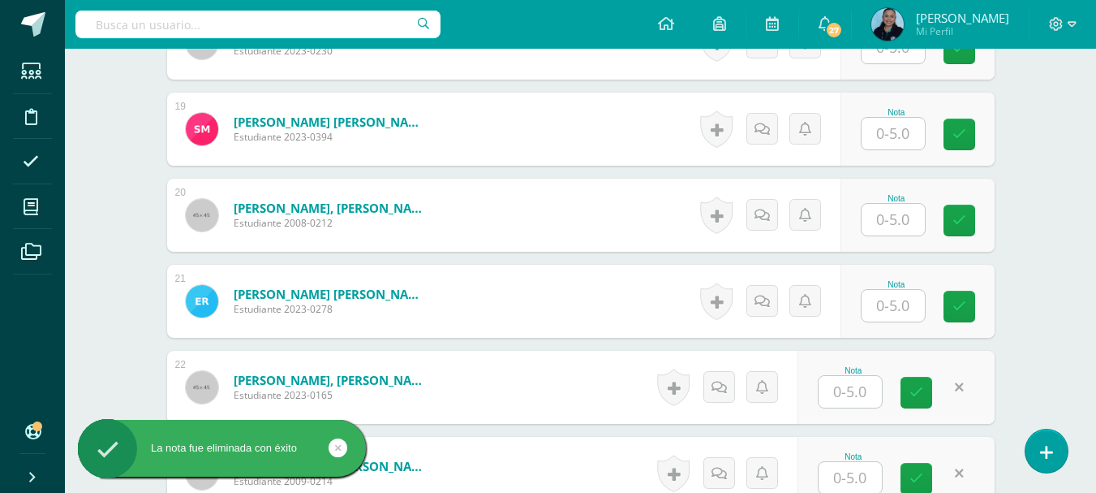
scroll to position [2191, 0]
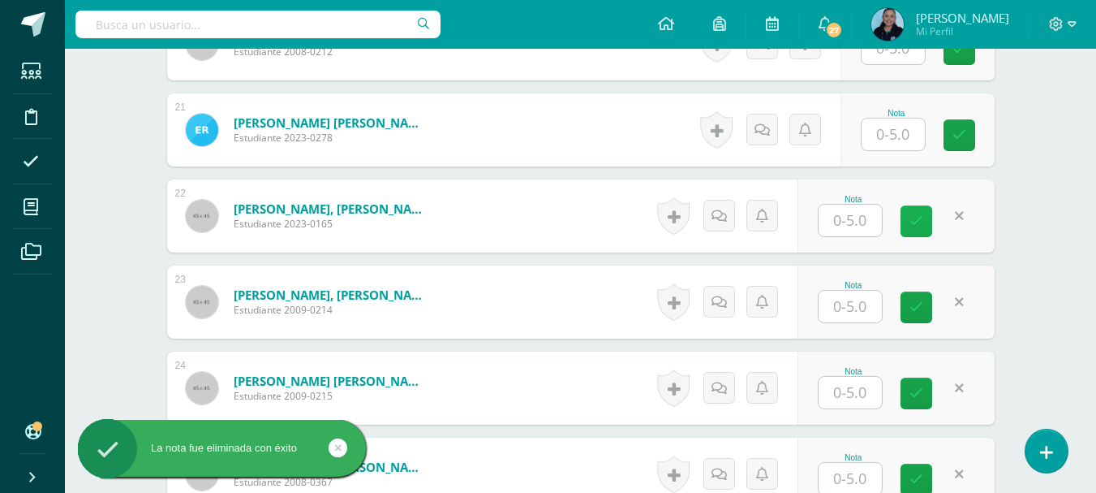
click at [926, 226] on link at bounding box center [917, 221] width 32 height 32
click at [923, 312] on link at bounding box center [917, 307] width 32 height 32
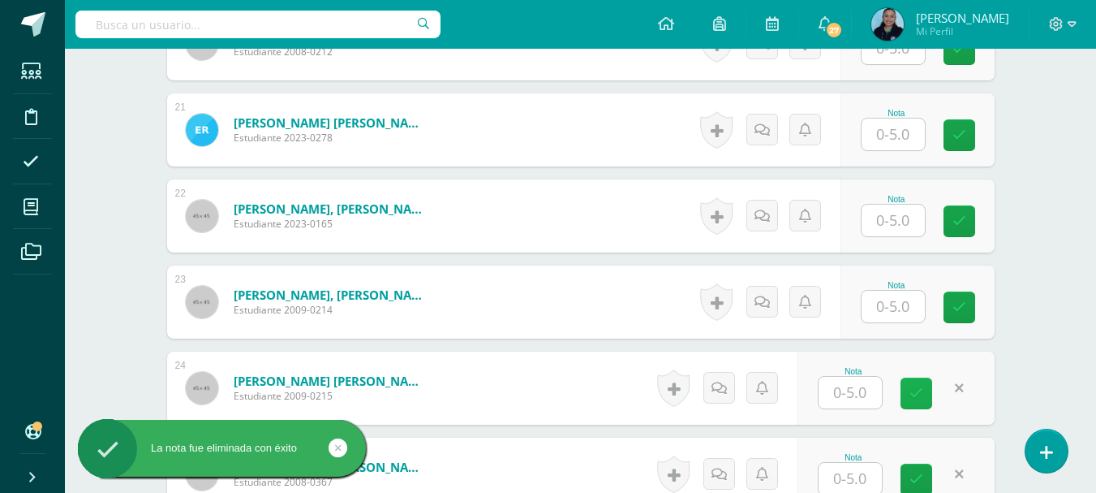
click at [911, 394] on icon at bounding box center [917, 393] width 14 height 14
click at [918, 483] on icon at bounding box center [917, 479] width 14 height 14
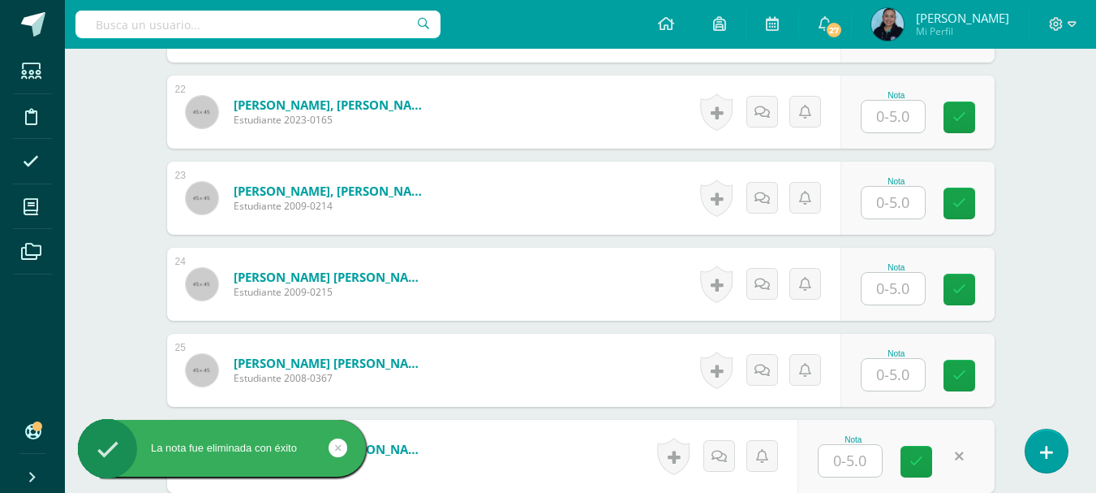
scroll to position [2435, 0]
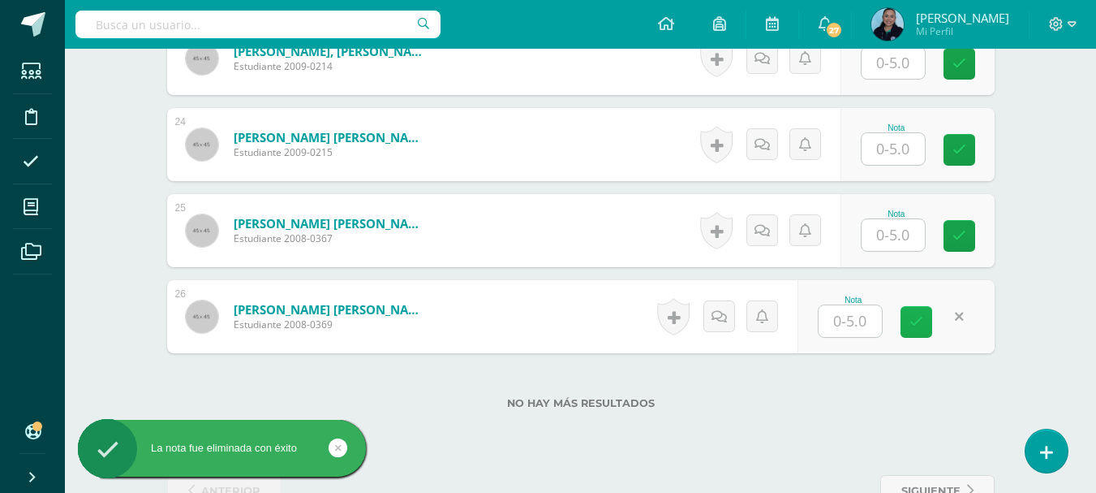
click at [915, 328] on icon at bounding box center [917, 322] width 14 height 14
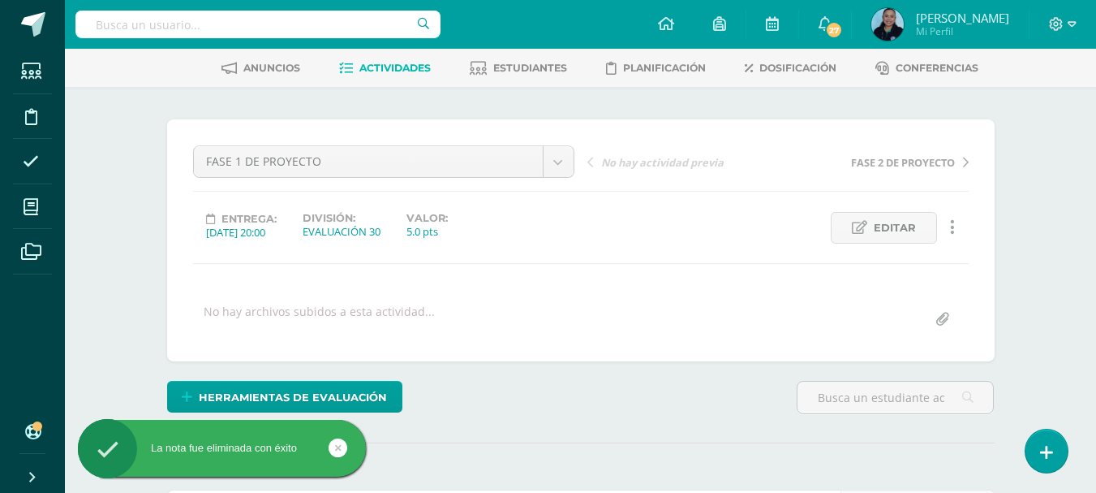
scroll to position [0, 0]
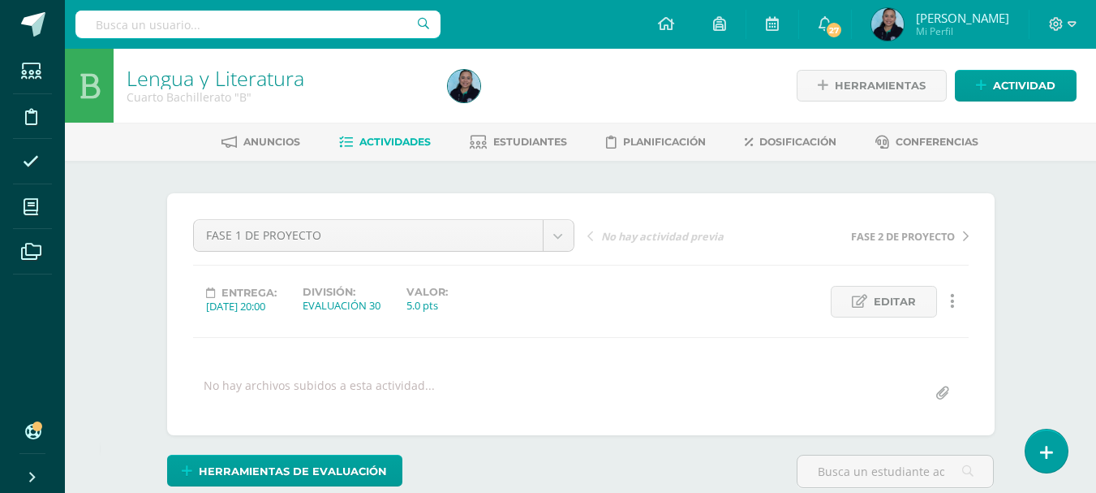
click at [179, 75] on link "Lengua y Literatura" at bounding box center [216, 78] width 178 height 28
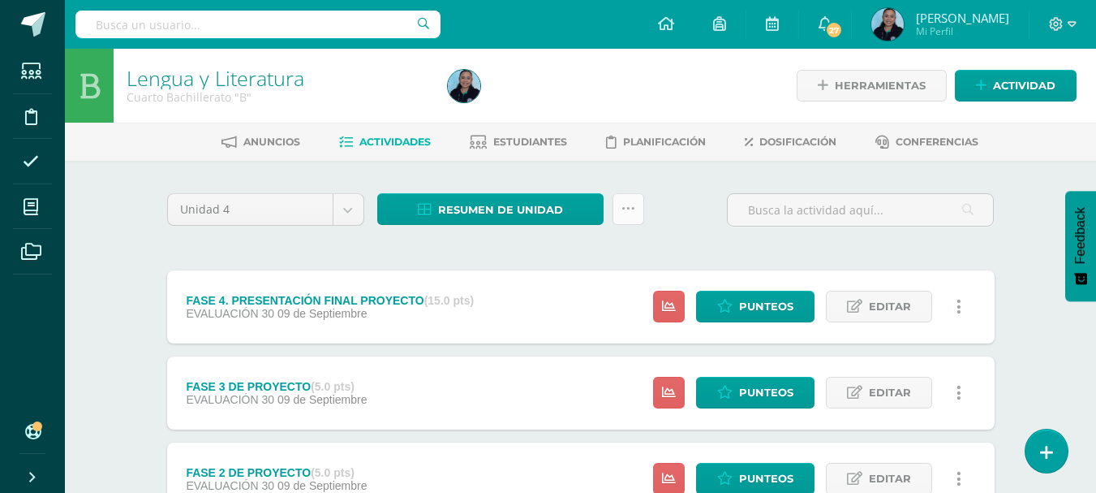
click at [629, 214] on icon at bounding box center [629, 209] width 14 height 14
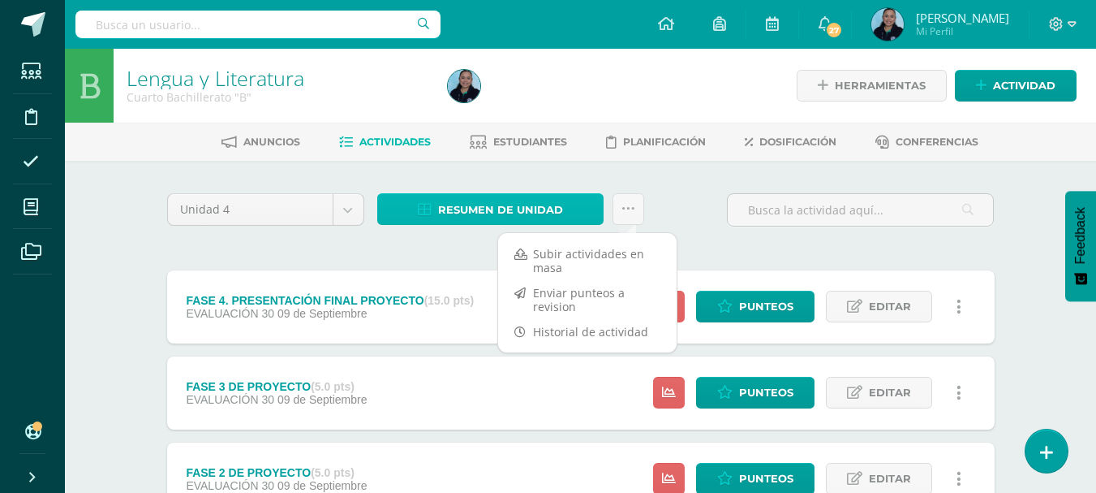
click at [510, 209] on span "Resumen de unidad" at bounding box center [500, 210] width 125 height 30
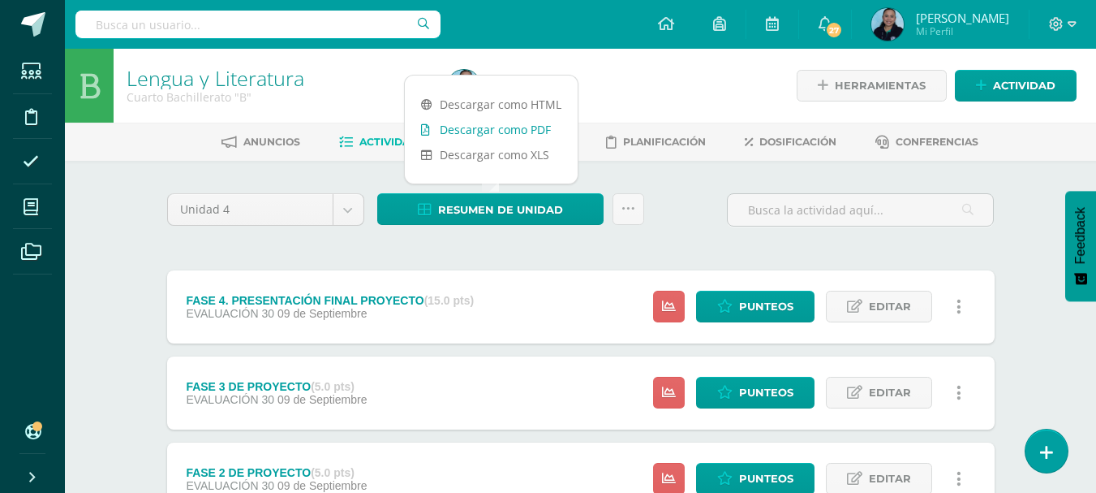
click at [506, 132] on link "Descargar como PDF" at bounding box center [491, 129] width 173 height 25
click at [634, 206] on icon at bounding box center [629, 209] width 14 height 14
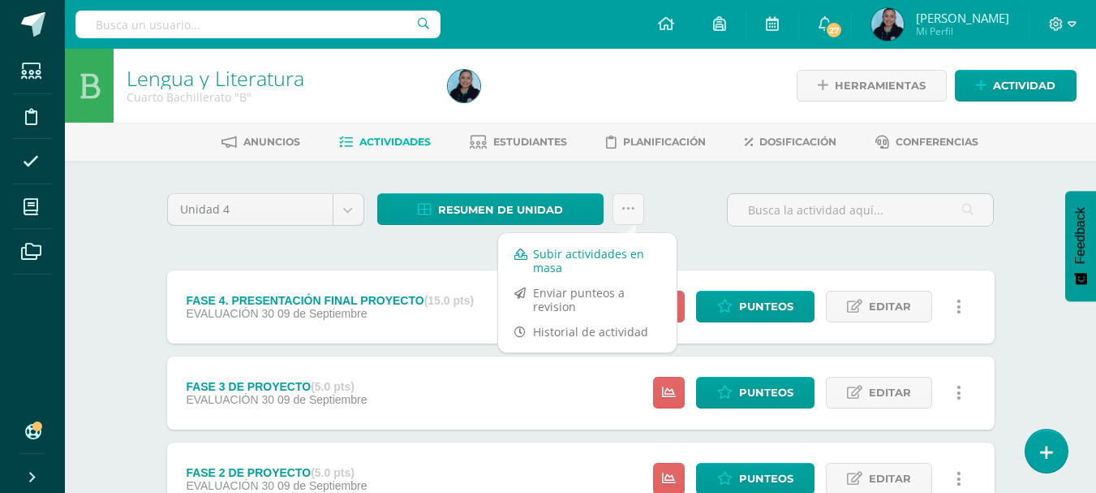
click at [543, 264] on link "Subir actividades en masa" at bounding box center [587, 260] width 179 height 39
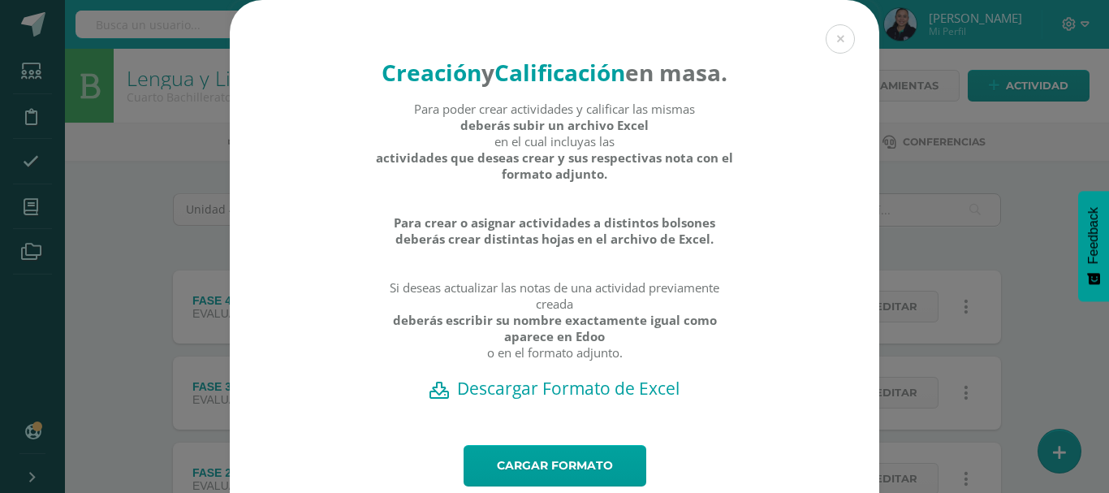
click at [545, 399] on h2 "Descargar Formato de Excel" at bounding box center [554, 388] width 592 height 23
click at [536, 399] on h2 "Descargar Formato de Excel" at bounding box center [554, 388] width 592 height 23
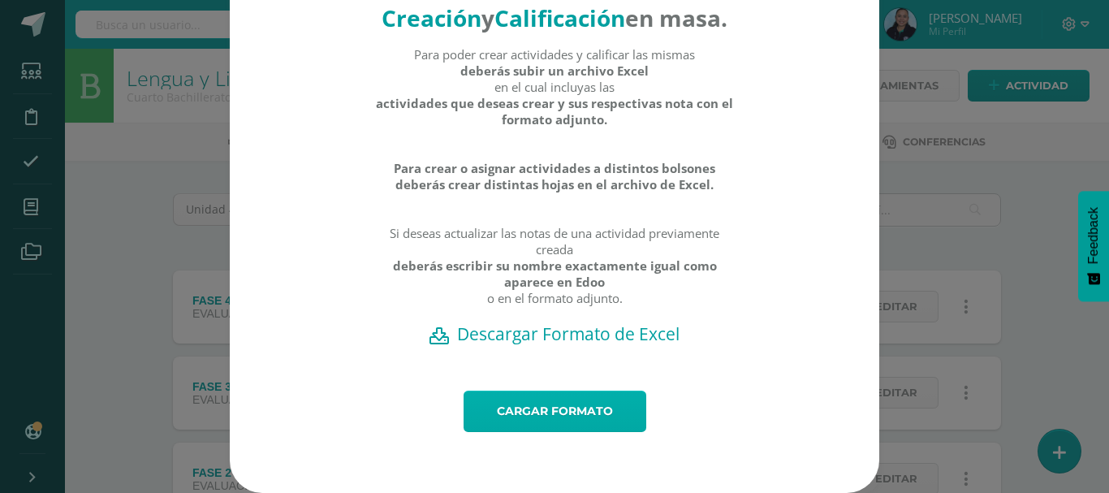
click at [545, 404] on link "Cargar formato" at bounding box center [554, 410] width 183 height 41
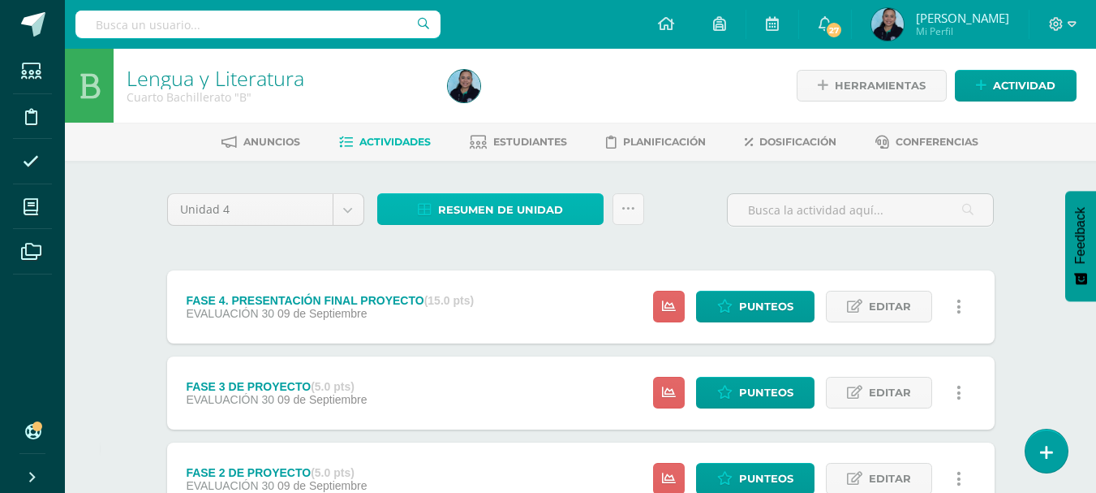
click at [504, 217] on span "Resumen de unidad" at bounding box center [500, 210] width 125 height 30
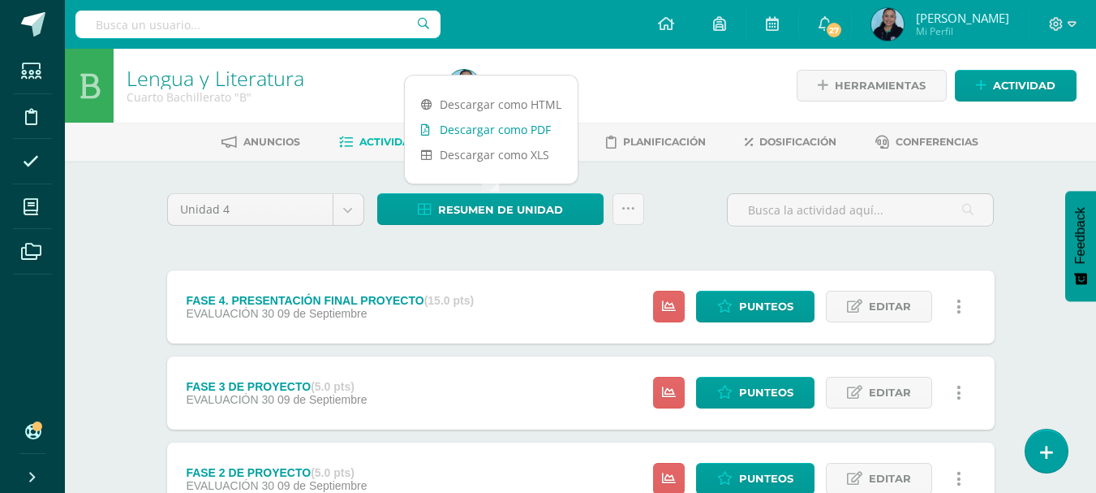
click at [535, 131] on link "Descargar como PDF" at bounding box center [491, 129] width 173 height 25
click at [719, 226] on div "Unidad 4 Unidad 1 Unidad 2 Unidad 3 Unidad 4 Resumen de unidad Subir actividade…" at bounding box center [581, 216] width 841 height 46
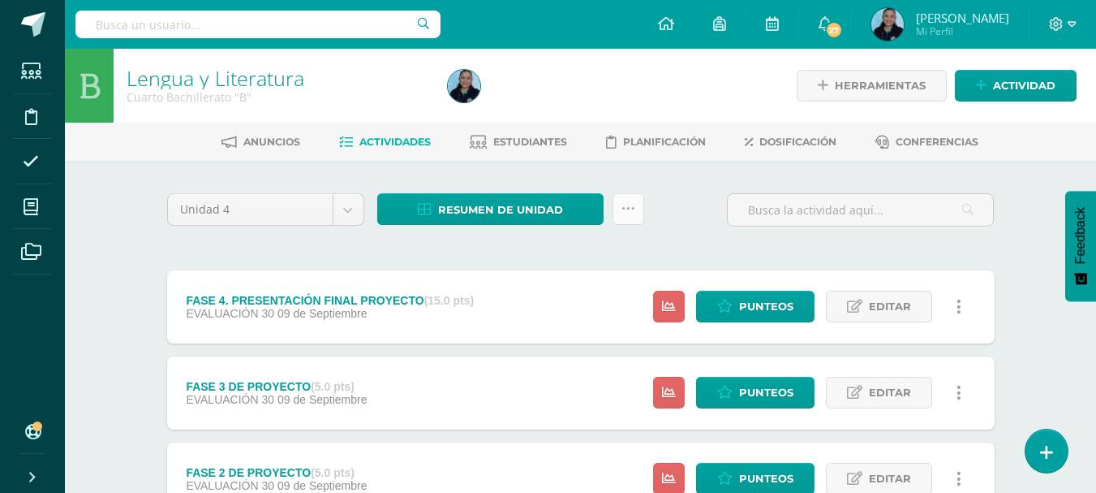
click at [624, 212] on icon at bounding box center [629, 209] width 14 height 14
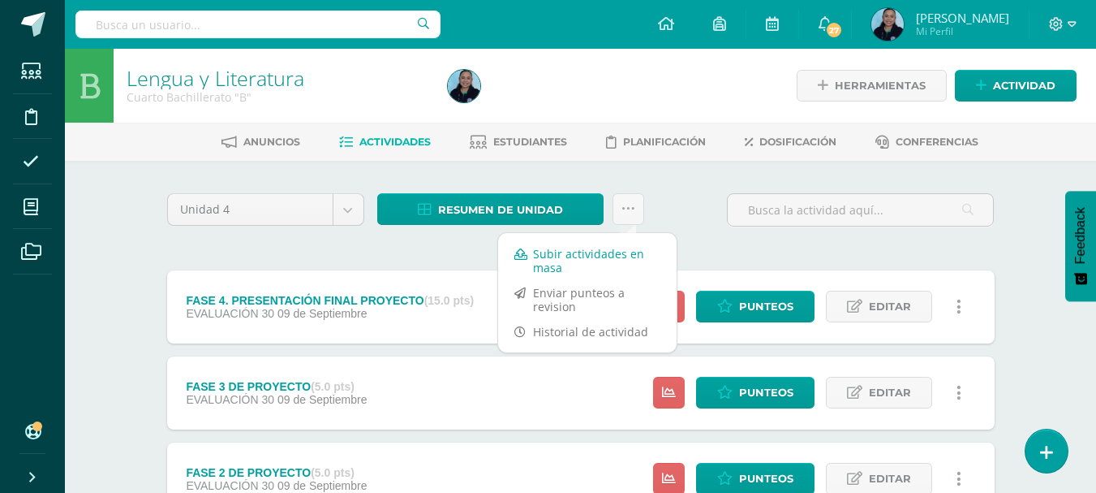
click at [558, 252] on link "Subir actividades en masa" at bounding box center [587, 260] width 179 height 39
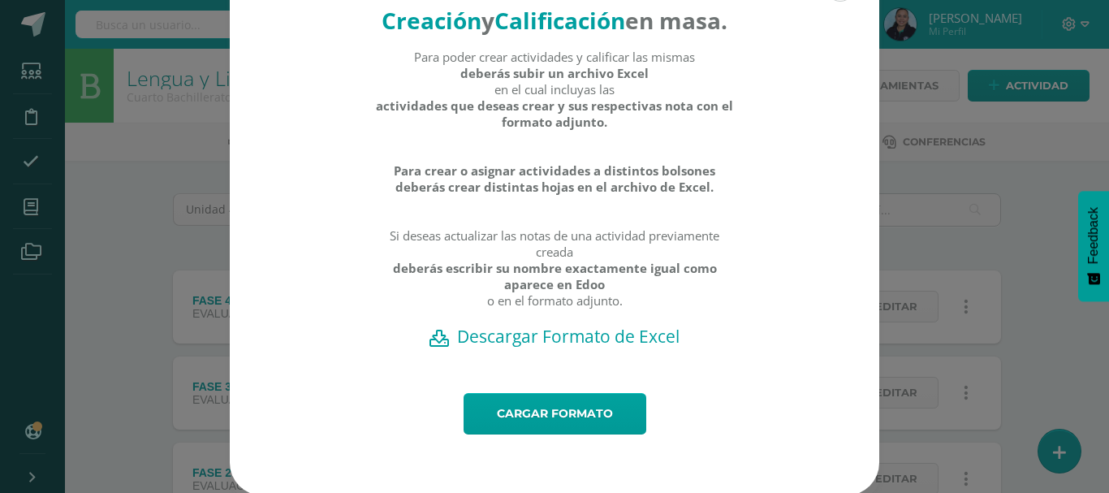
scroll to position [81, 0]
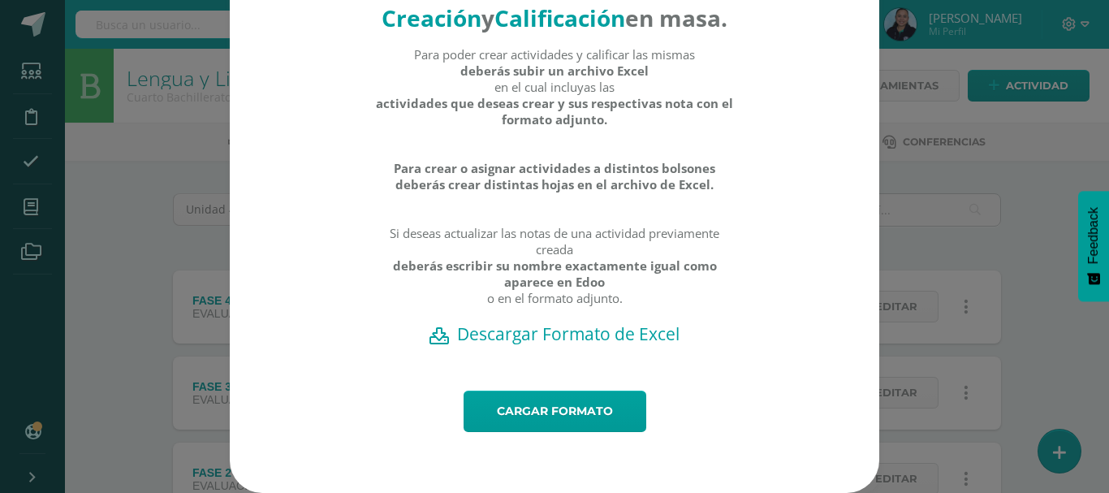
click at [579, 319] on div "Para poder crear actividades y calificar las mismas deberás subir un archivo Ex…" at bounding box center [555, 184] width 360 height 276
click at [579, 345] on h2 "Descargar Formato de Excel" at bounding box center [554, 333] width 592 height 23
click at [579, 344] on h2 "Descargar Formato de Excel" at bounding box center [554, 333] width 592 height 23
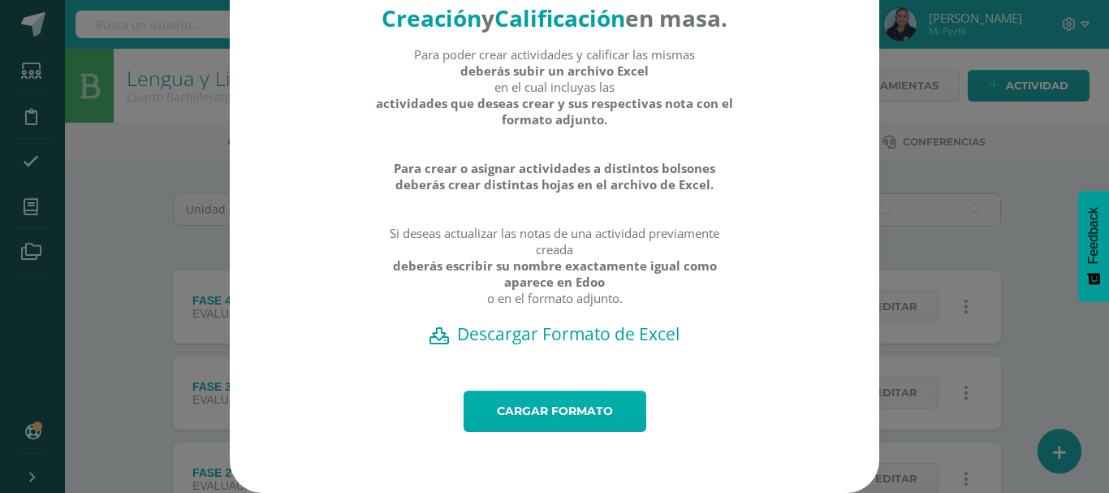
click at [578, 410] on link "Cargar formato" at bounding box center [554, 410] width 183 height 41
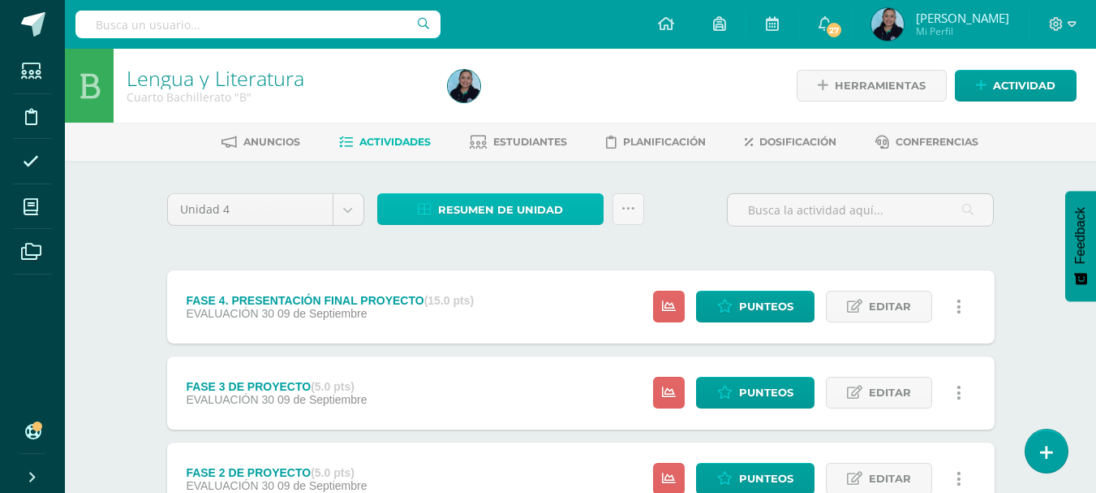
click at [535, 209] on span "Resumen de unidad" at bounding box center [500, 210] width 125 height 30
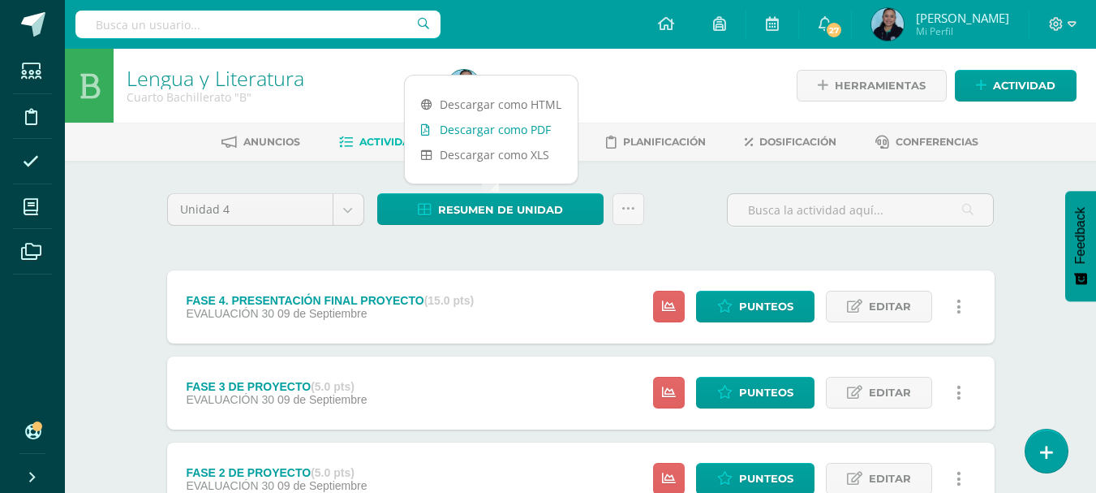
click at [506, 129] on link "Descargar como PDF" at bounding box center [491, 129] width 173 height 25
click at [243, 239] on div "Unidad 4 Unidad 1 Unidad 2 Unidad 3 Unidad 4" at bounding box center [266, 216] width 210 height 46
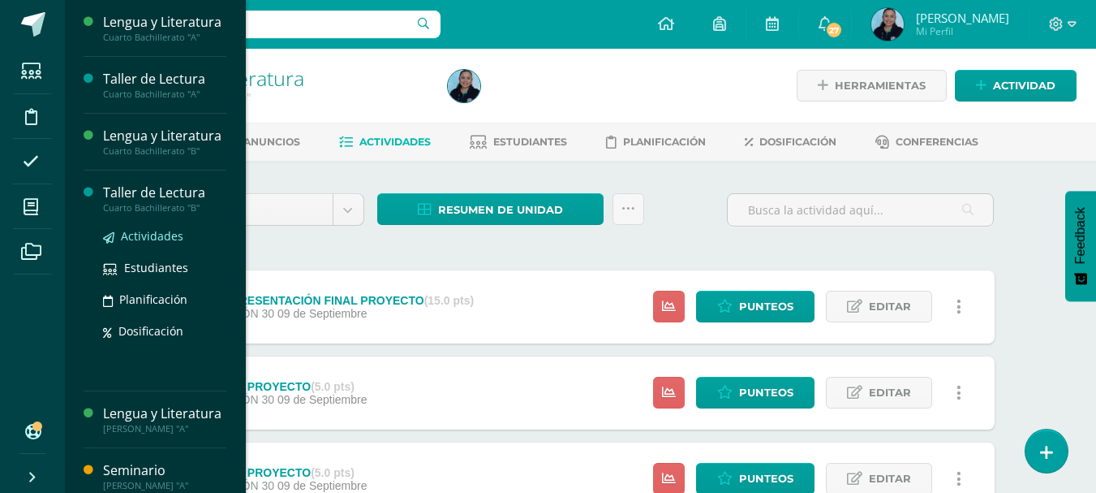
click at [152, 243] on span "Actividades" at bounding box center [152, 235] width 62 height 15
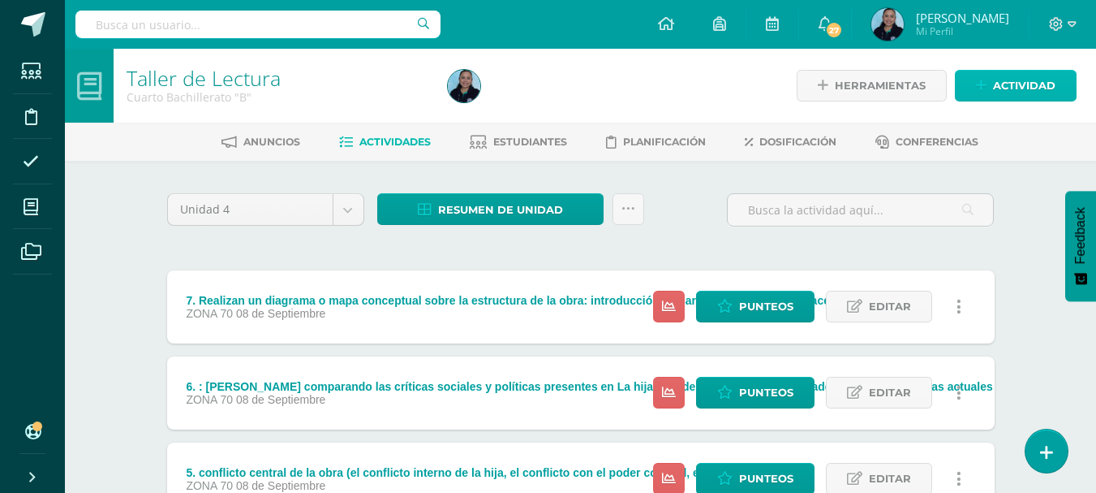
click at [983, 89] on icon at bounding box center [981, 86] width 11 height 14
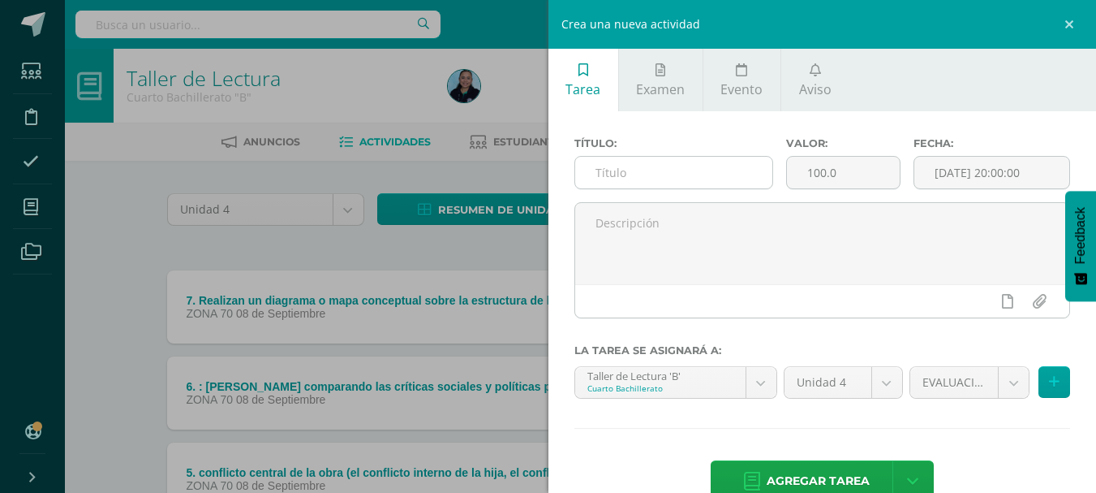
click at [669, 168] on input "text" at bounding box center [673, 173] width 197 height 32
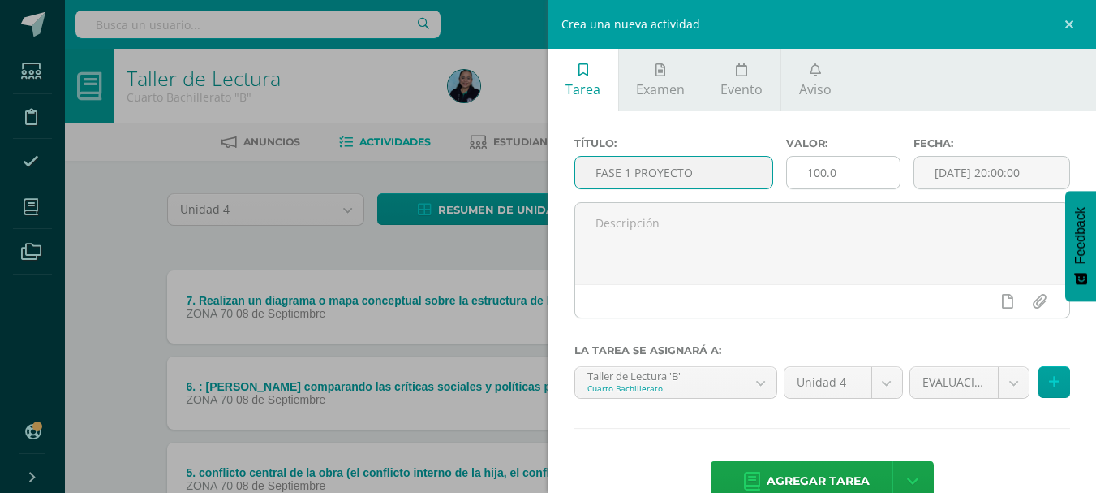
type input "FASE 1 PROYECTO"
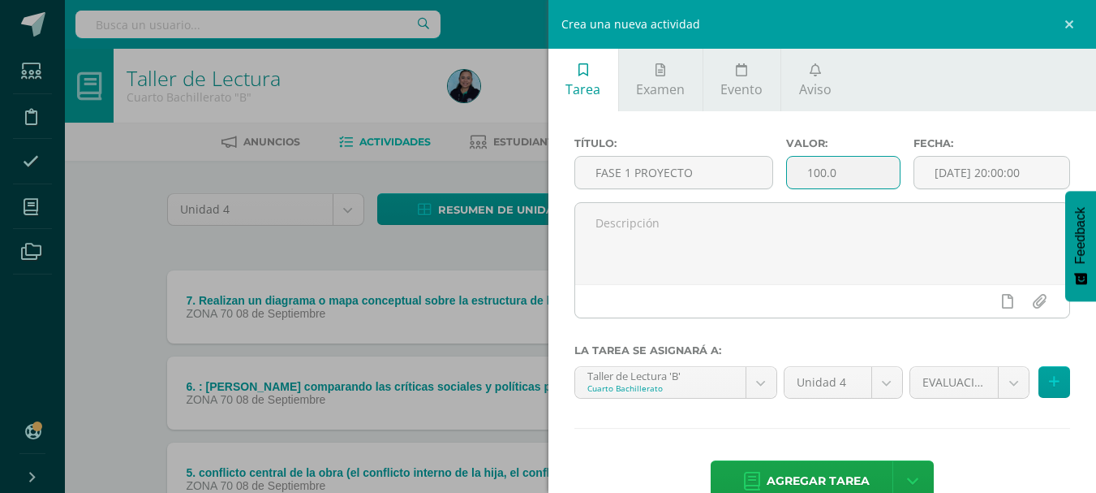
drag, startPoint x: 842, startPoint y: 188, endPoint x: 761, endPoint y: 195, distance: 80.6
click at [761, 195] on div "Título: FASE 1 PROYECTO Valor: 100.0 Fecha: 2025-09-09 20:00:00" at bounding box center [823, 169] width 510 height 65
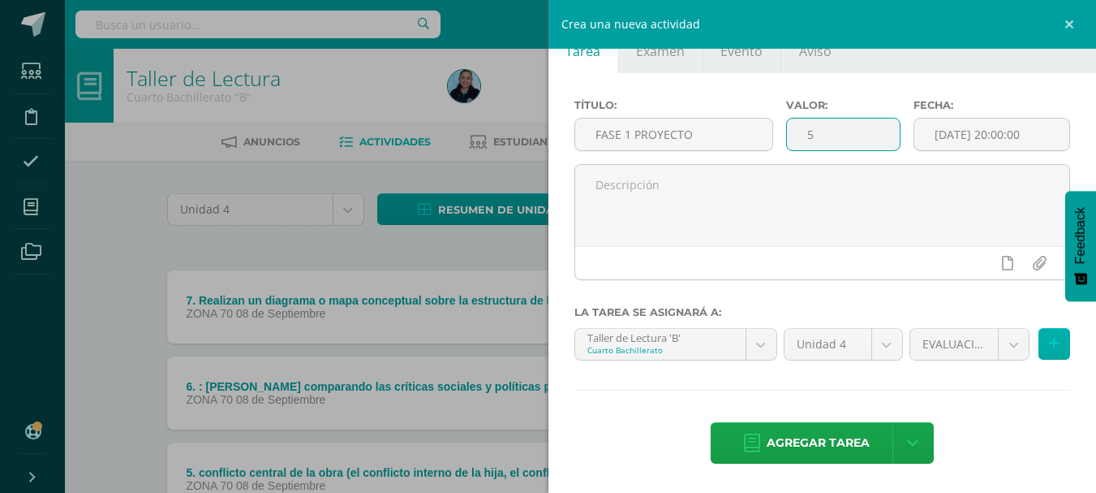
type input "5"
click at [1049, 347] on icon at bounding box center [1054, 344] width 11 height 14
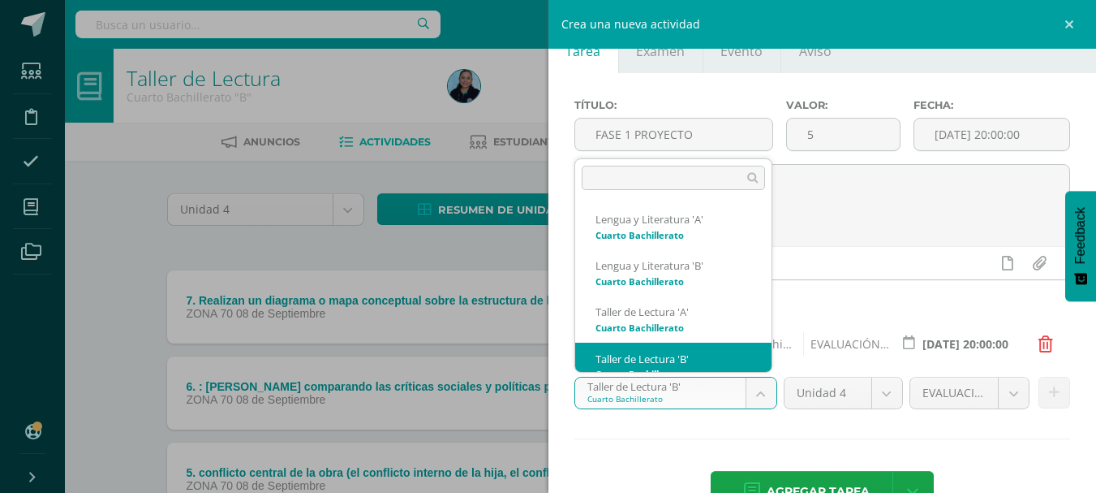
click at [758, 396] on body "Estudiantes Disciplina Asistencia Mis cursos Archivos Soporte Centro de ayuda Ú…" at bounding box center [548, 483] width 1096 height 967
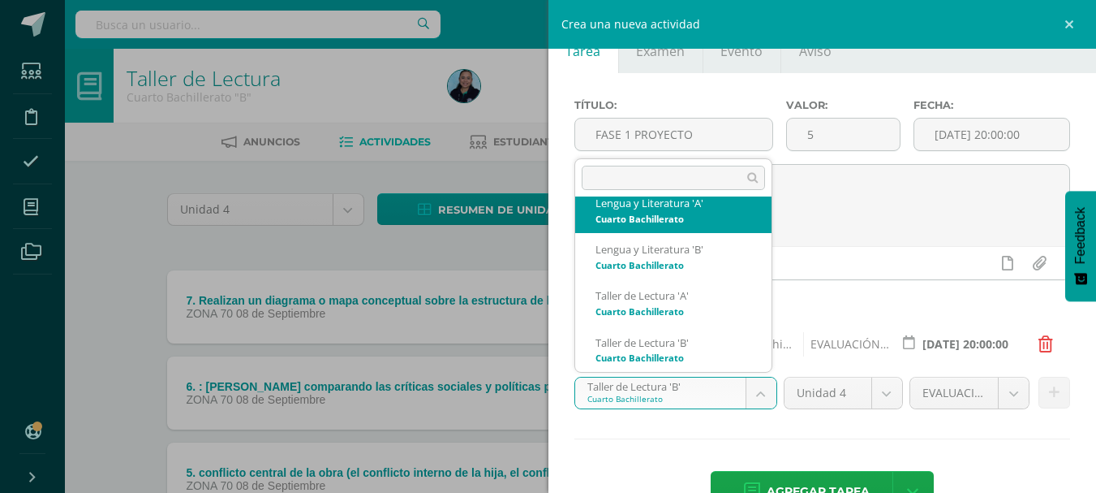
scroll to position [0, 0]
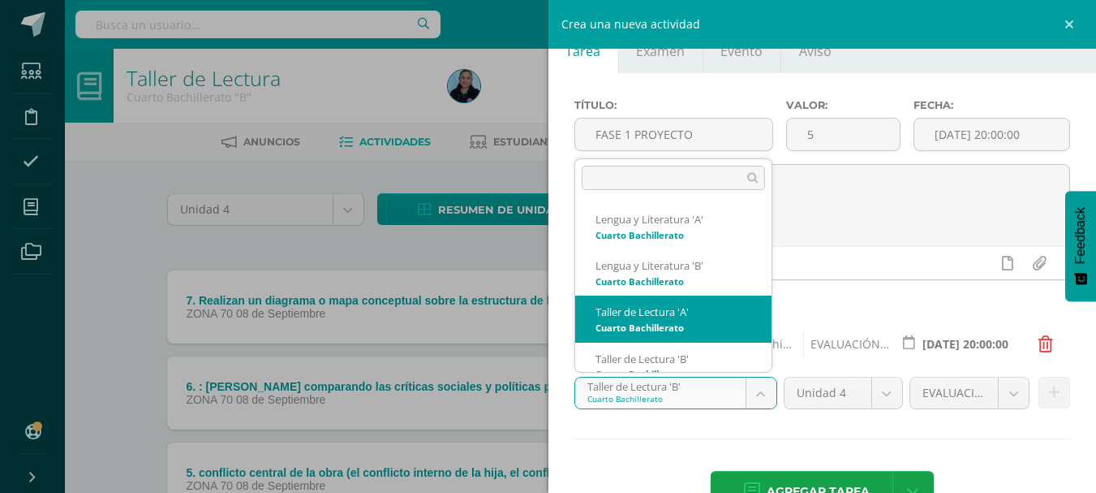
select select "34688"
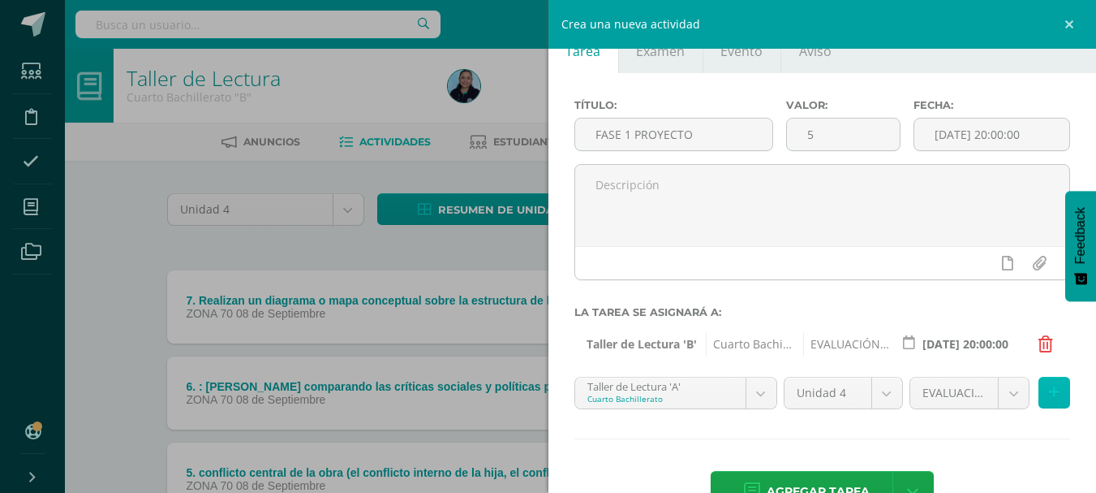
click at [1049, 388] on icon at bounding box center [1054, 392] width 11 height 14
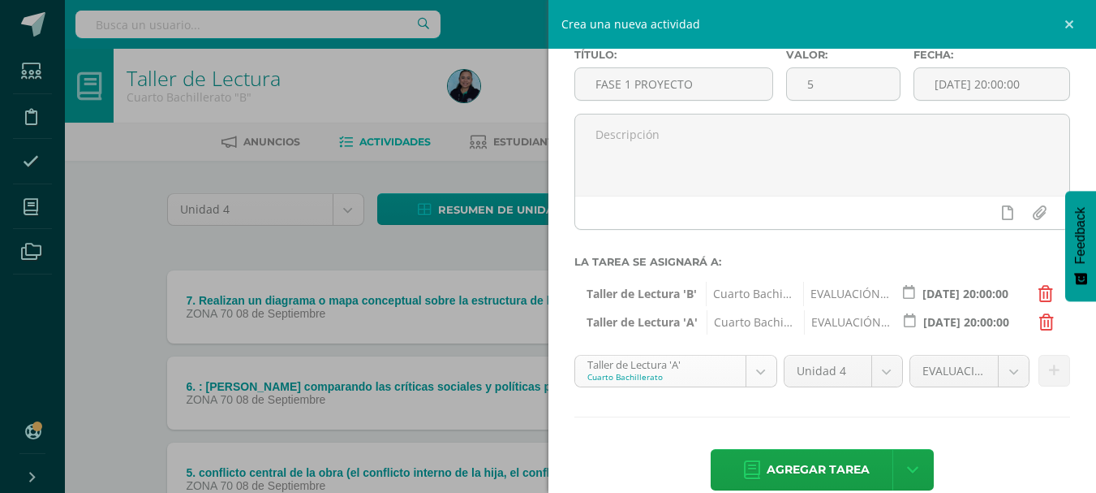
scroll to position [115, 0]
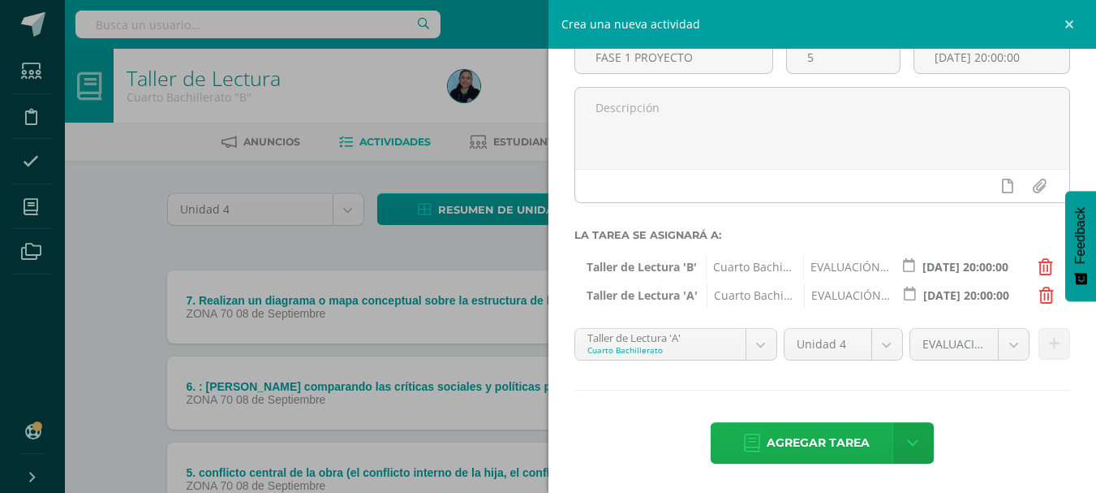
click at [796, 446] on span "Agregar tarea" at bounding box center [818, 443] width 103 height 40
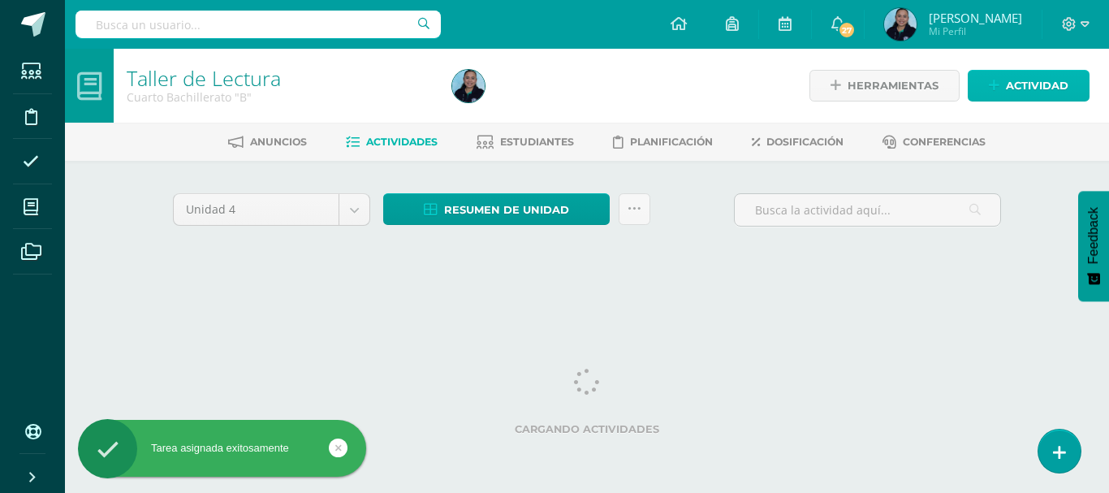
click at [1021, 77] on span "Actividad" at bounding box center [1036, 86] width 62 height 30
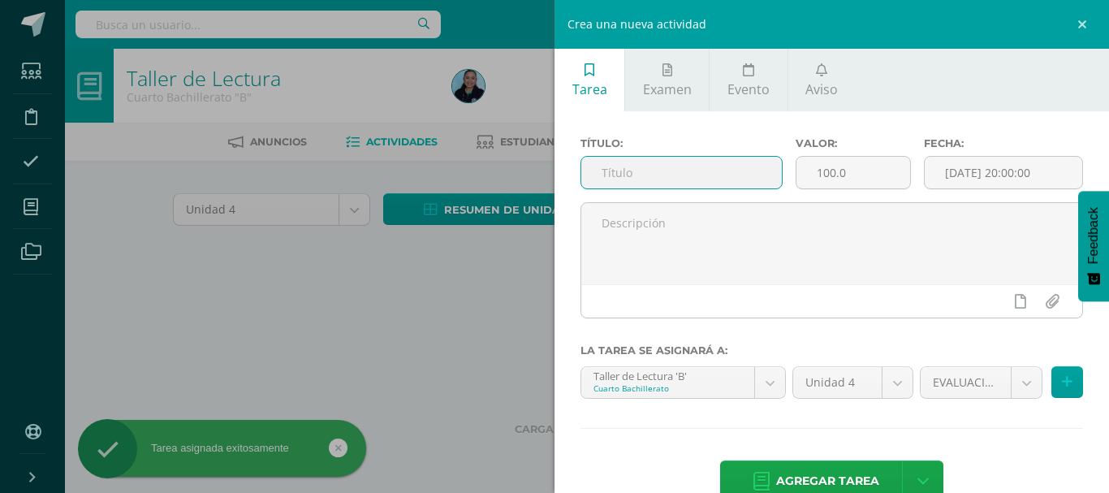
click at [669, 181] on input "text" at bounding box center [681, 173] width 200 height 32
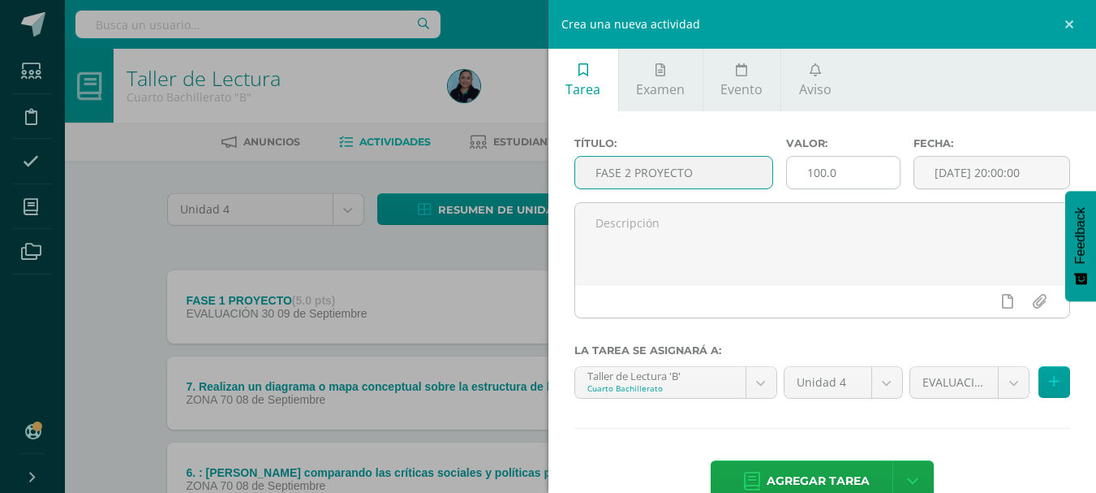
type input "FASE 2 PROYECTO"
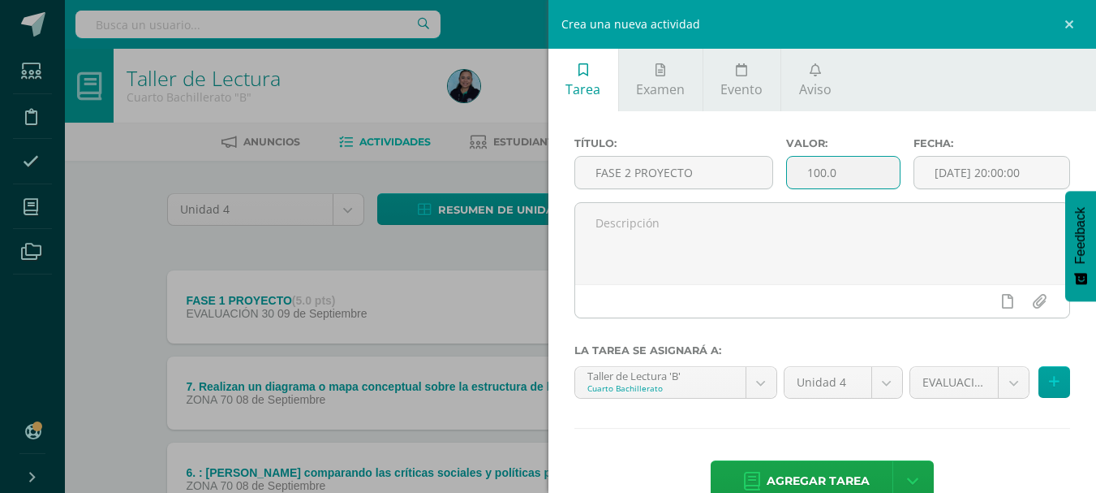
drag, startPoint x: 842, startPoint y: 169, endPoint x: 805, endPoint y: 172, distance: 36.7
click at [805, 172] on input "100.0" at bounding box center [843, 173] width 113 height 32
type input "5"
click at [1047, 377] on button at bounding box center [1055, 382] width 32 height 32
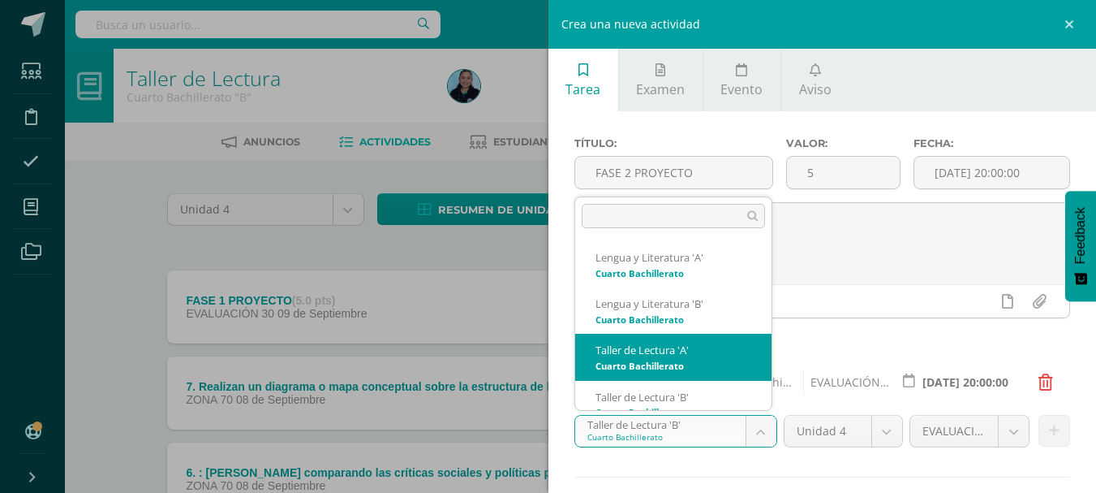
select select "34688"
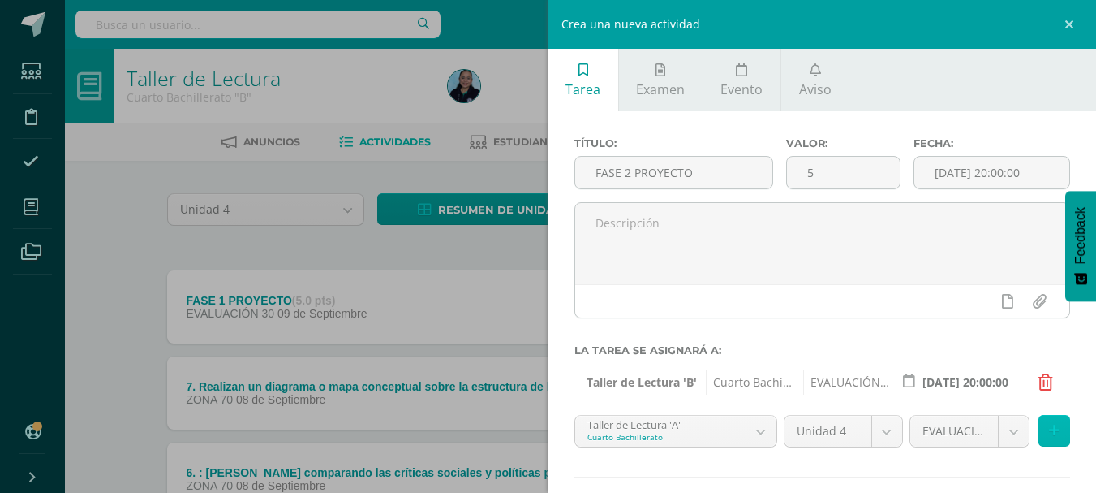
click at [1049, 432] on icon at bounding box center [1054, 431] width 11 height 14
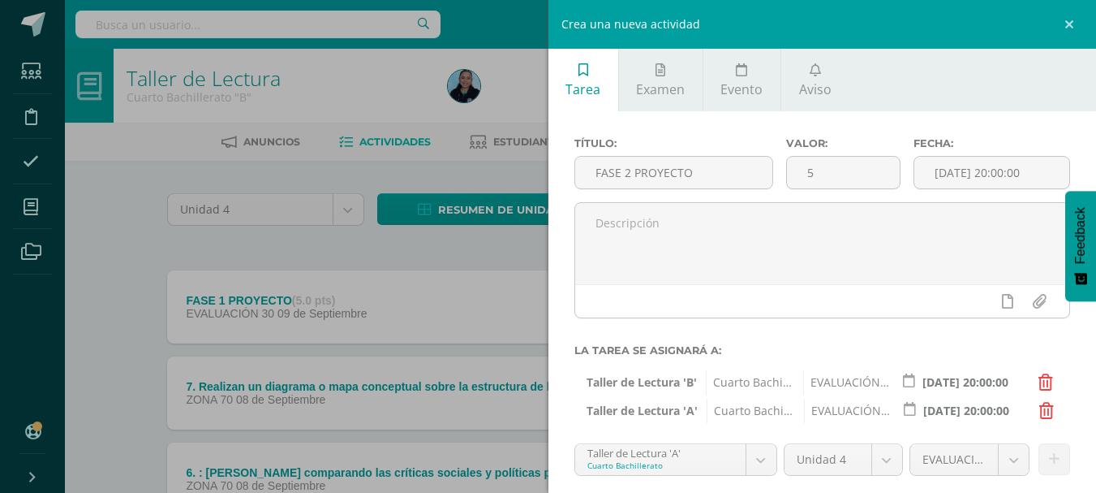
scroll to position [115, 0]
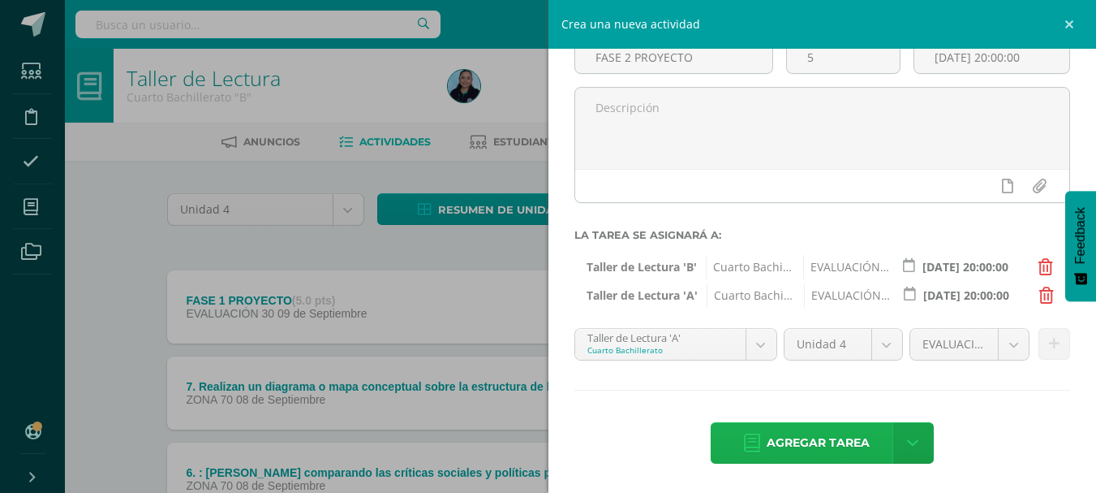
click at [814, 453] on span "Agregar tarea" at bounding box center [818, 443] width 103 height 40
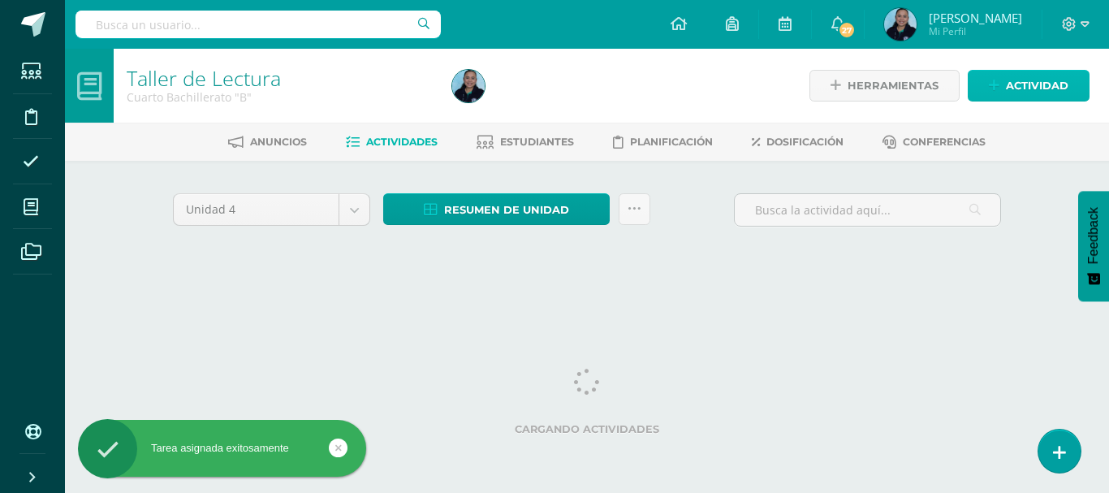
click at [1023, 86] on span "Actividad" at bounding box center [1036, 86] width 62 height 30
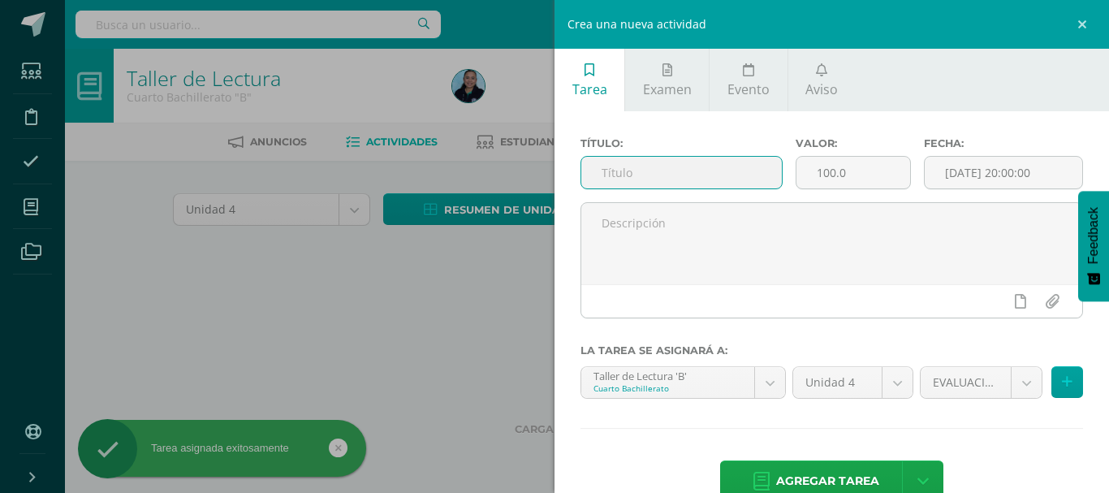
click at [665, 187] on input "text" at bounding box center [681, 173] width 200 height 32
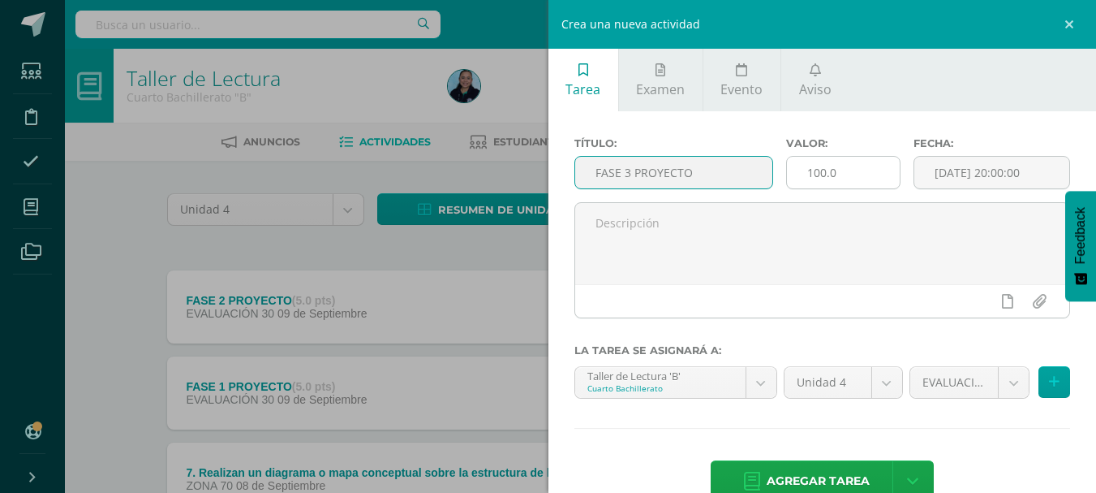
type input "FASE 3 PROYECTO"
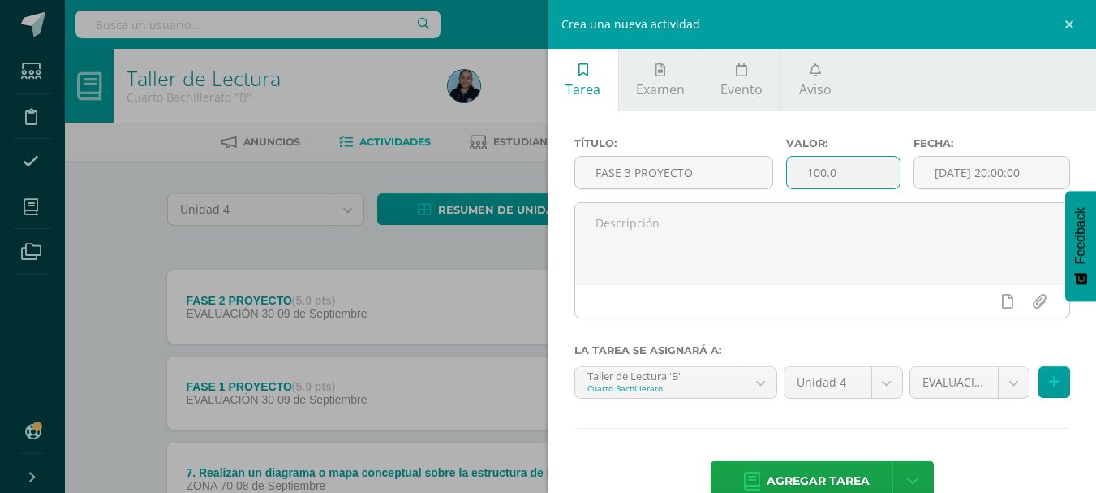
drag, startPoint x: 847, startPoint y: 174, endPoint x: 800, endPoint y: 174, distance: 47.1
click at [800, 174] on input "100.0" at bounding box center [843, 173] width 113 height 32
type input "5"
click at [1039, 384] on button at bounding box center [1055, 382] width 32 height 32
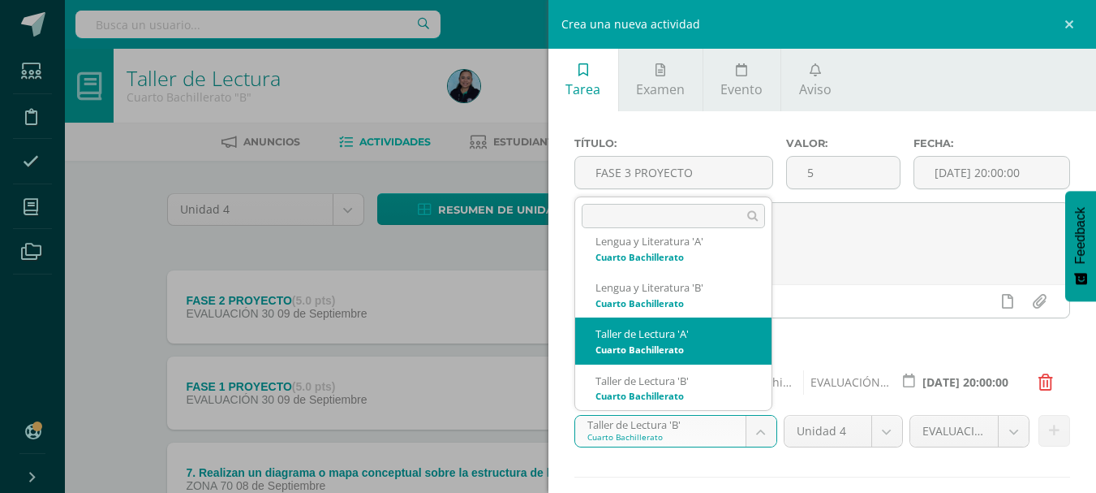
select select "34688"
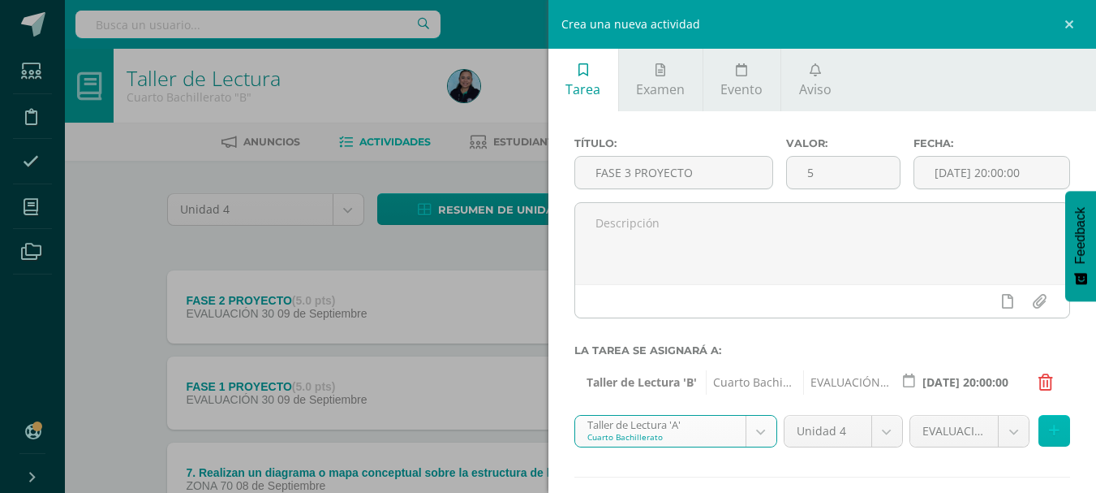
click at [1049, 428] on icon at bounding box center [1054, 431] width 11 height 14
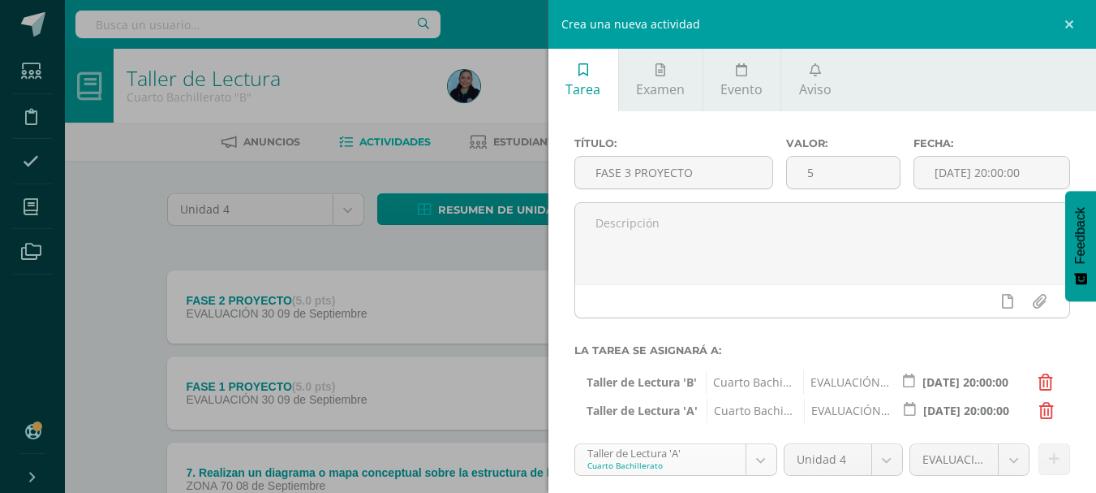
scroll to position [81, 0]
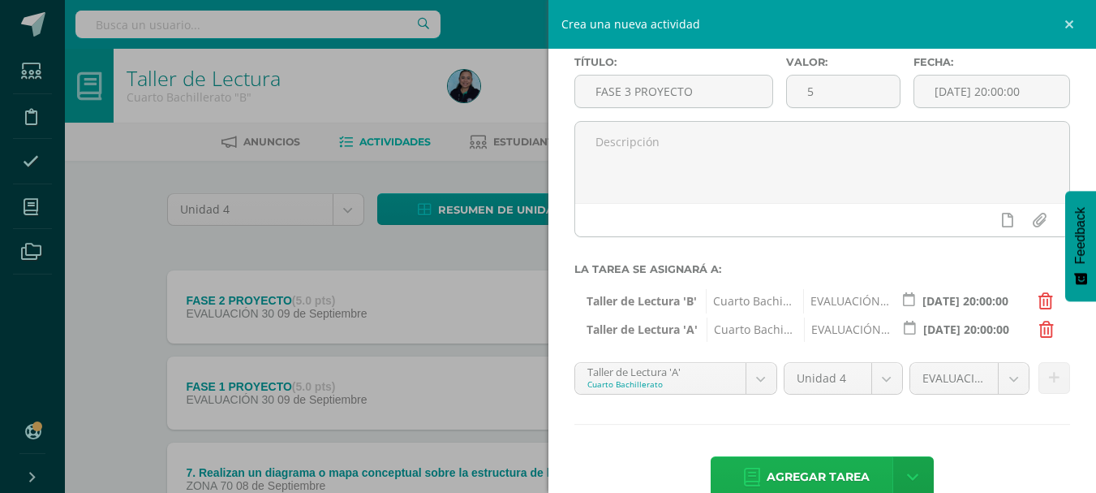
click at [807, 470] on span "Agregar tarea" at bounding box center [818, 477] width 103 height 40
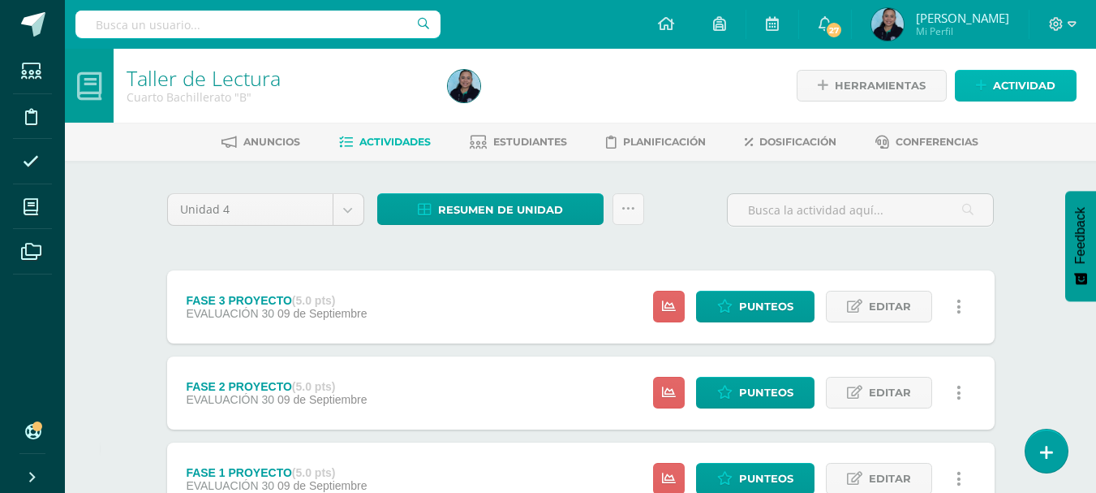
click at [1025, 82] on span "Actividad" at bounding box center [1024, 86] width 62 height 30
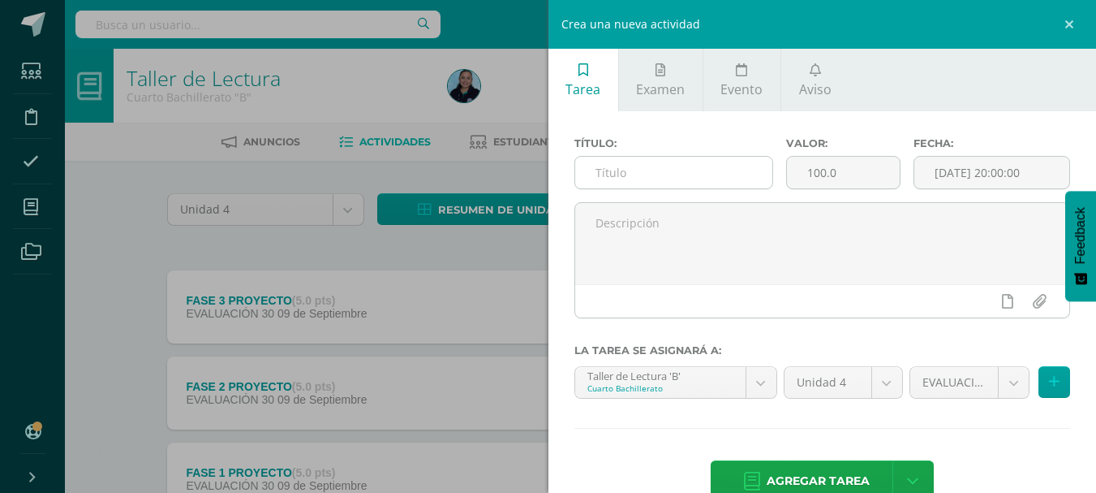
click at [660, 162] on input "text" at bounding box center [673, 173] width 197 height 32
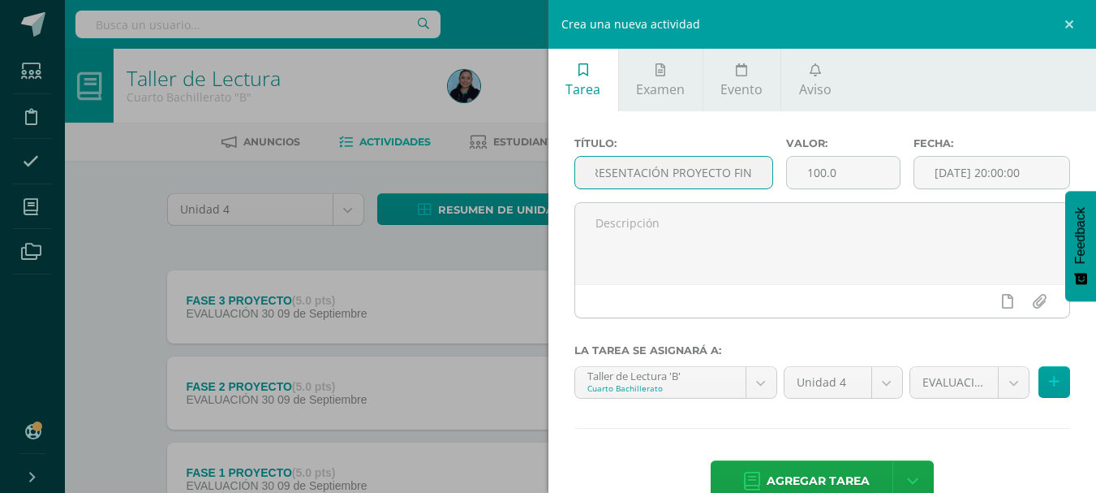
scroll to position [0, 62]
type input "FASE 4 PRESENTACIÓN PROYECTO FINAL"
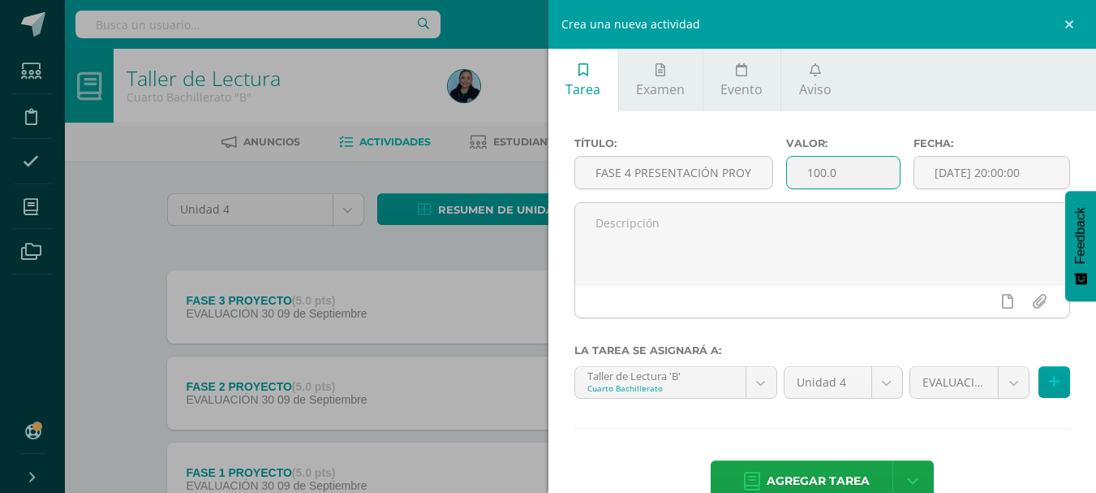
drag, startPoint x: 859, startPoint y: 172, endPoint x: 786, endPoint y: 178, distance: 73.3
click at [787, 178] on input "100.0" at bounding box center [843, 173] width 113 height 32
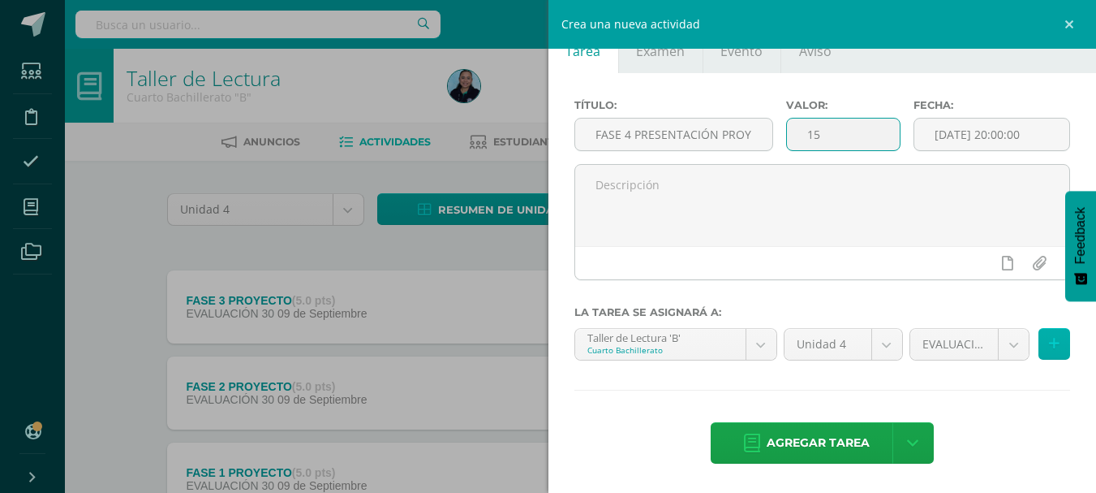
type input "15"
click at [1039, 349] on button at bounding box center [1055, 344] width 32 height 32
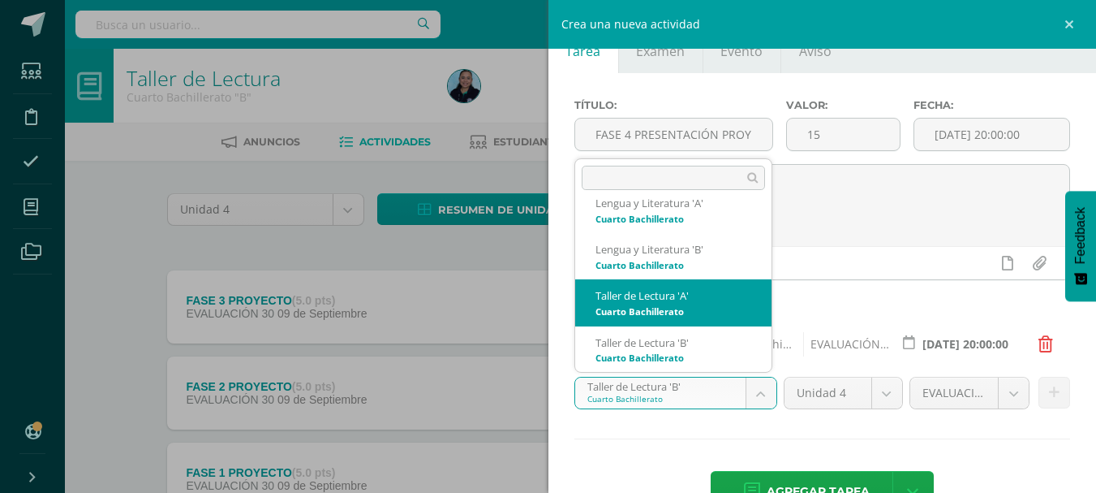
select select "34688"
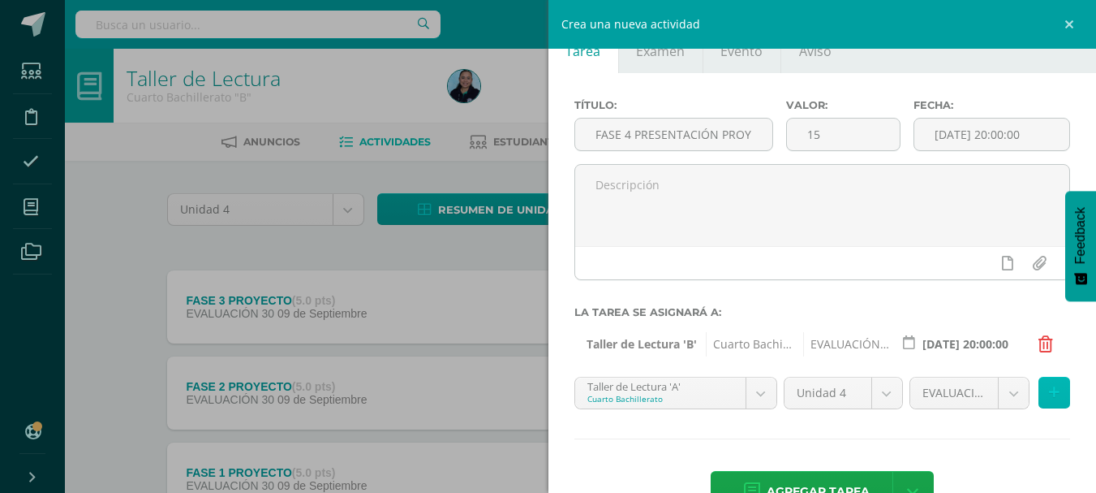
click at [1039, 394] on button at bounding box center [1055, 393] width 32 height 32
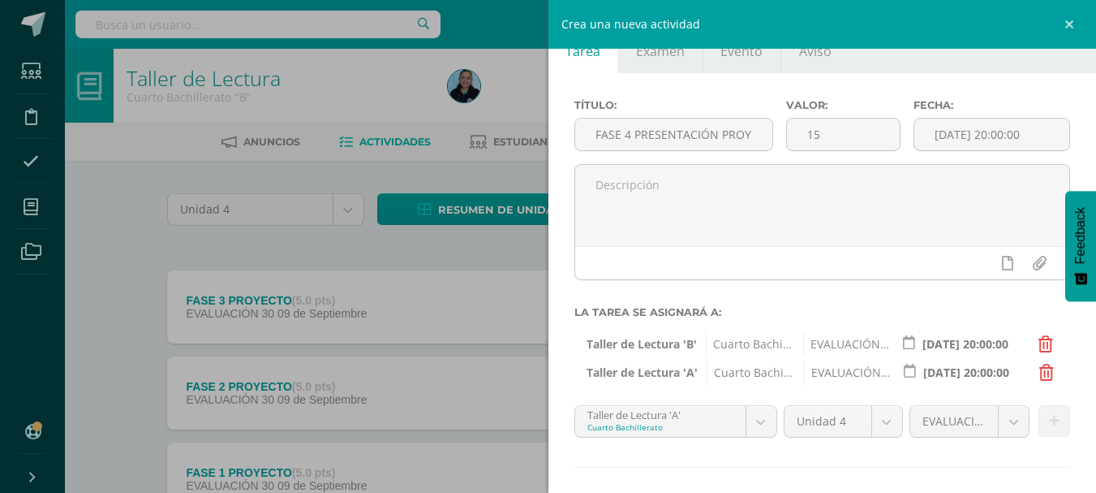
scroll to position [115, 0]
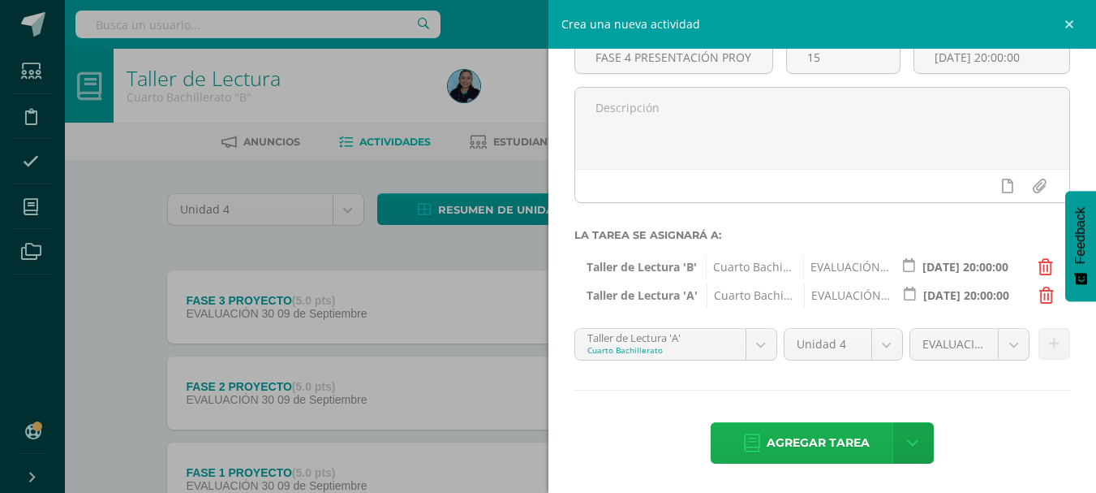
click at [805, 448] on span "Agregar tarea" at bounding box center [818, 443] width 103 height 40
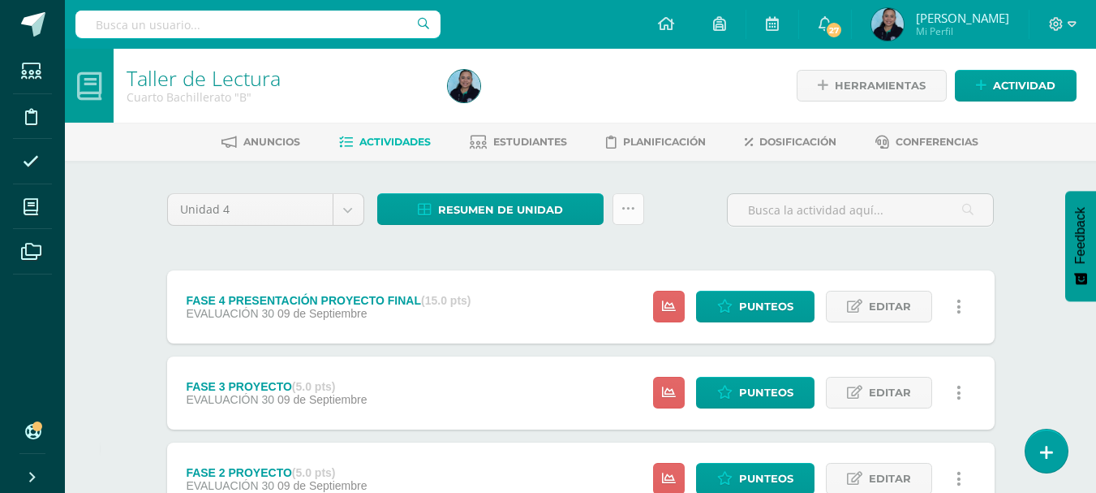
click at [622, 209] on icon at bounding box center [629, 209] width 14 height 14
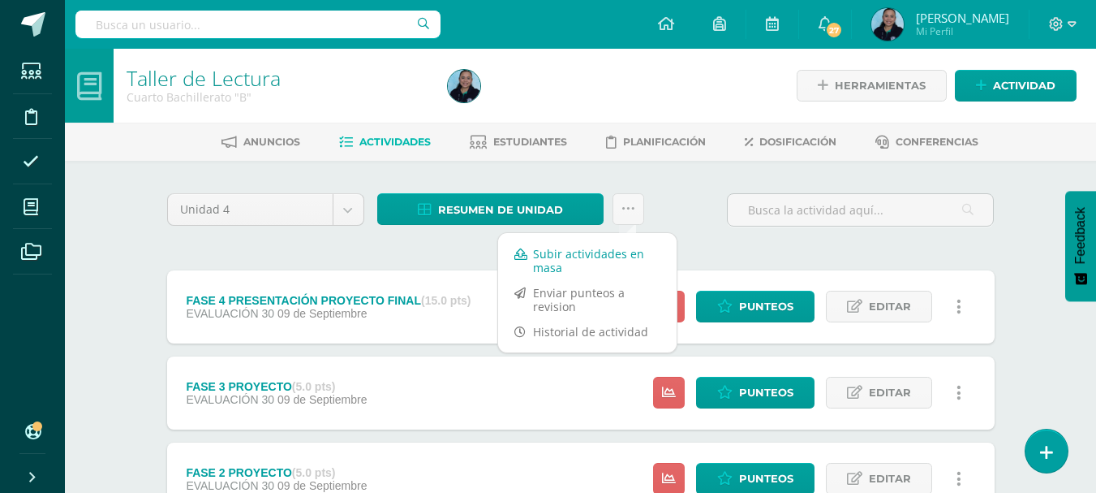
click at [580, 260] on link "Subir actividades en masa" at bounding box center [587, 260] width 179 height 39
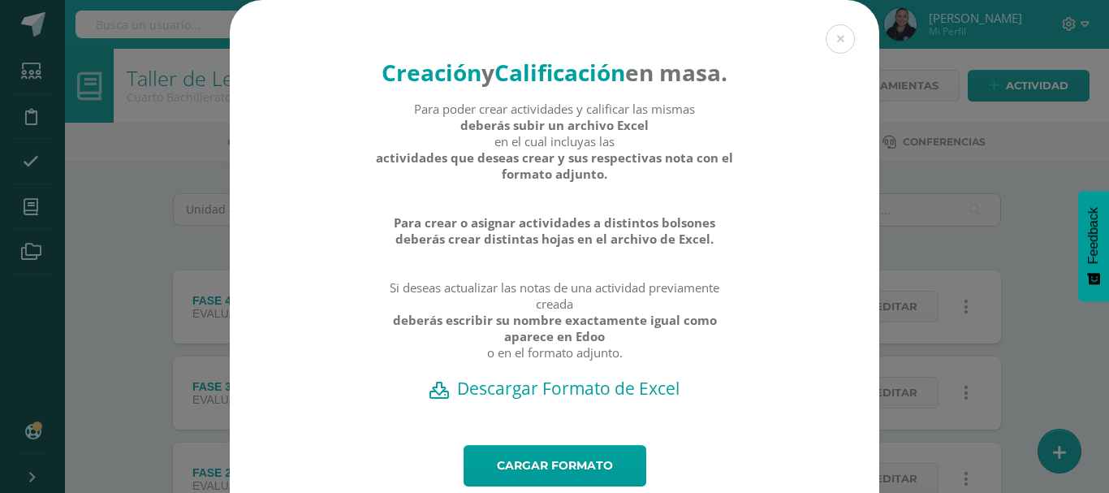
click at [553, 399] on h2 "Descargar Formato de Excel" at bounding box center [554, 388] width 592 height 23
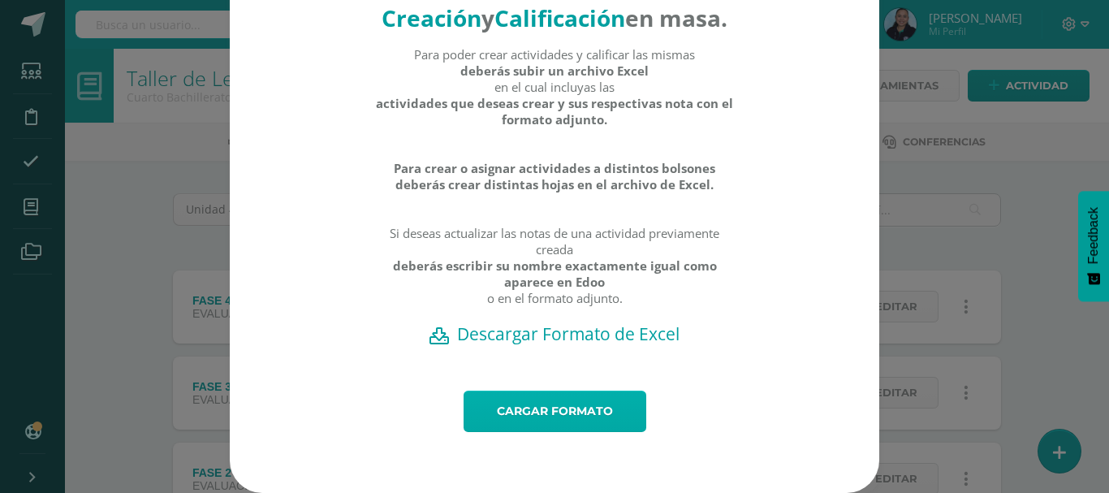
click at [558, 416] on link "Cargar formato" at bounding box center [554, 410] width 183 height 41
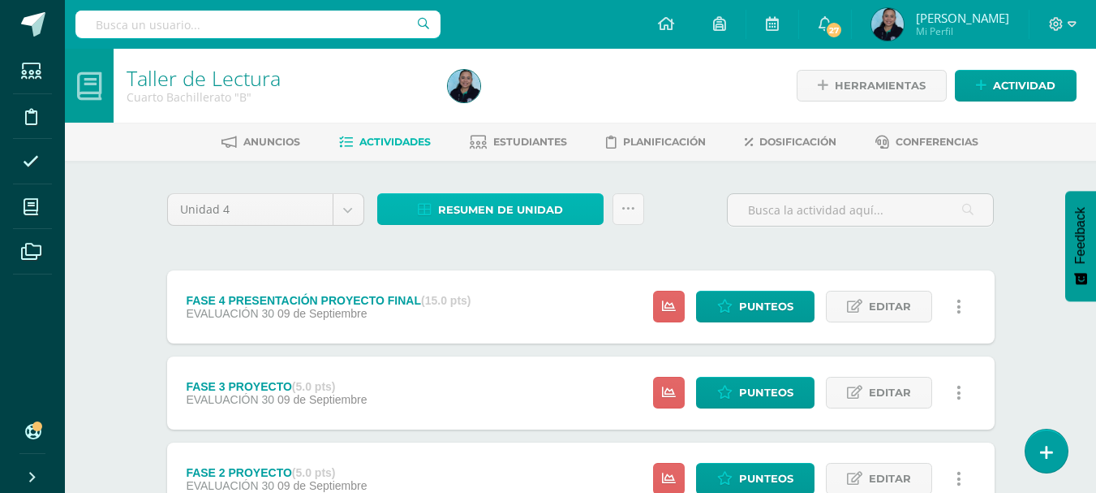
click at [495, 213] on span "Resumen de unidad" at bounding box center [500, 210] width 125 height 30
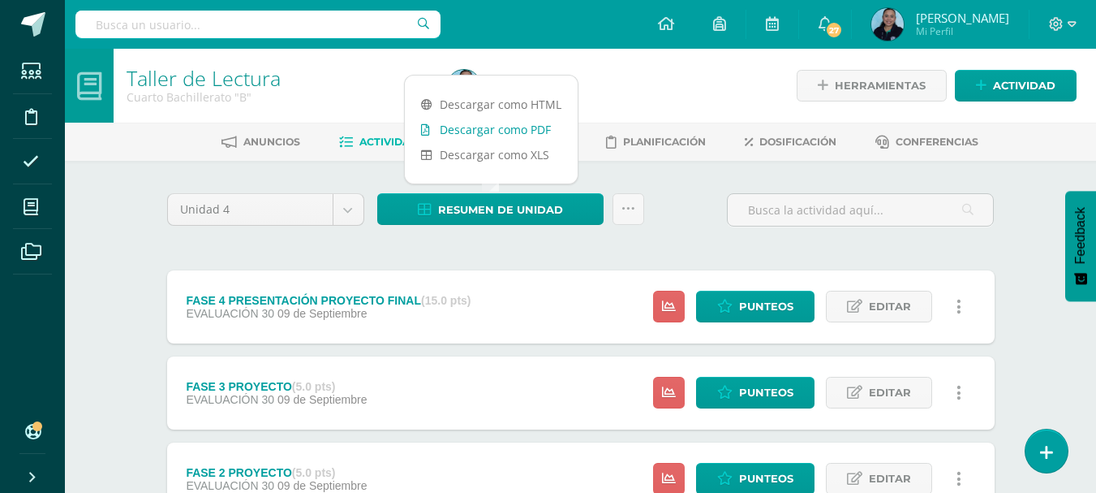
click at [511, 132] on link "Descargar como PDF" at bounding box center [491, 129] width 173 height 25
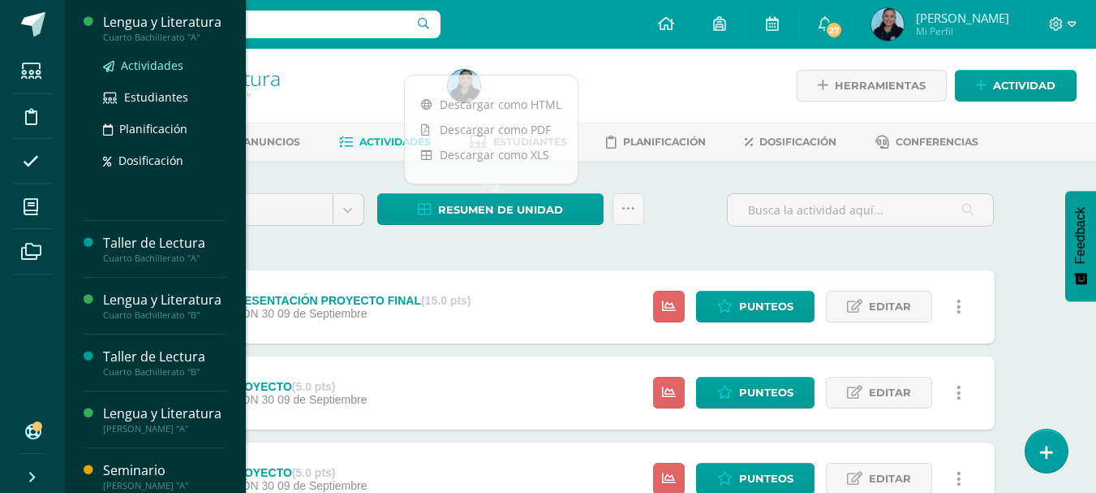
click at [140, 73] on span "Actividades" at bounding box center [152, 65] width 62 height 15
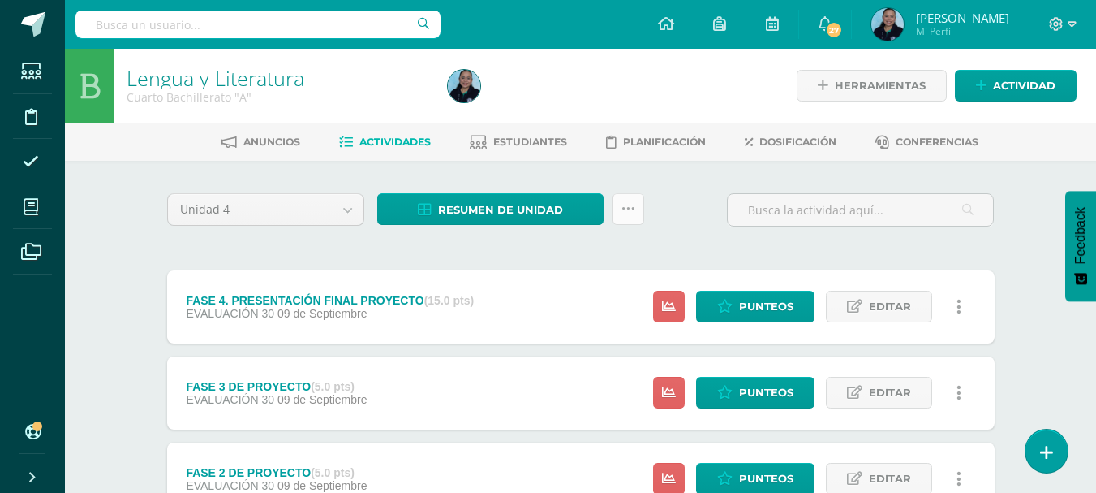
click at [631, 214] on icon at bounding box center [629, 209] width 14 height 14
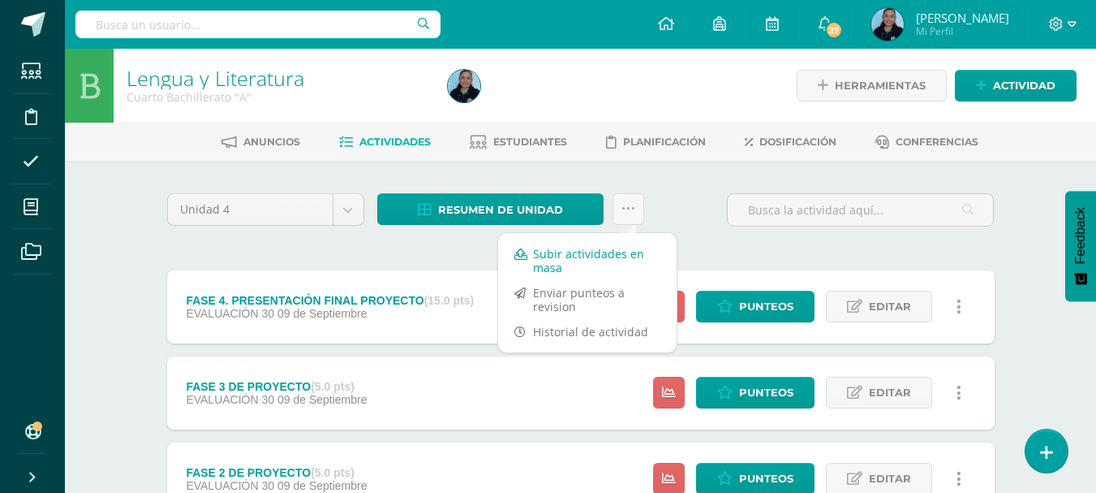
click at [554, 253] on link "Subir actividades en masa" at bounding box center [587, 260] width 179 height 39
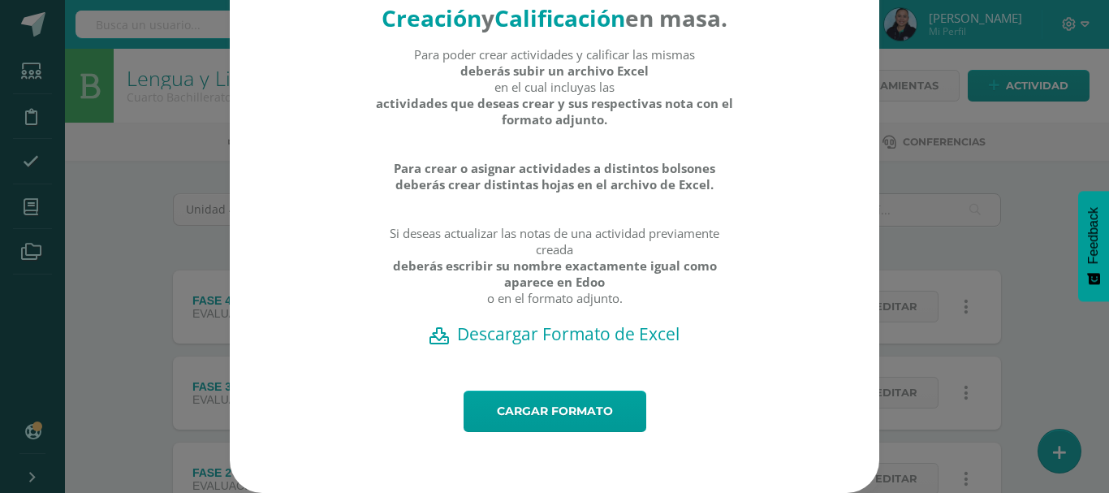
scroll to position [85, 0]
click at [527, 334] on h2 "Descargar Formato de Excel" at bounding box center [554, 333] width 592 height 23
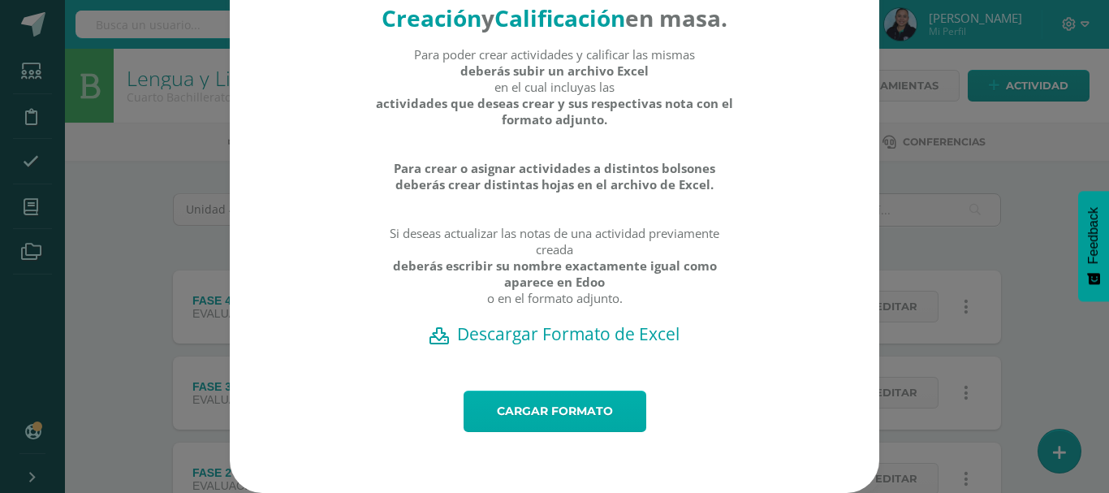
click at [525, 420] on link "Cargar formato" at bounding box center [554, 410] width 183 height 41
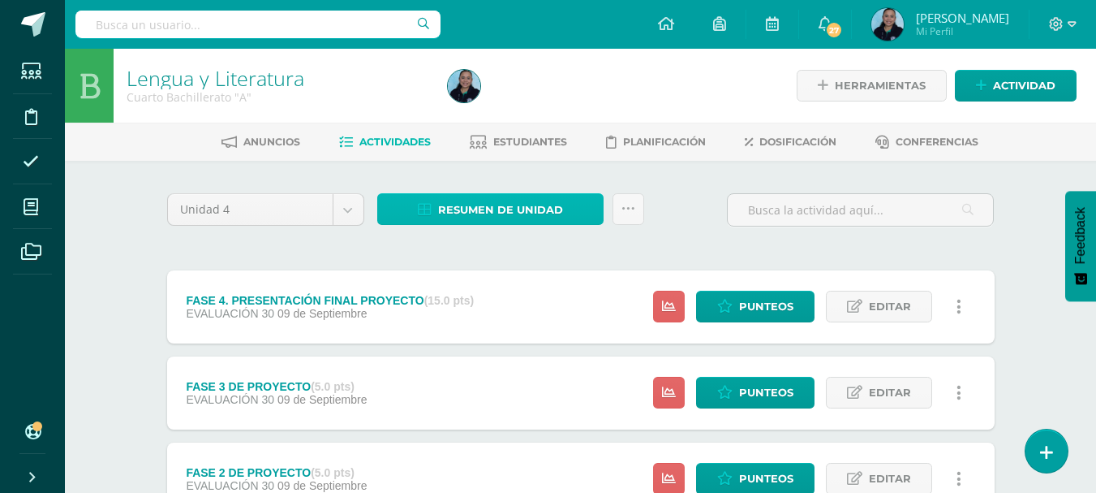
click at [541, 209] on span "Resumen de unidad" at bounding box center [500, 210] width 125 height 30
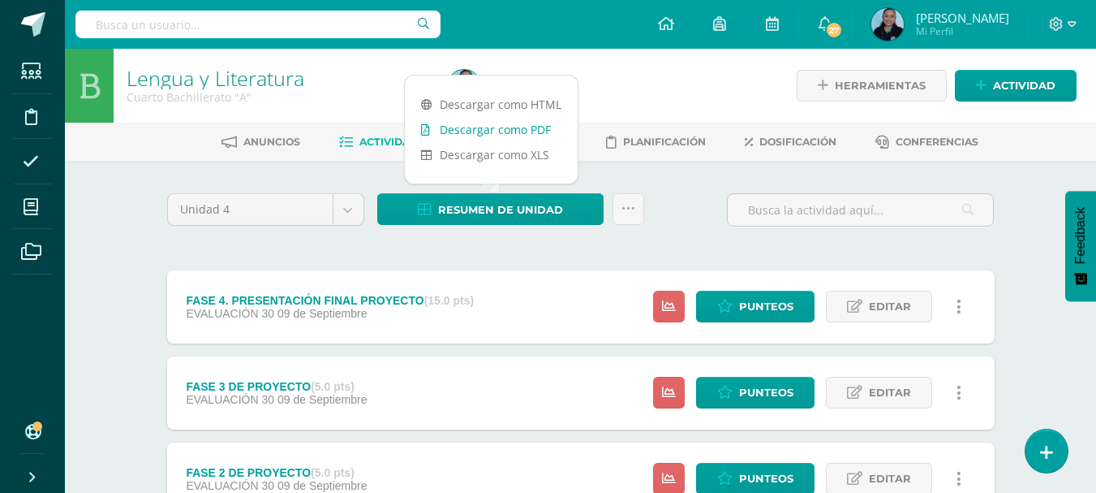
click at [518, 136] on link "Descargar como PDF" at bounding box center [491, 129] width 173 height 25
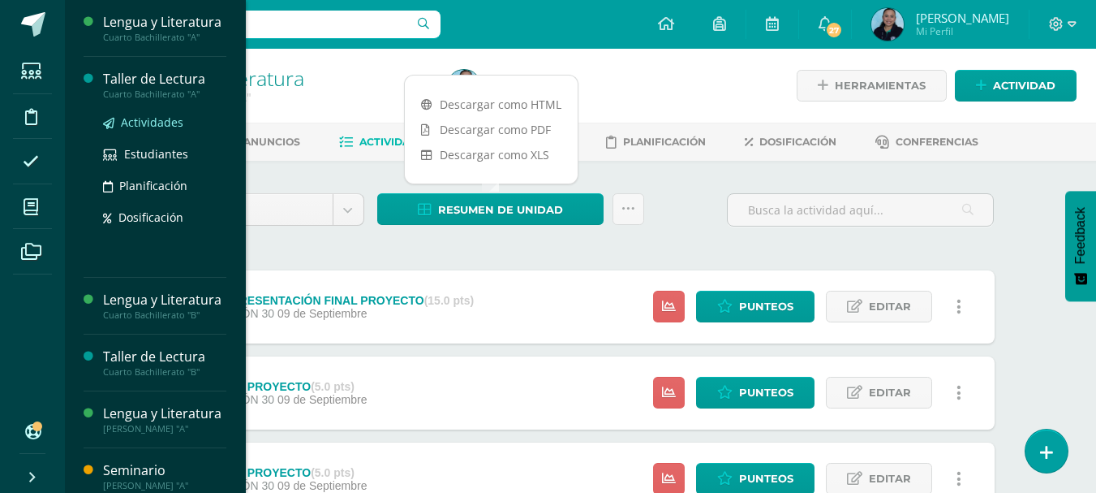
click at [149, 130] on span "Actividades" at bounding box center [152, 121] width 62 height 15
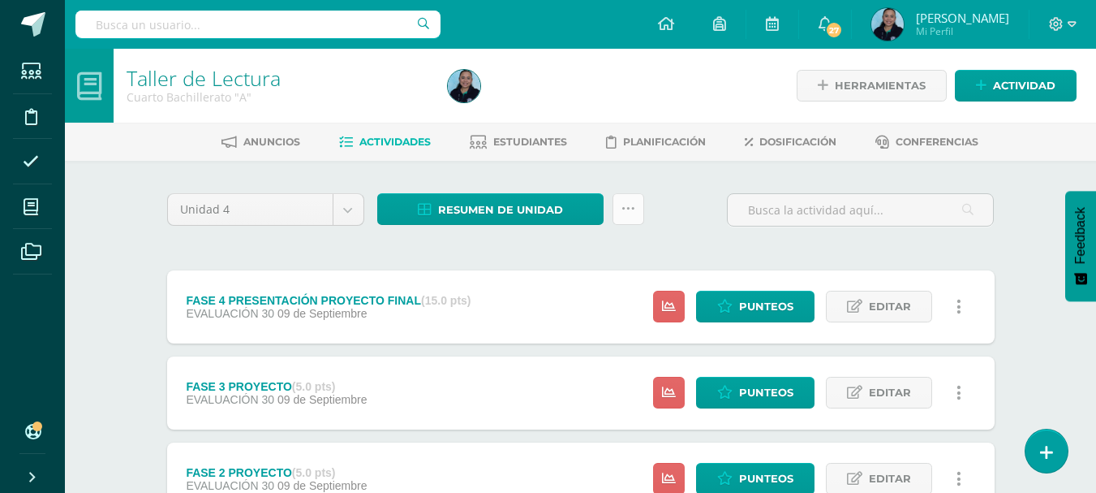
click at [634, 209] on icon at bounding box center [629, 209] width 14 height 14
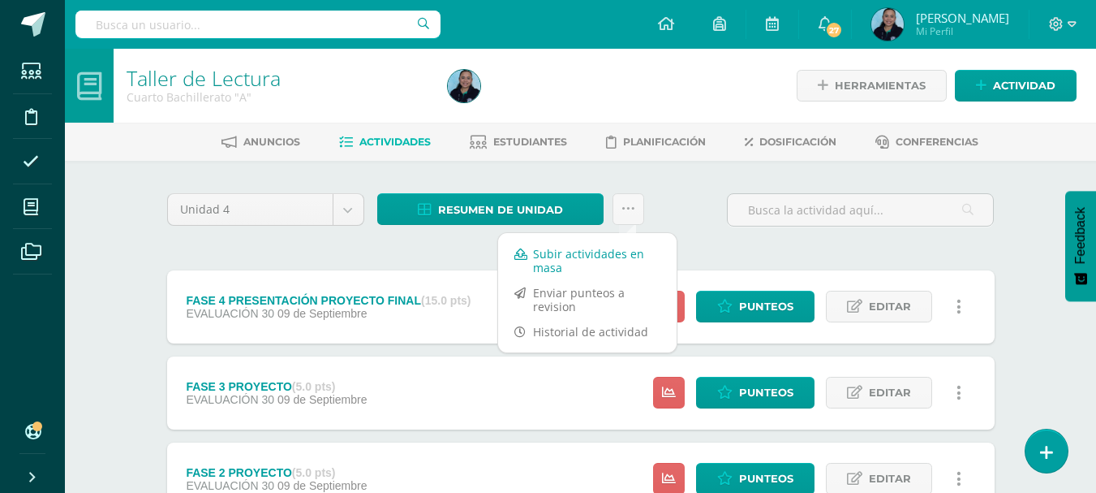
click at [583, 263] on link "Subir actividades en masa" at bounding box center [587, 260] width 179 height 39
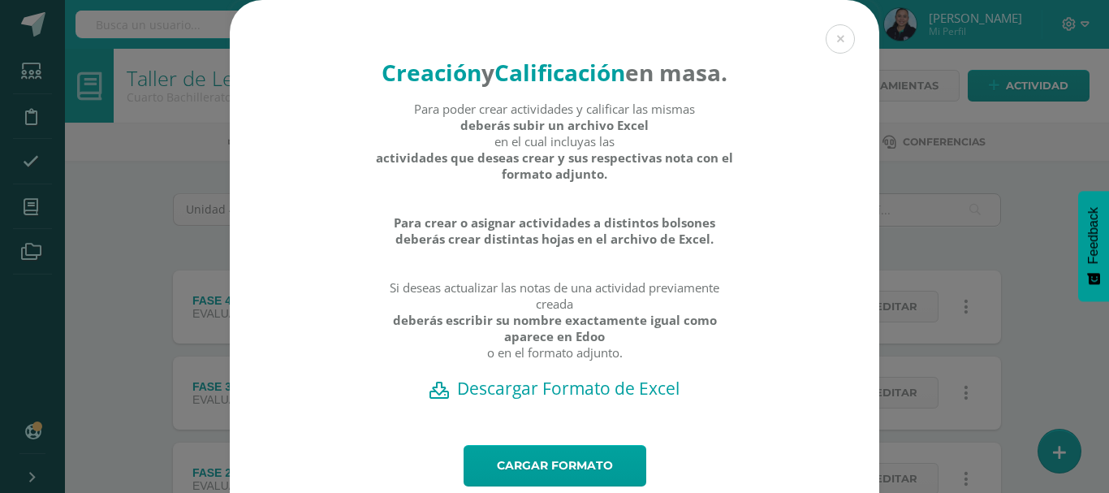
click at [555, 399] on h2 "Descargar Formato de Excel" at bounding box center [554, 388] width 592 height 23
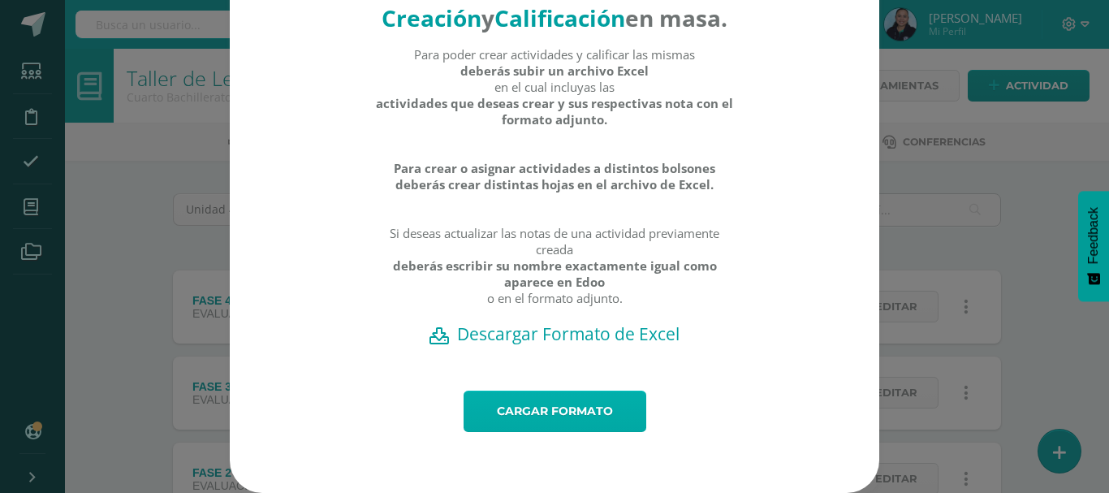
click at [569, 421] on link "Cargar formato" at bounding box center [554, 410] width 183 height 41
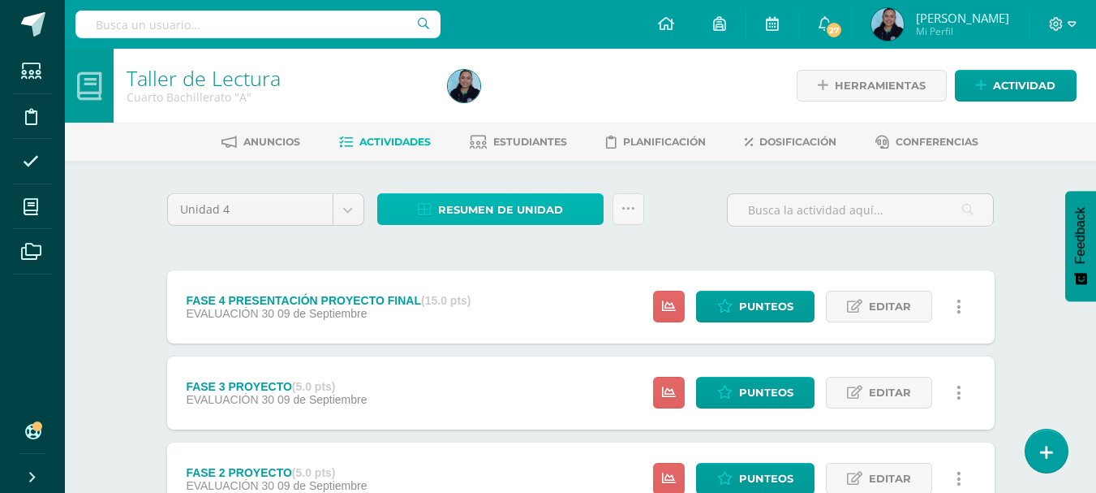
click at [506, 214] on span "Resumen de unidad" at bounding box center [500, 210] width 125 height 30
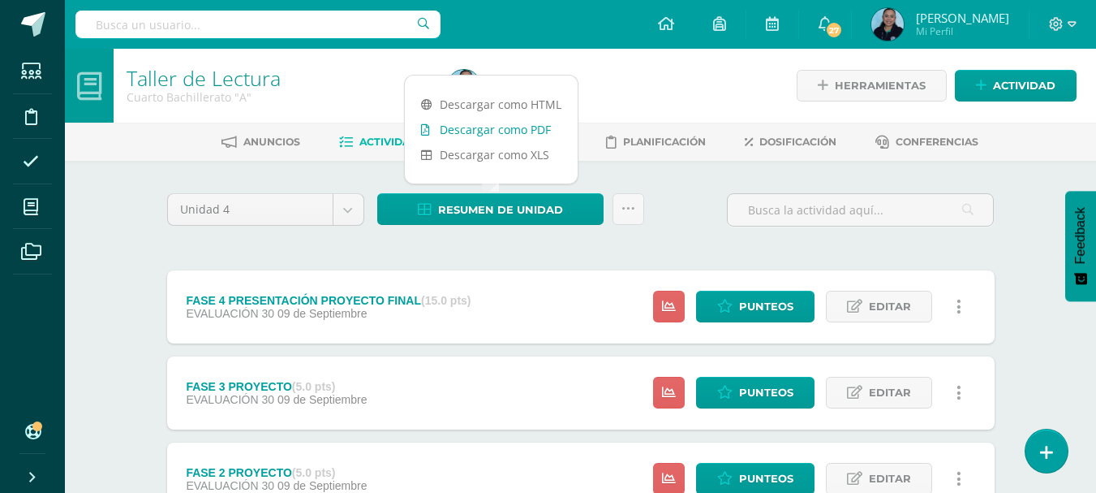
click at [525, 135] on link "Descargar como PDF" at bounding box center [491, 129] width 173 height 25
